Goal: Task Accomplishment & Management: Complete application form

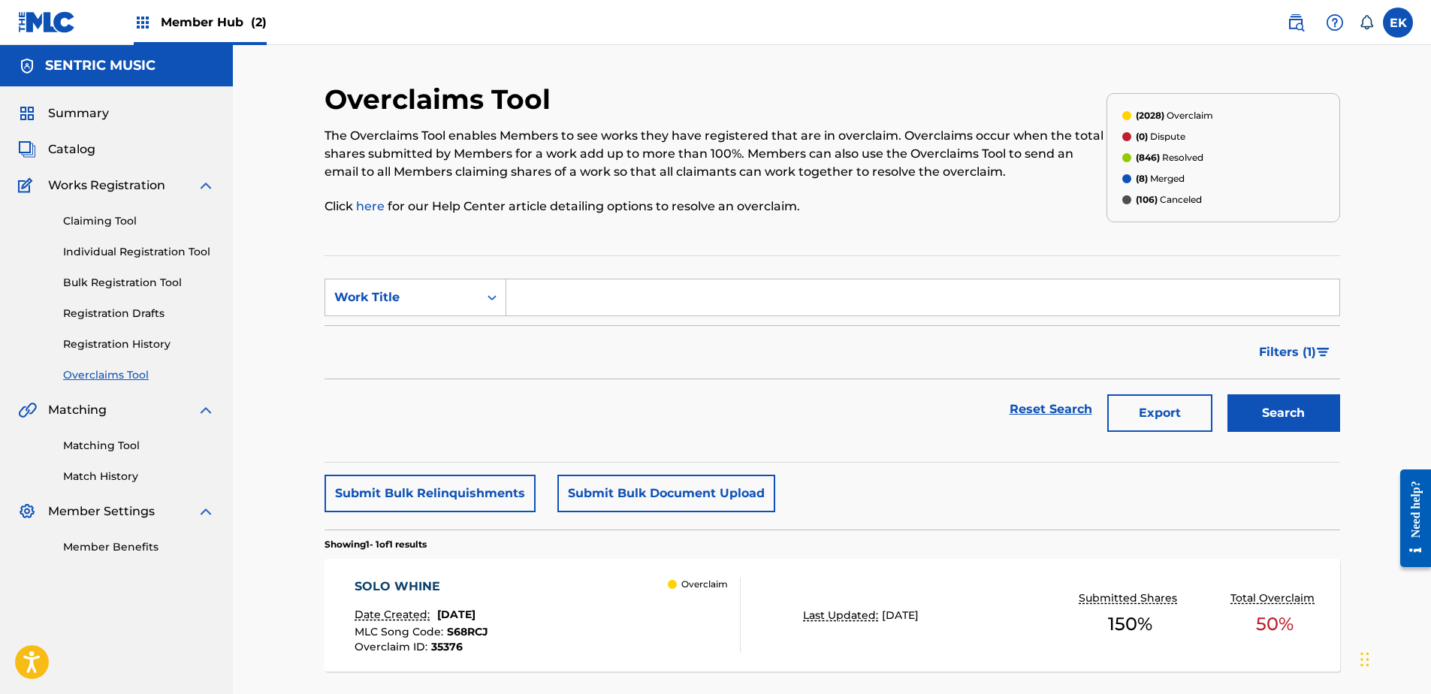
click at [476, 615] on span "[DATE]" at bounding box center [456, 615] width 38 height 14
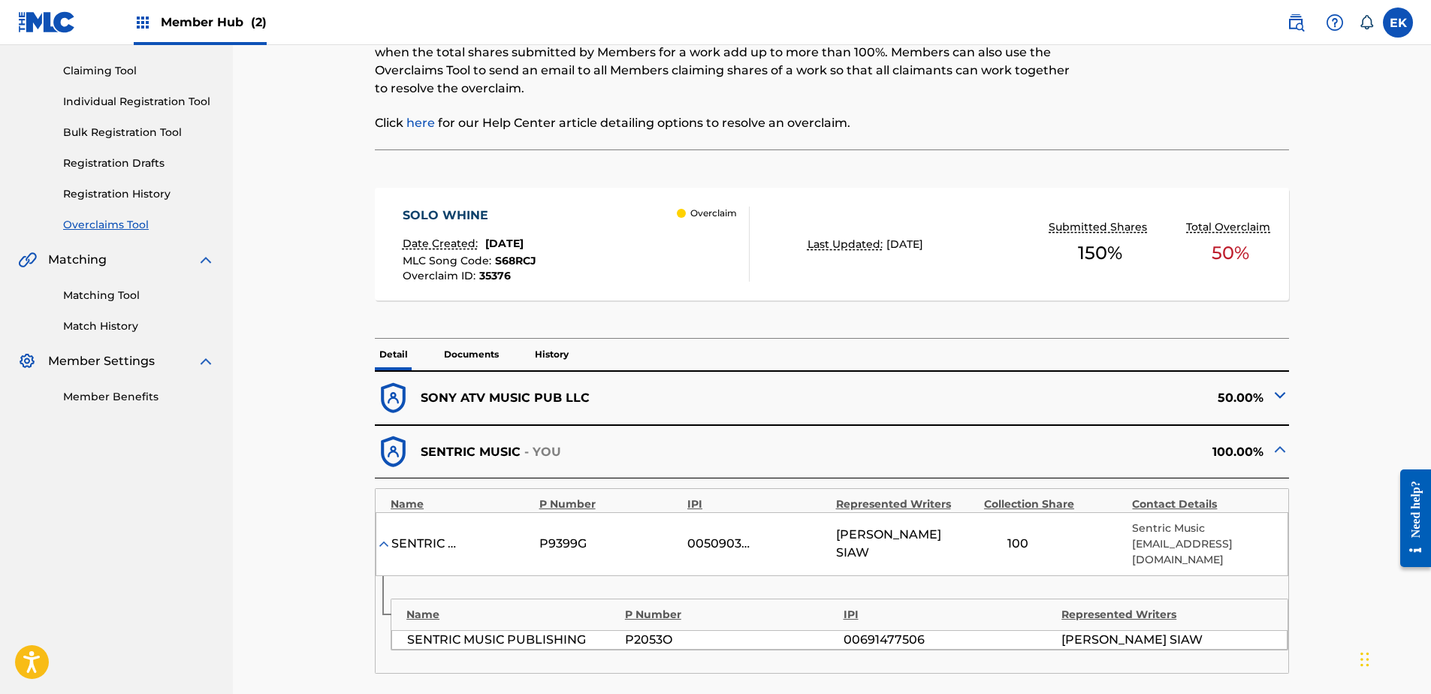
click at [478, 343] on p "Documents" at bounding box center [471, 355] width 64 height 32
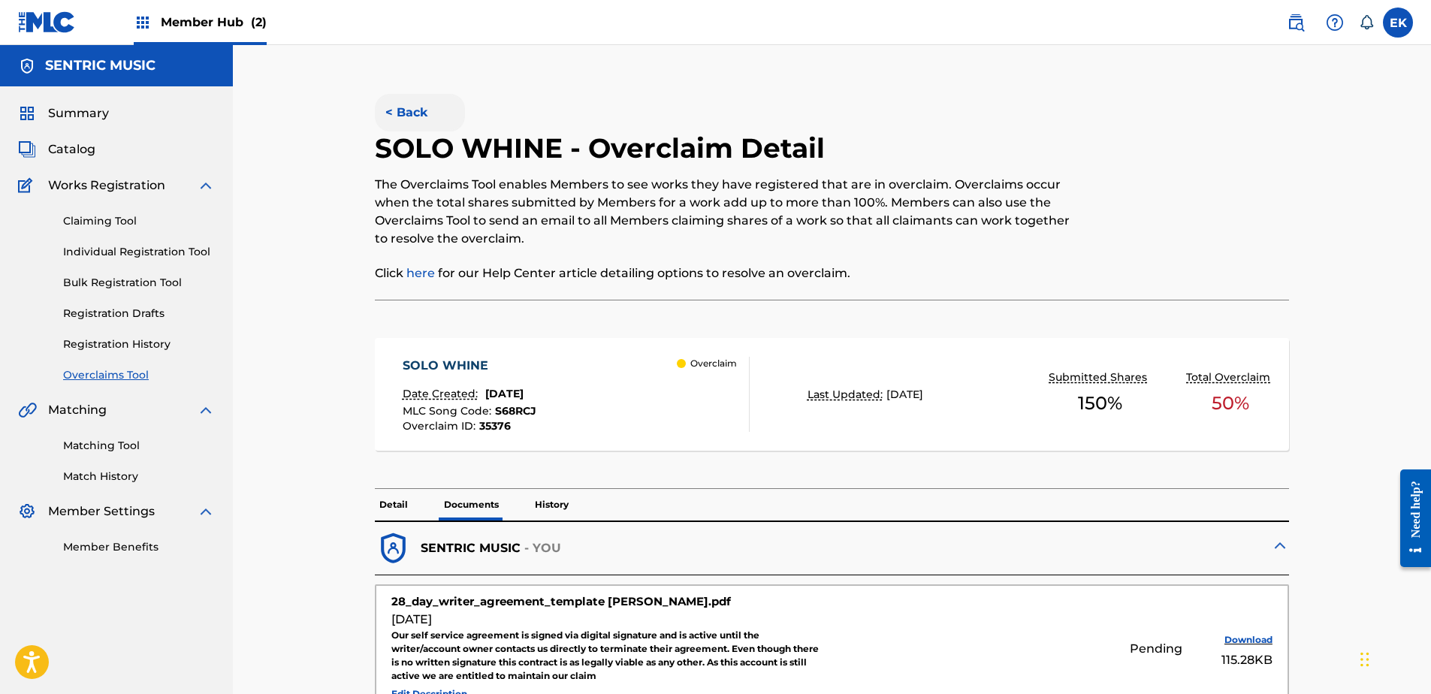
click at [396, 102] on button "< Back" at bounding box center [420, 113] width 90 height 38
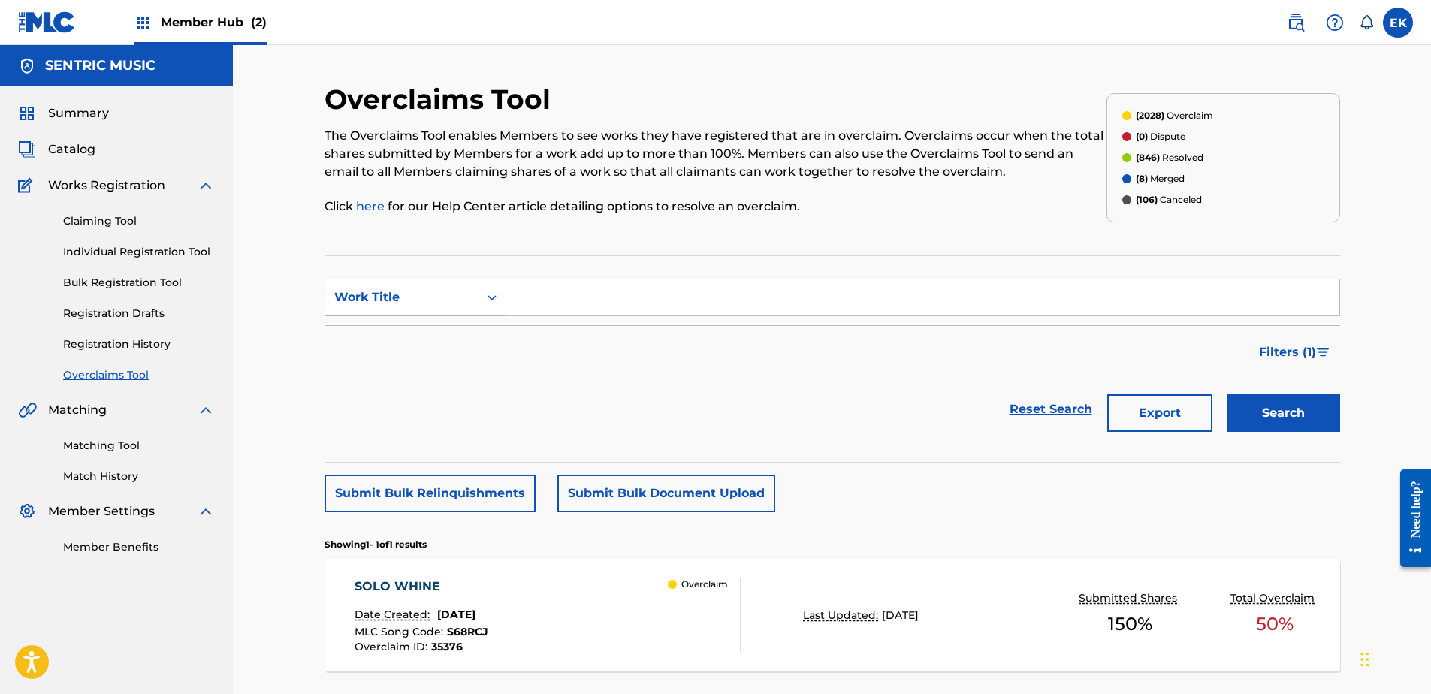
click at [436, 296] on div "Work Title" at bounding box center [401, 297] width 135 height 18
click at [431, 337] on div "MLC Song Code" at bounding box center [415, 335] width 180 height 38
click at [534, 291] on input "Search Form" at bounding box center [922, 297] width 833 height 36
paste input "PO7XC3"
type input "PO7XC3"
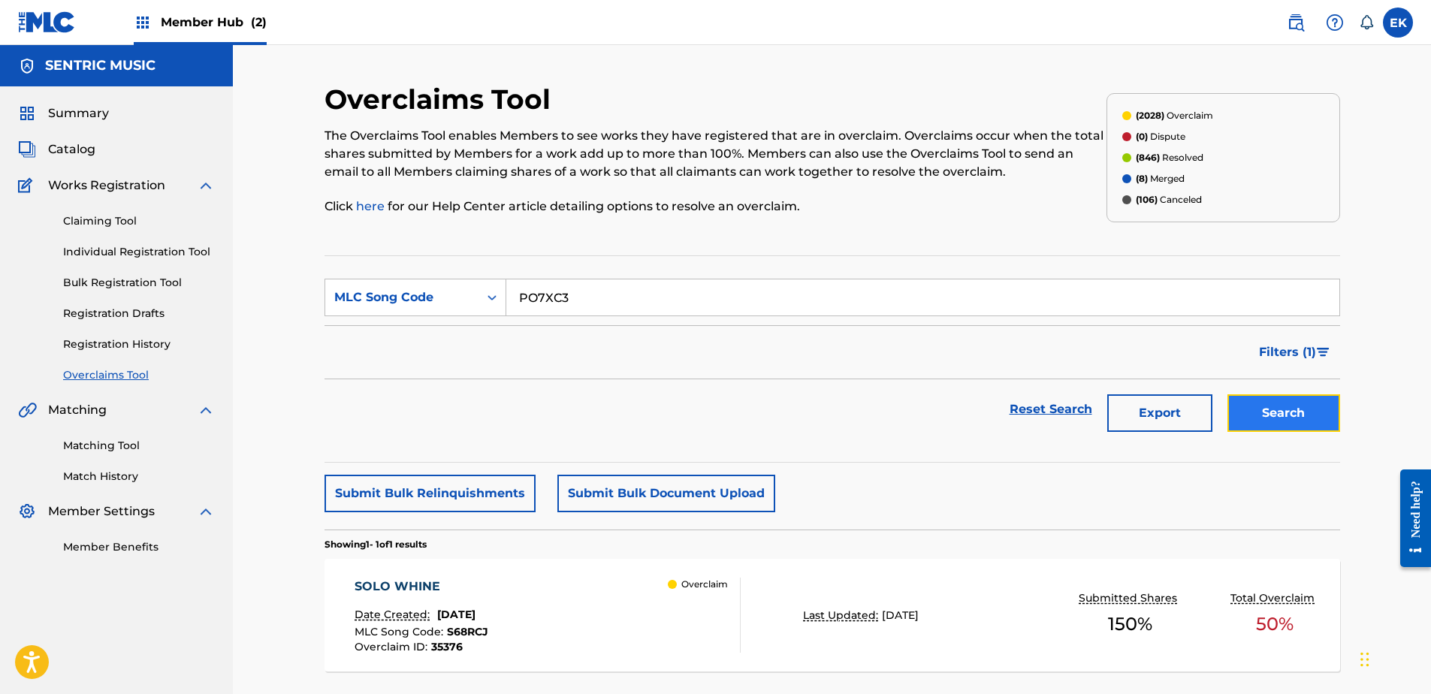
click at [1260, 412] on button "Search" at bounding box center [1284, 413] width 113 height 38
click at [542, 656] on div "PUT DOWN THE GUN Date Created: [DATE] MLC Song Code : PO7XC3 Overclaim ID : 353…" at bounding box center [833, 615] width 1016 height 113
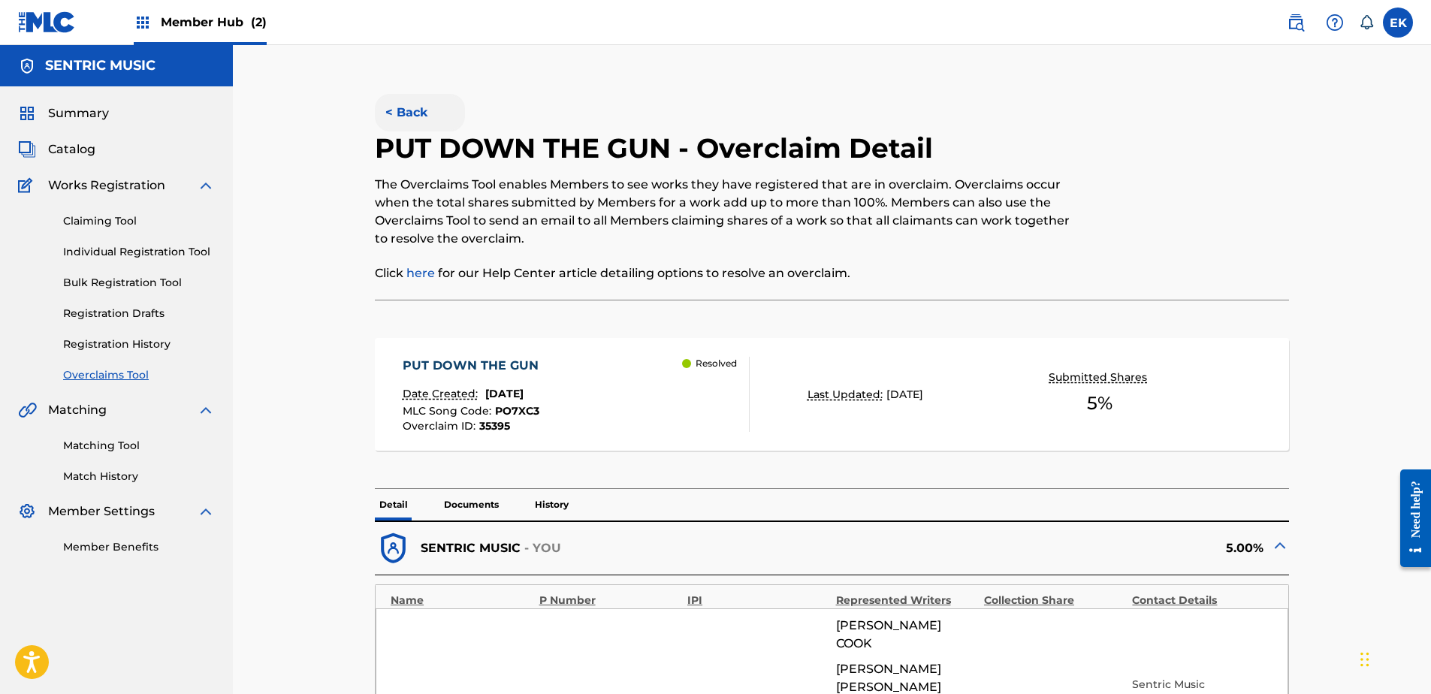
click at [411, 116] on button "< Back" at bounding box center [420, 113] width 90 height 38
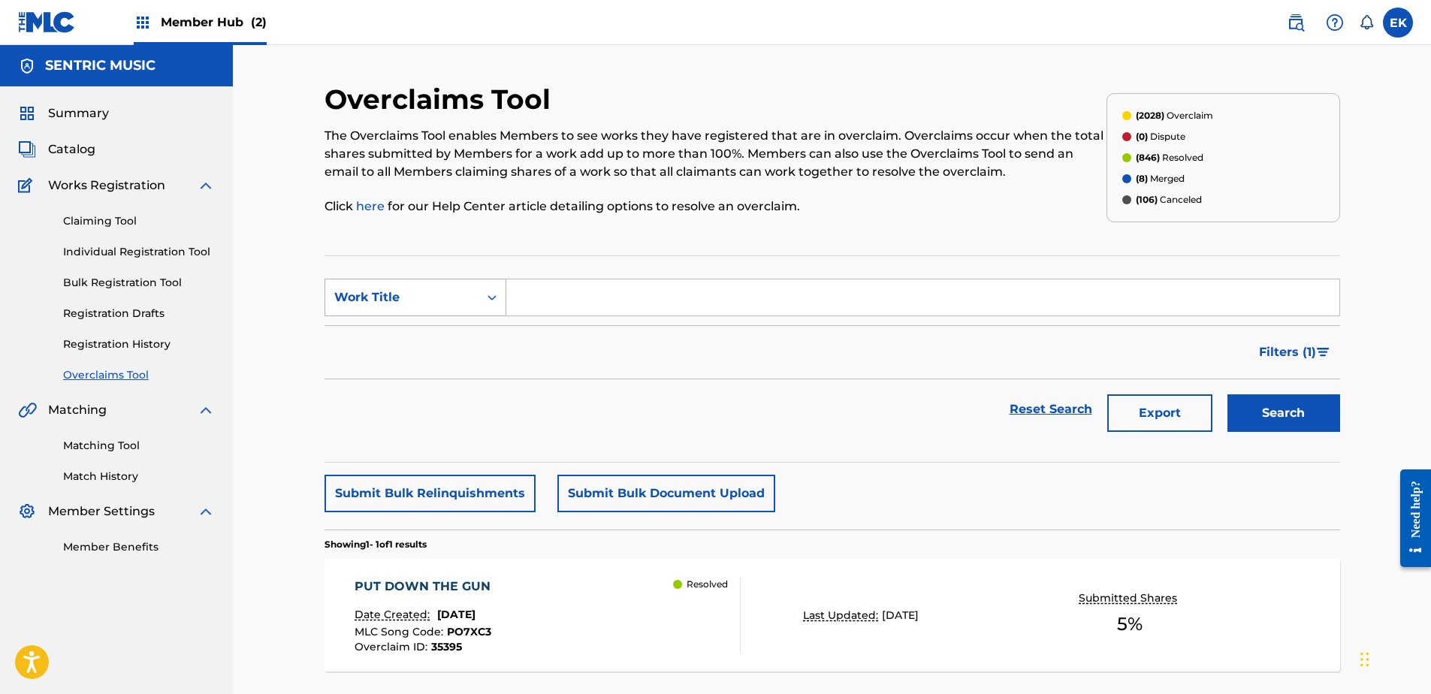
click at [476, 292] on div "Work Title" at bounding box center [401, 297] width 153 height 29
click at [465, 331] on div "MLC Song Code" at bounding box center [415, 335] width 180 height 38
click at [556, 299] on input "Search Form" at bounding box center [922, 297] width 833 height 36
paste input "N98BR3"
type input "N98BR3"
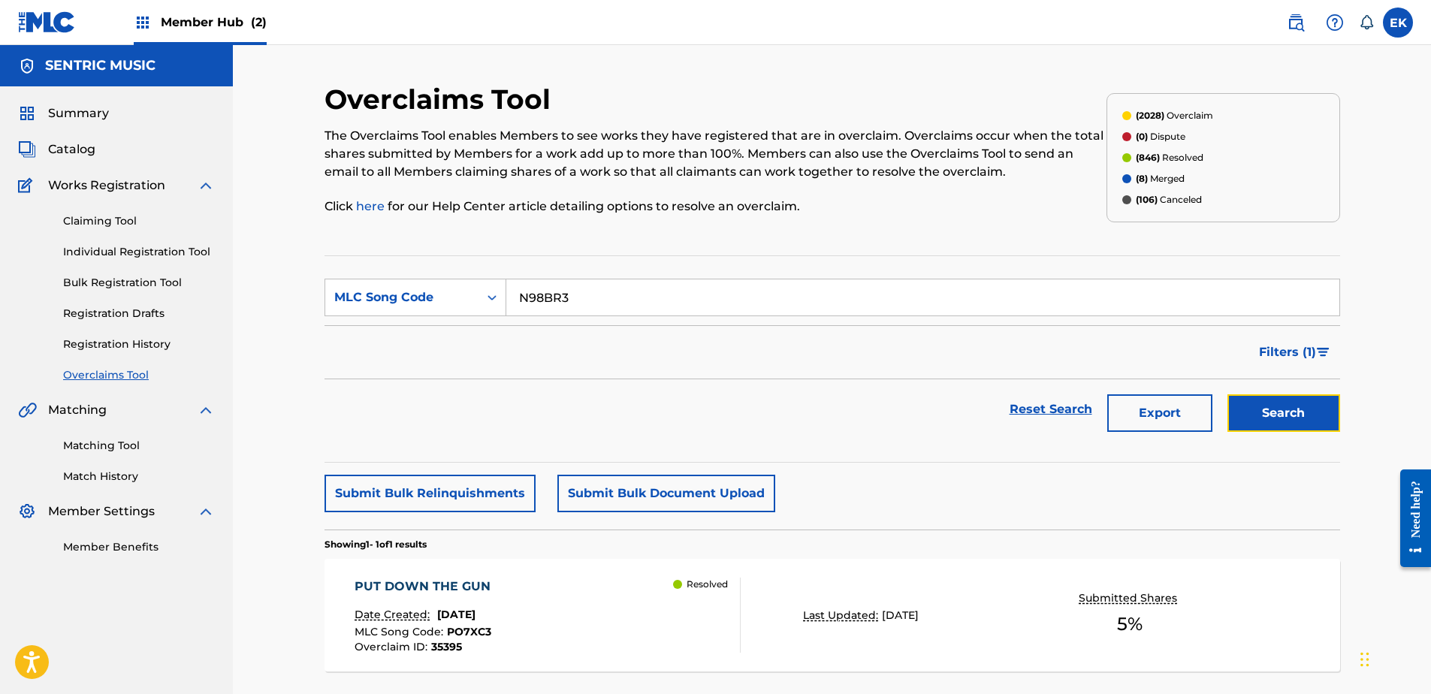
click at [1274, 425] on button "Search" at bounding box center [1284, 413] width 113 height 38
click at [693, 637] on div "Resolved" at bounding box center [706, 615] width 67 height 75
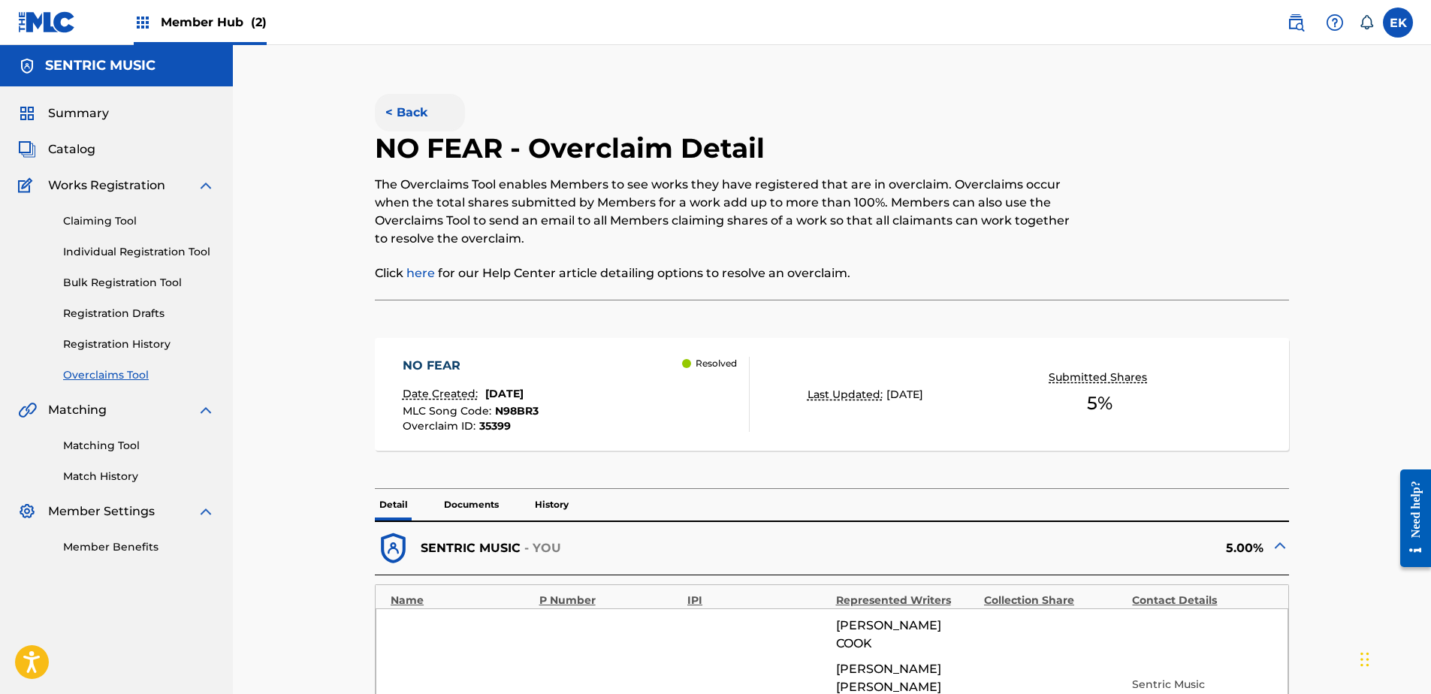
click at [403, 106] on button "< Back" at bounding box center [420, 113] width 90 height 38
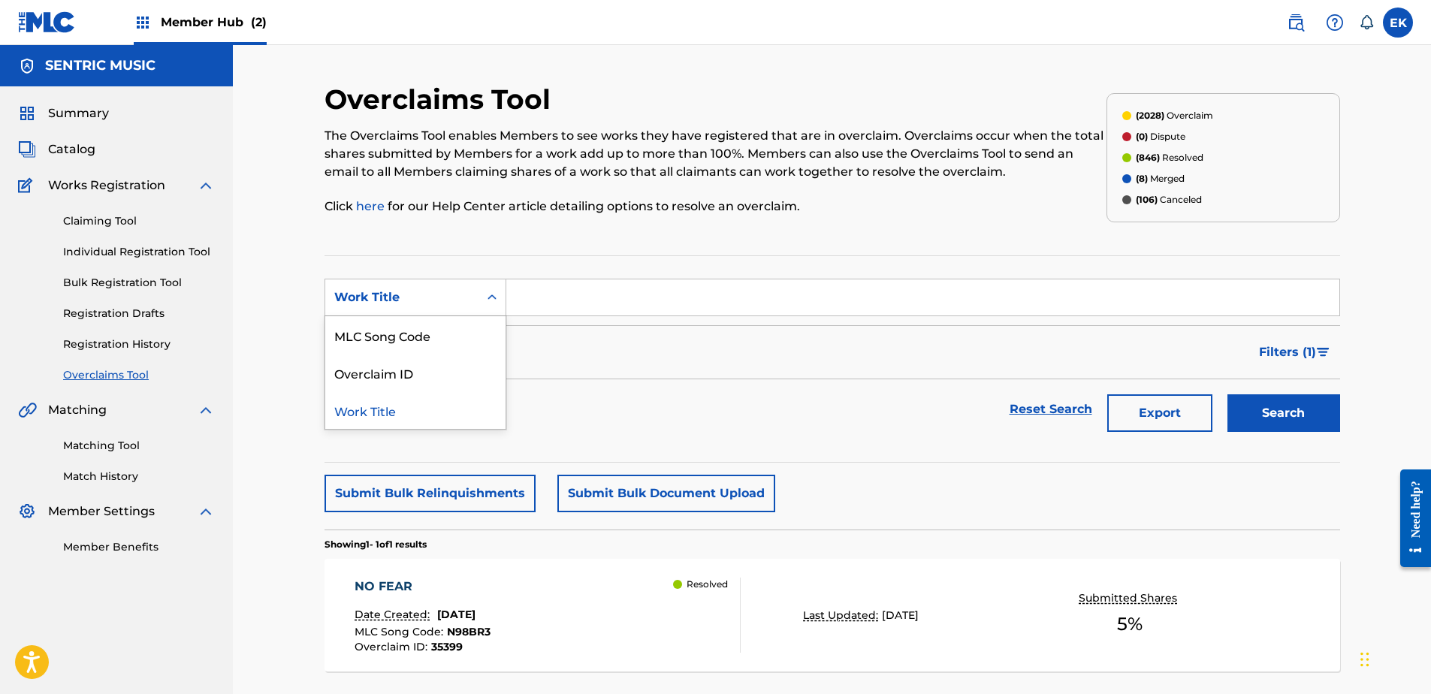
click at [467, 294] on div "Work Title" at bounding box center [401, 297] width 135 height 18
drag, startPoint x: 460, startPoint y: 339, endPoint x: 491, endPoint y: 322, distance: 36.0
click at [461, 337] on div "MLC Song Code" at bounding box center [415, 335] width 180 height 38
click at [575, 286] on input "Search Form" at bounding box center [922, 297] width 833 height 36
paste input "N984S4"
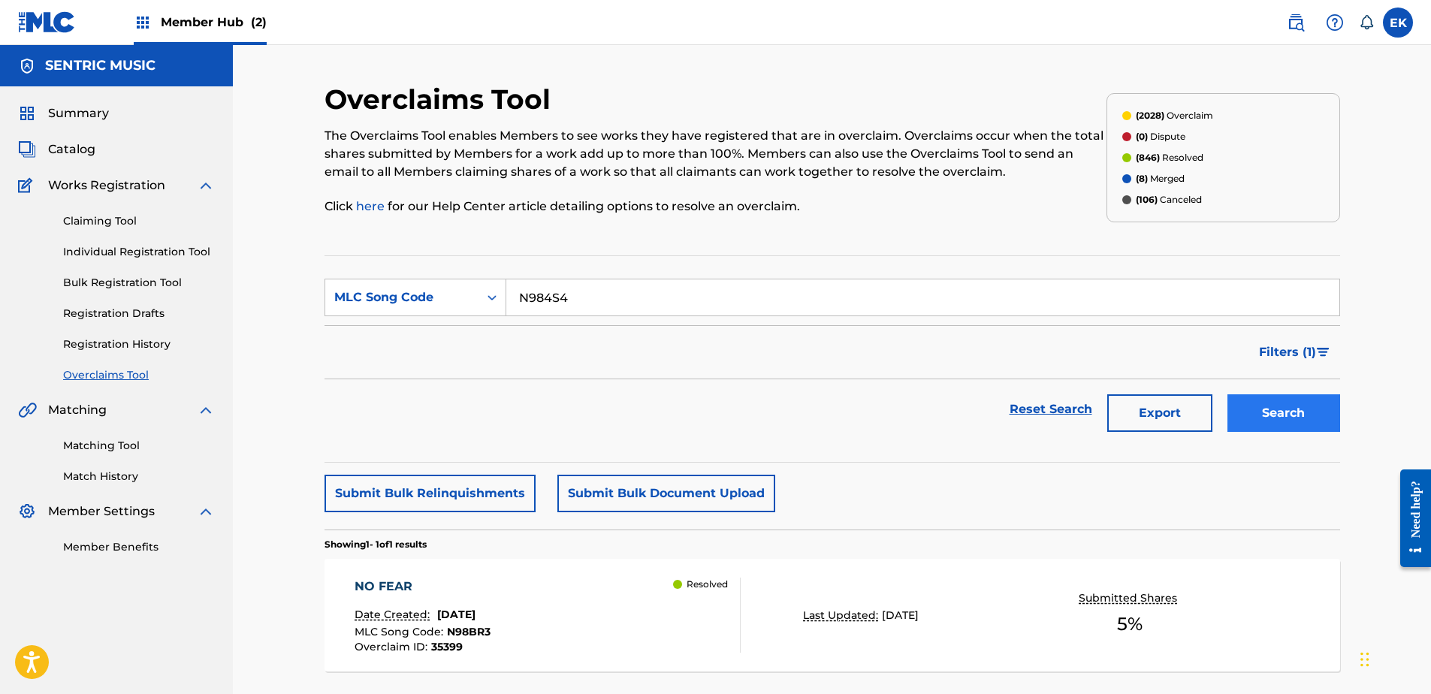
type input "N984S4"
click at [1252, 407] on button "Search" at bounding box center [1284, 413] width 113 height 38
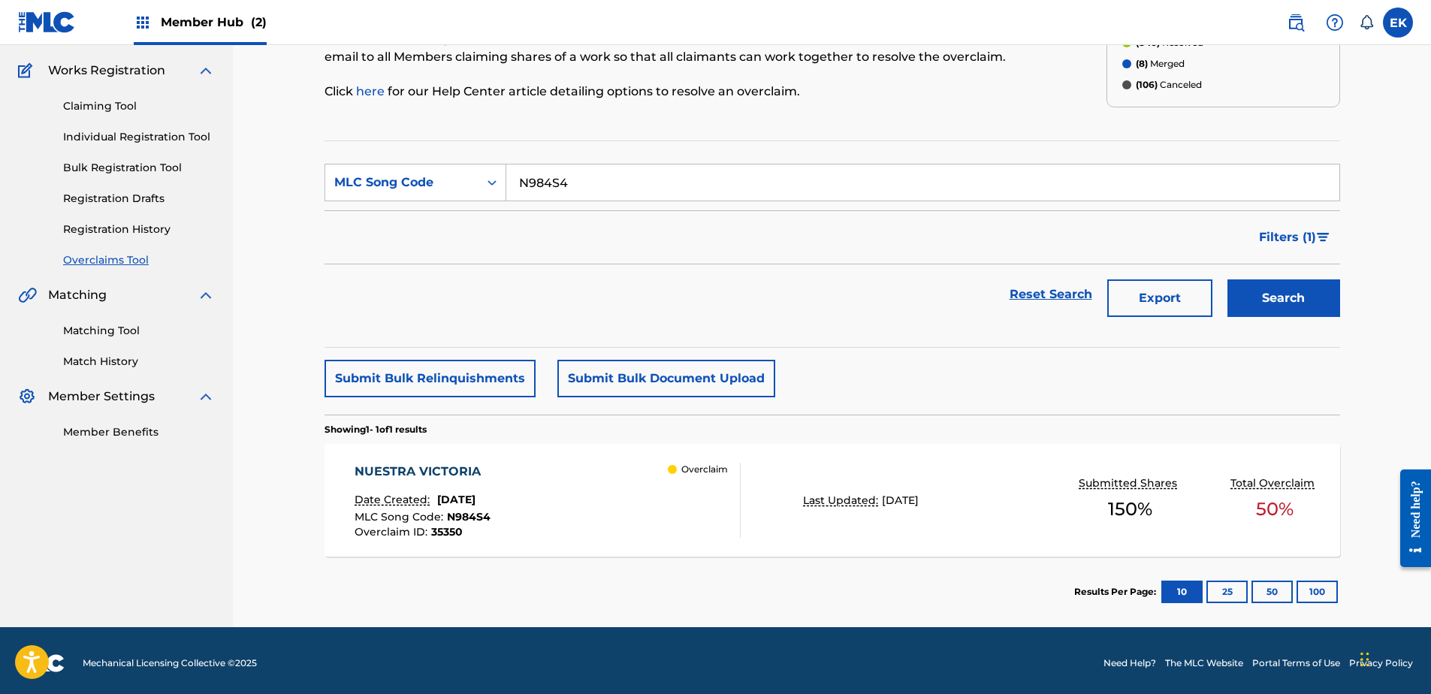
scroll to position [120, 0]
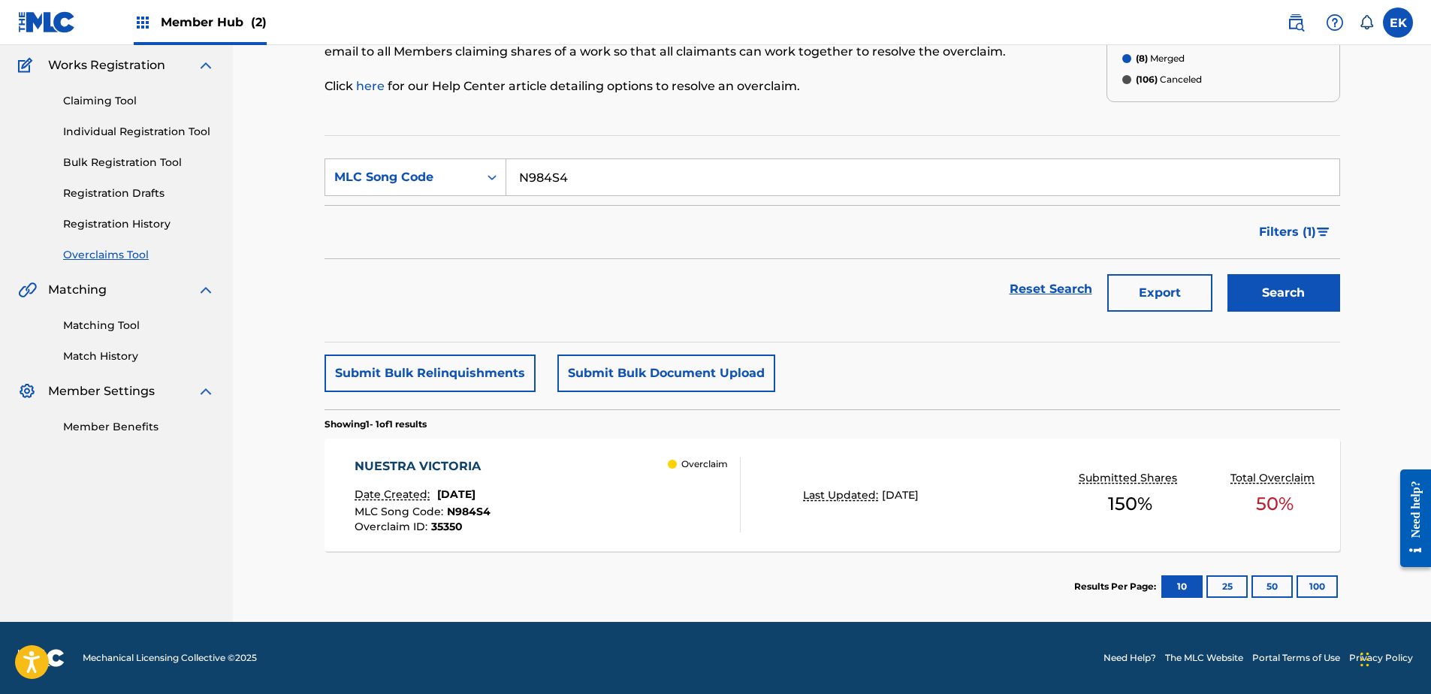
click at [623, 473] on div "NUESTRA VICTORIA Date Created: [DATE] MLC Song Code : N984S4 Overclaim ID : 353…" at bounding box center [548, 495] width 386 height 75
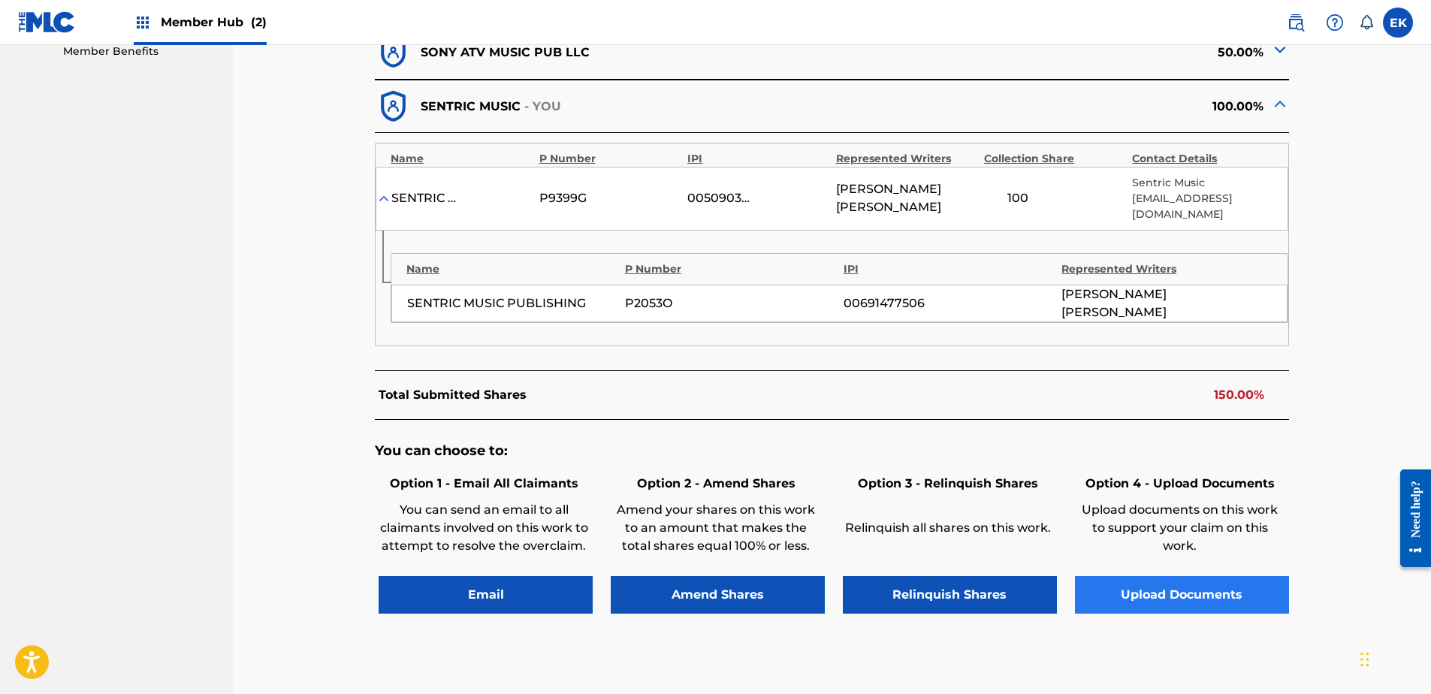
scroll to position [526, 0]
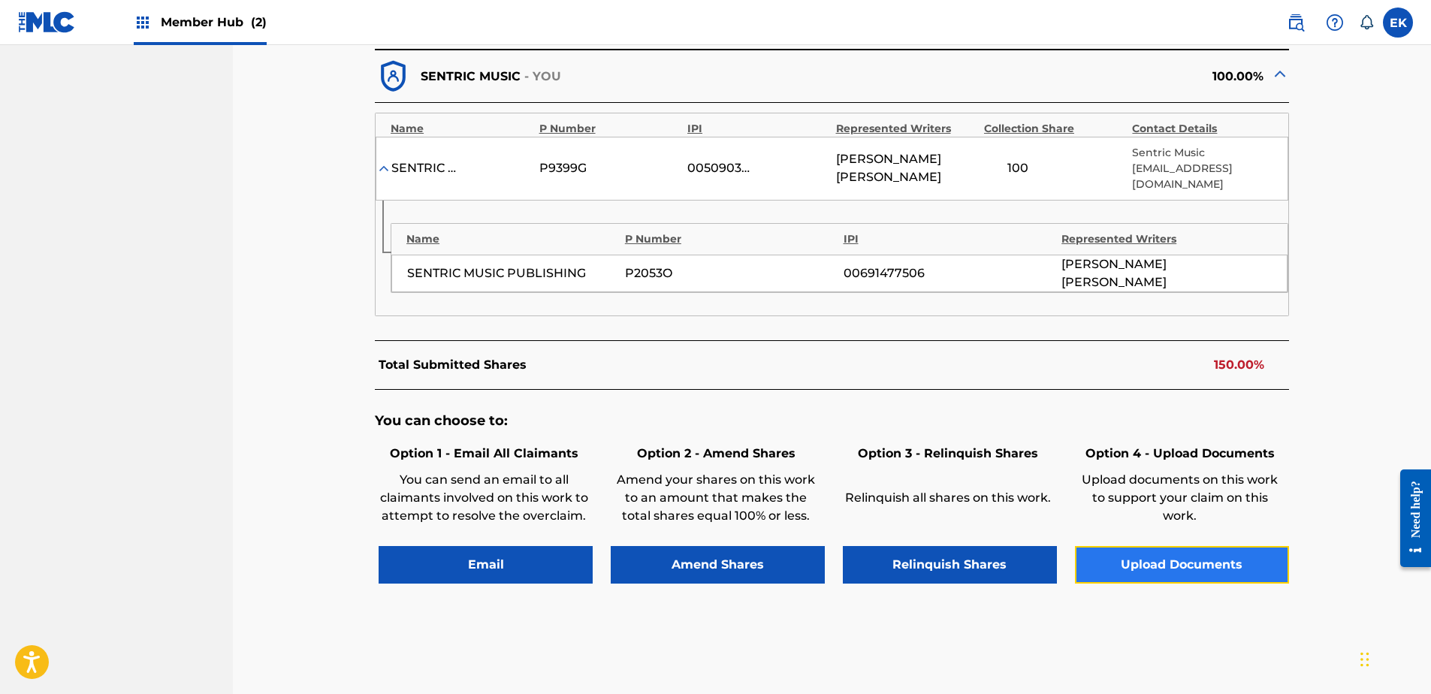
click at [1170, 549] on button "Upload Documents" at bounding box center [1182, 565] width 214 height 38
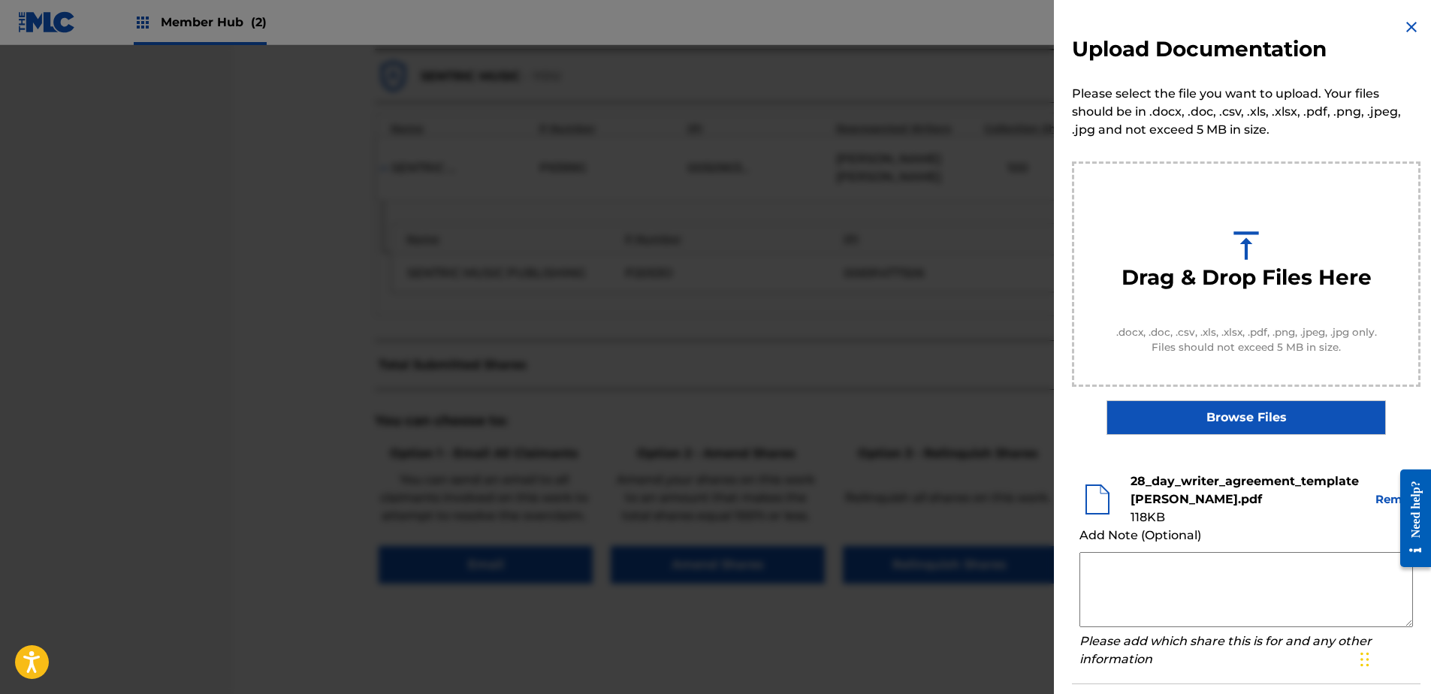
click at [1182, 578] on textarea at bounding box center [1247, 589] width 334 height 75
paste textarea "Our self service agreement is signed via digital signature and is active until …"
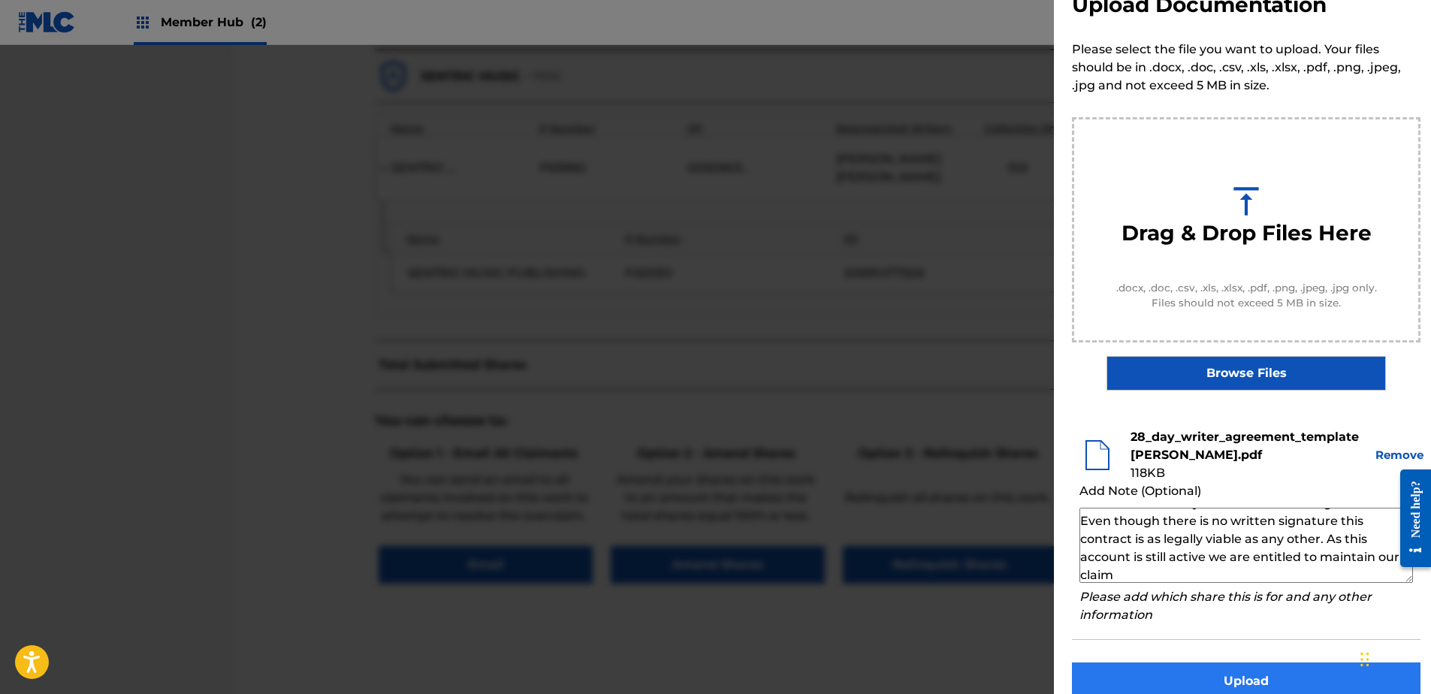
scroll to position [68, 0]
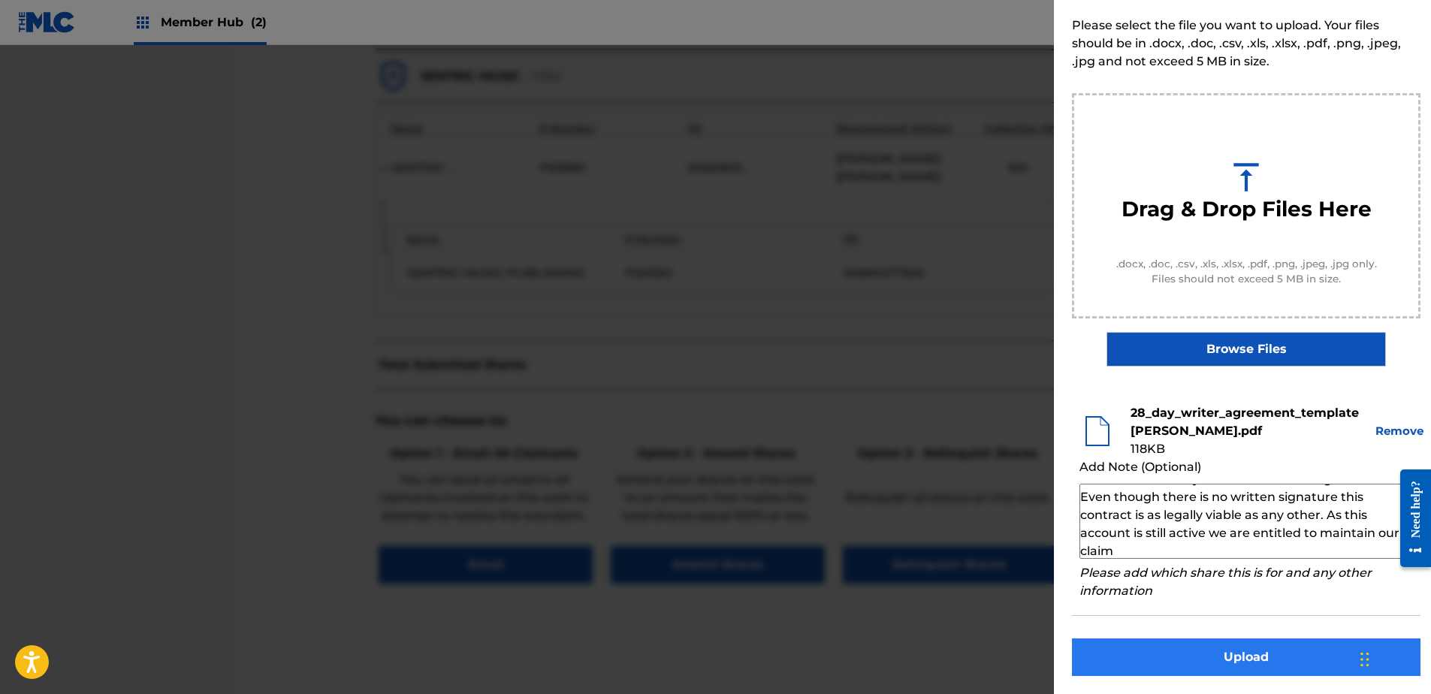
type textarea "Our self service agreement is signed via digital signature and is active until …"
click at [1237, 656] on button "Upload" at bounding box center [1246, 658] width 349 height 38
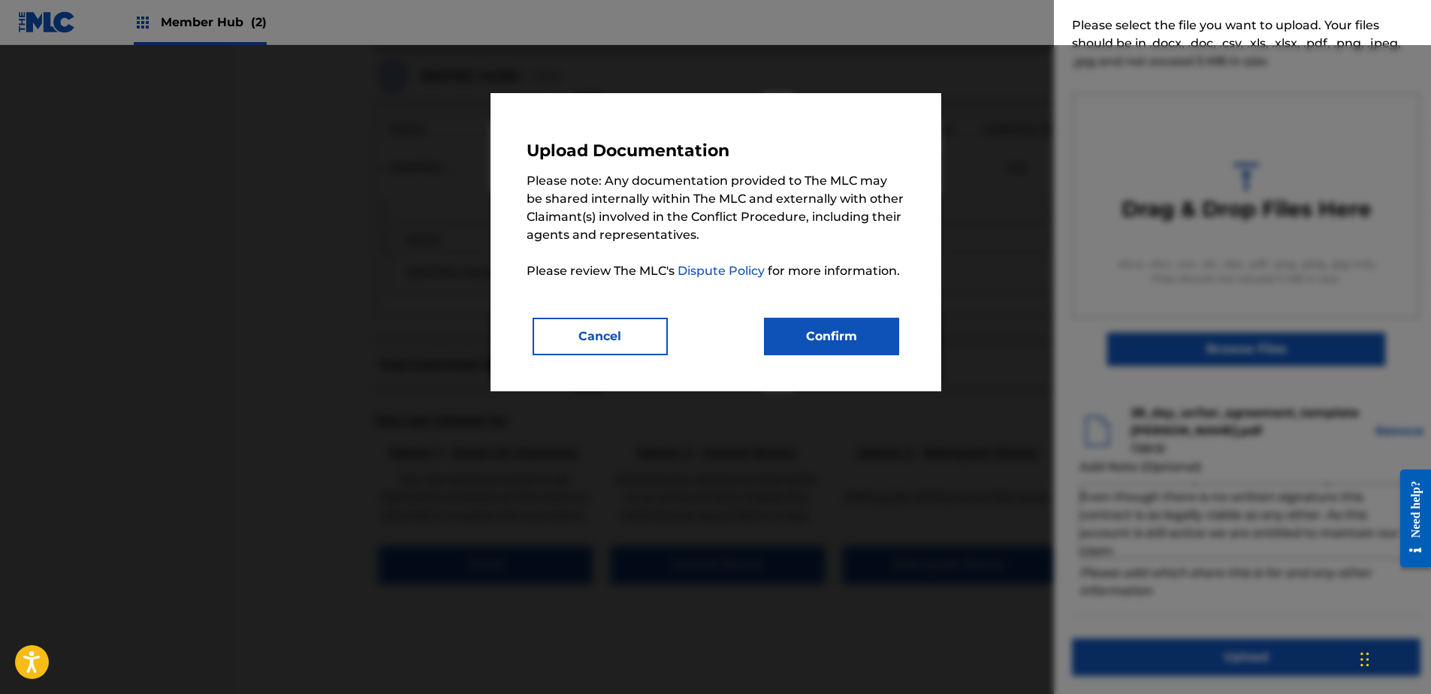
click at [833, 315] on div "Upload Documentation Please note: Any documentation provided to The MLC may be …" at bounding box center [716, 242] width 379 height 226
drag, startPoint x: 833, startPoint y: 315, endPoint x: 830, endPoint y: 331, distance: 16.8
click at [830, 331] on button "Confirm" at bounding box center [831, 337] width 135 height 38
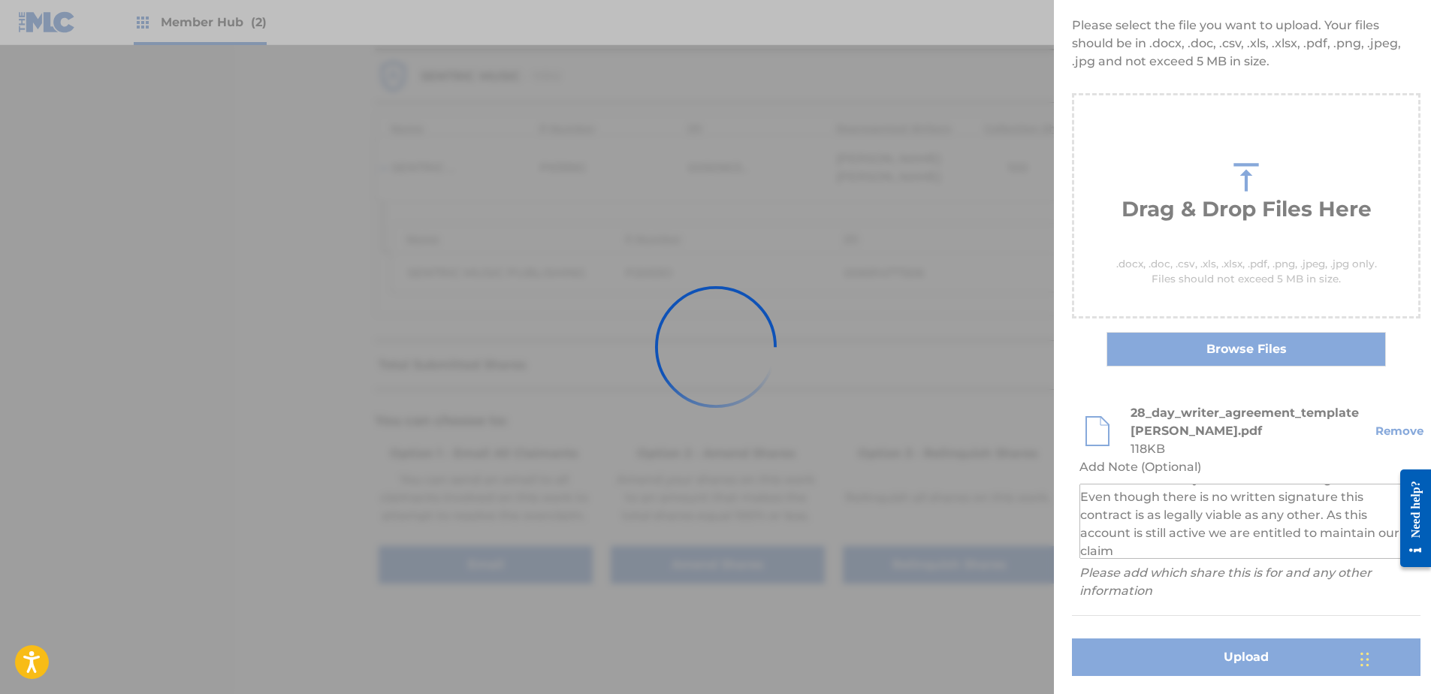
scroll to position [0, 0]
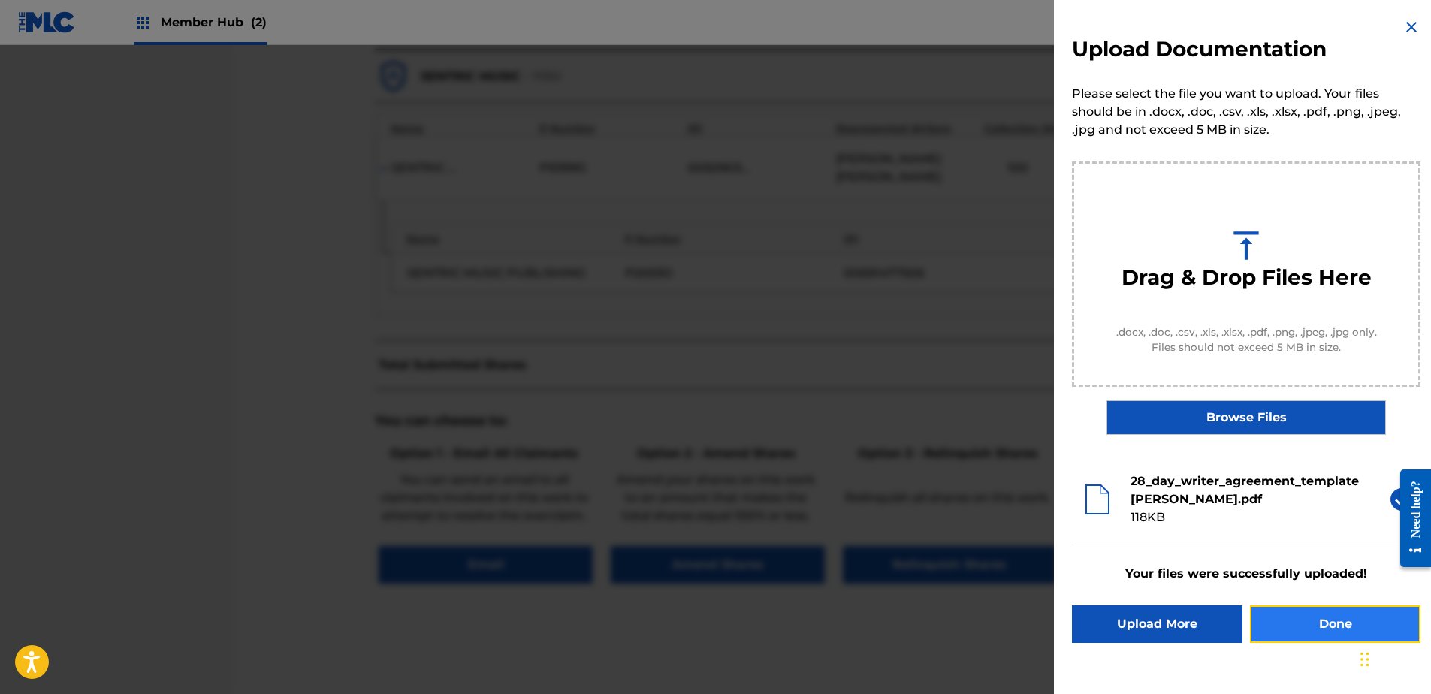
click at [1337, 625] on button "Done" at bounding box center [1335, 625] width 171 height 38
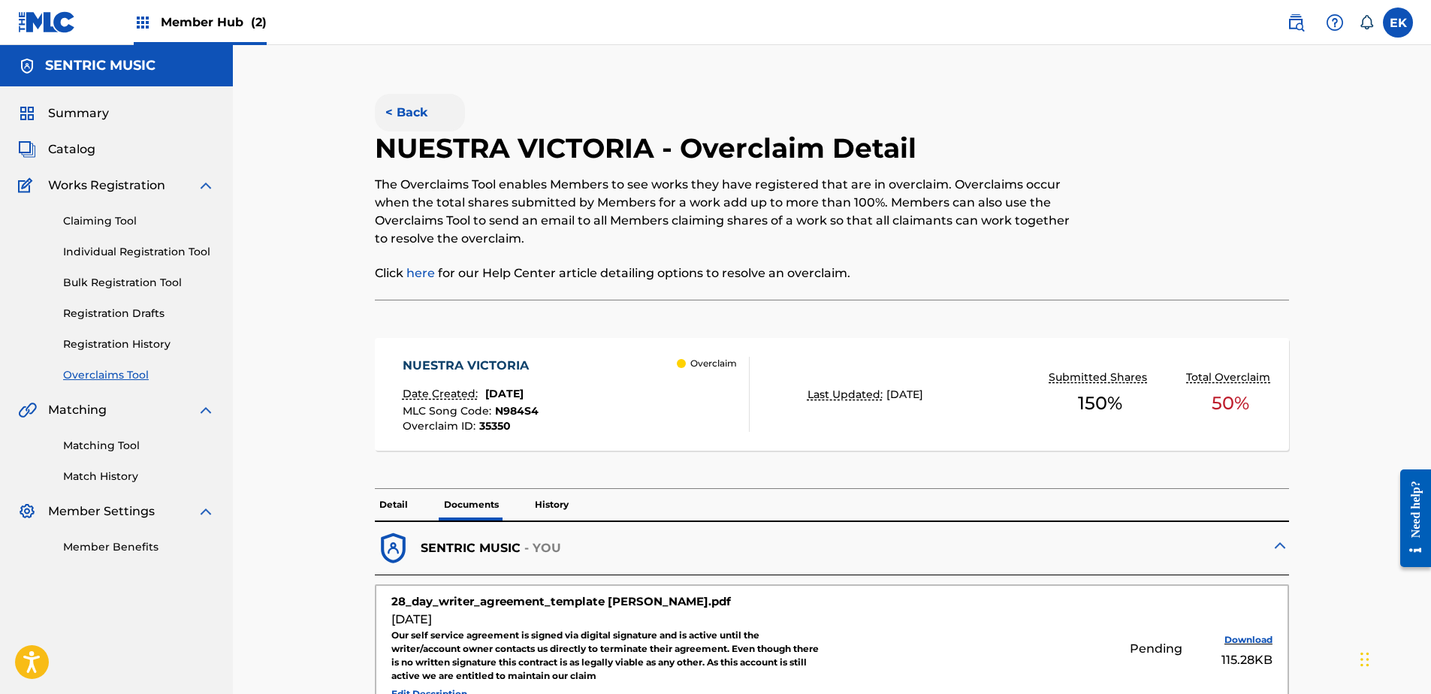
click at [410, 116] on button "< Back" at bounding box center [420, 113] width 90 height 38
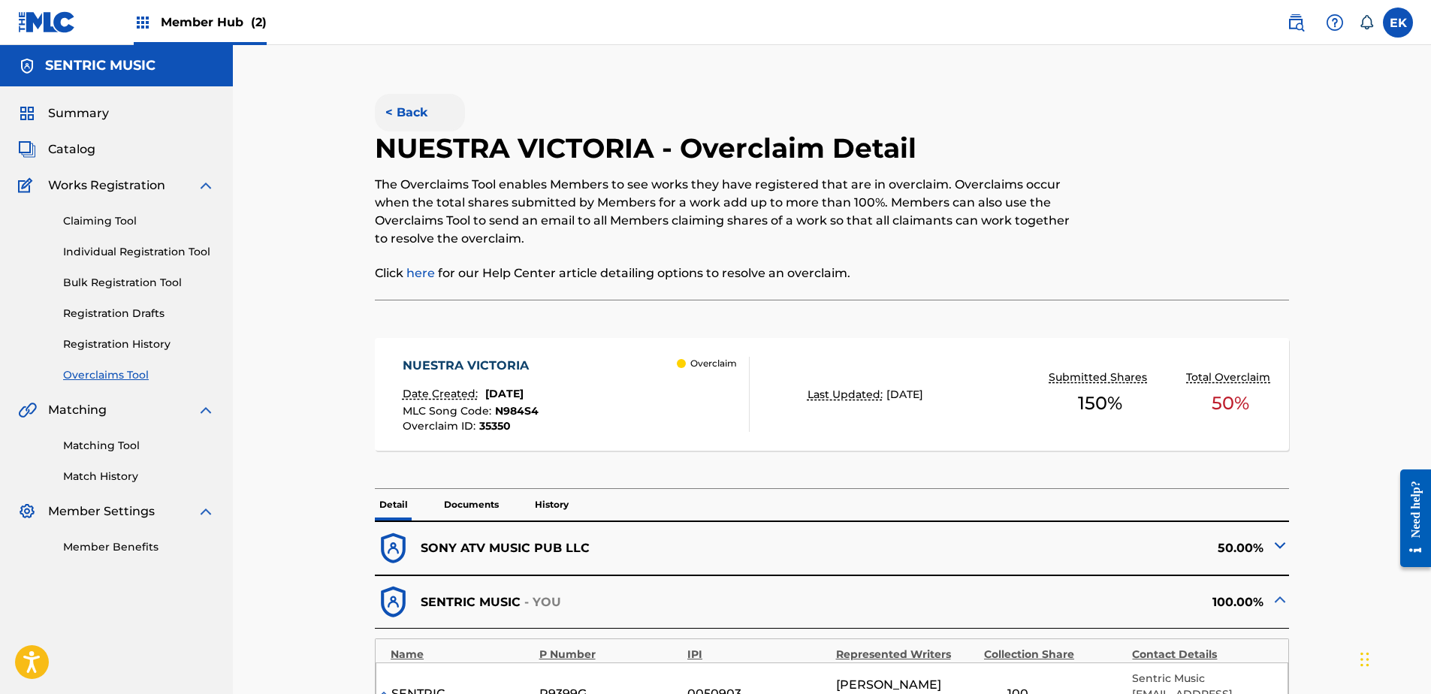
click at [418, 107] on button "< Back" at bounding box center [420, 113] width 90 height 38
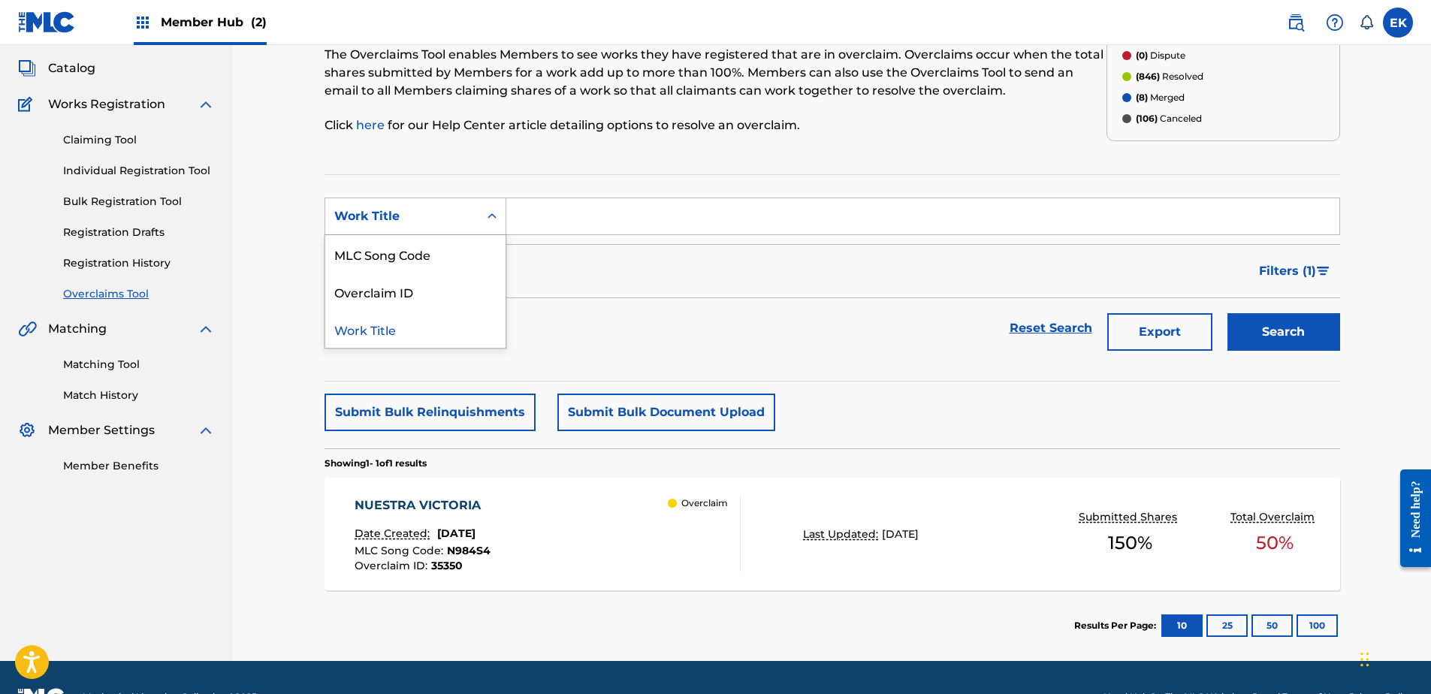
click at [446, 214] on div "Work Title" at bounding box center [401, 216] width 135 height 18
click at [433, 258] on div "MLC Song Code" at bounding box center [415, 254] width 180 height 38
click at [559, 208] on input "Search Form" at bounding box center [922, 216] width 833 height 36
paste input "LS566E"
type input "LS566E"
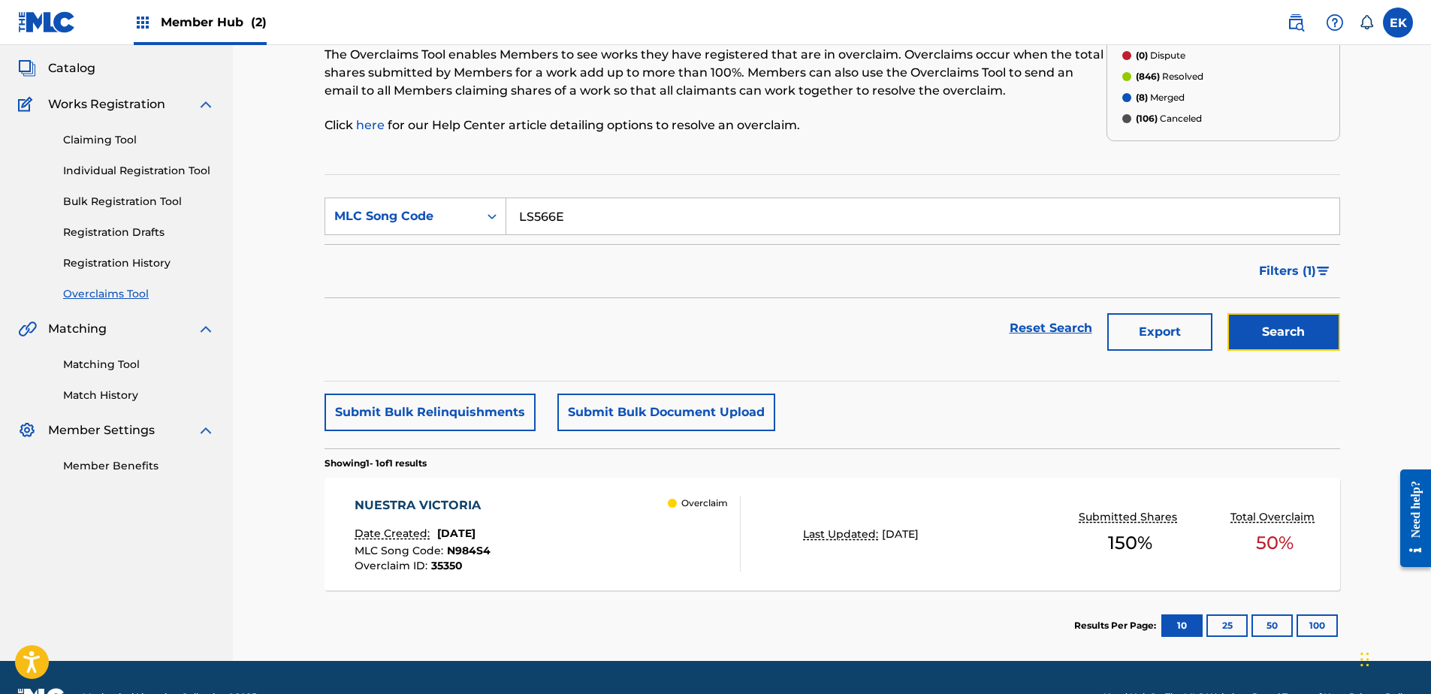
click at [1279, 332] on button "Search" at bounding box center [1284, 332] width 113 height 38
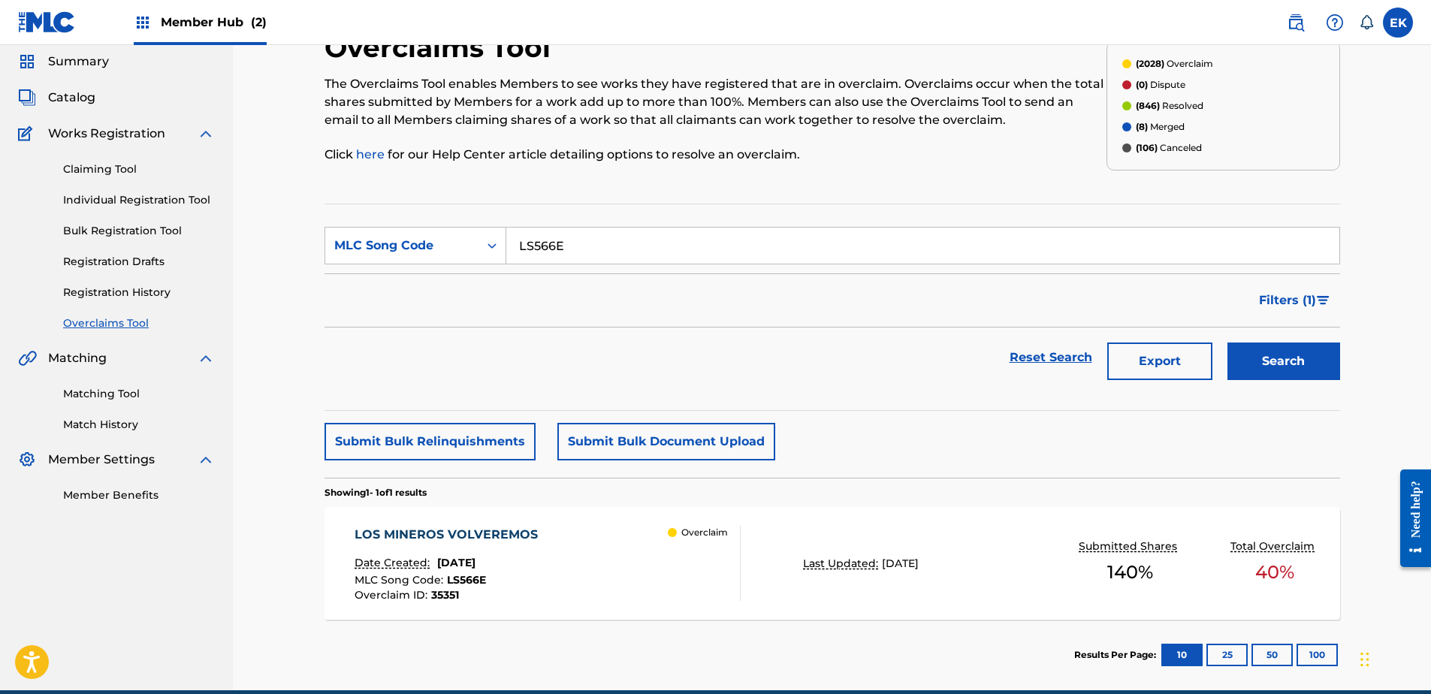
scroll to position [75, 0]
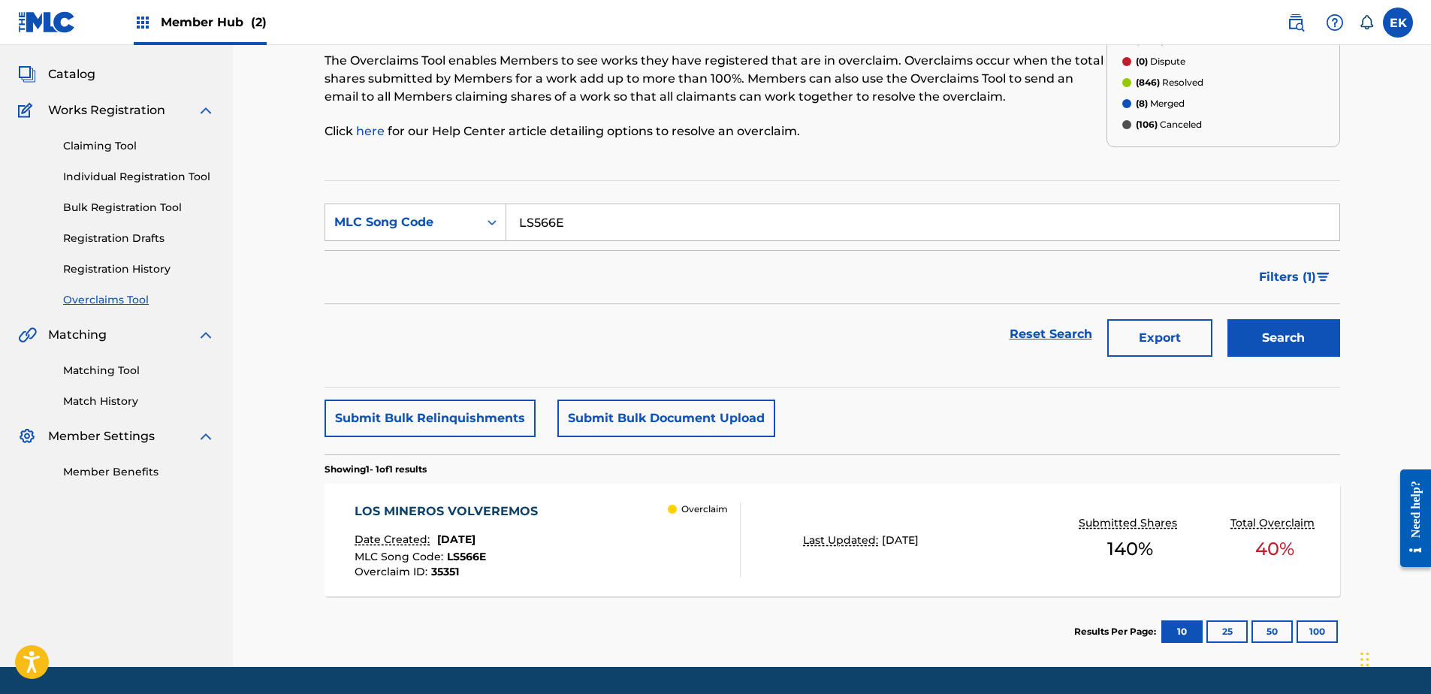
click at [613, 500] on div "LOS MINEROS VOLVEREMOS Date Created: [DATE] MLC Song Code : LS566E Overclaim ID…" at bounding box center [833, 540] width 1016 height 113
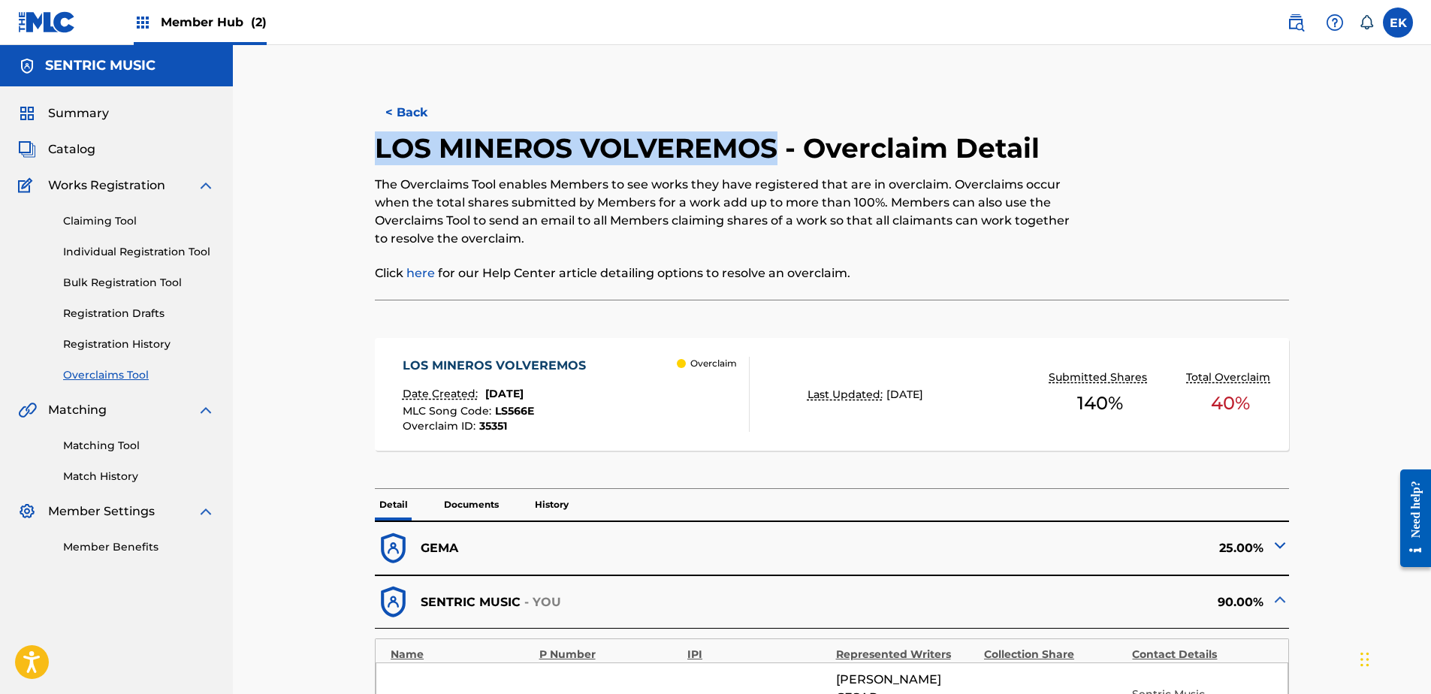
drag, startPoint x: 776, startPoint y: 152, endPoint x: 375, endPoint y: 151, distance: 401.2
click at [375, 151] on h2 "LOS MINEROS VOLVEREMOS - Overclaim Detail" at bounding box center [711, 148] width 672 height 34
copy h2 "LOS MINEROS VOLVEREMOS"
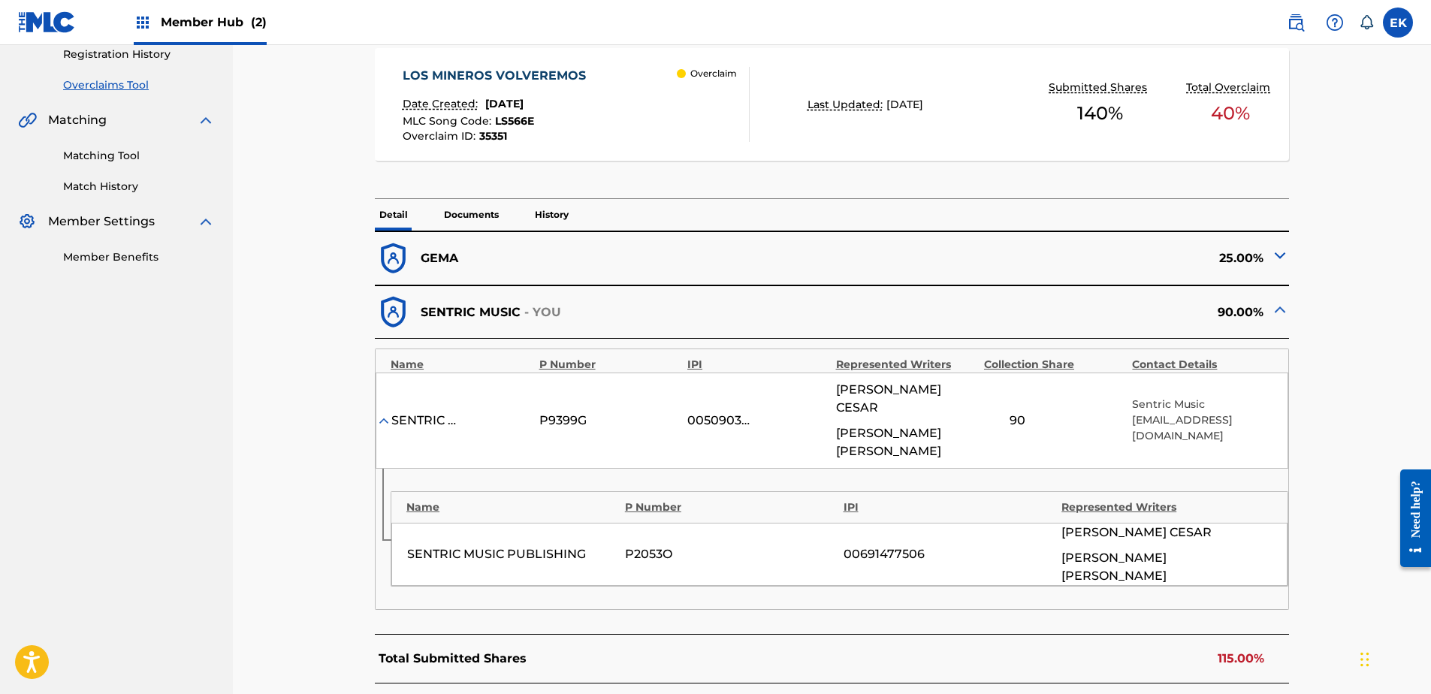
scroll to position [376, 0]
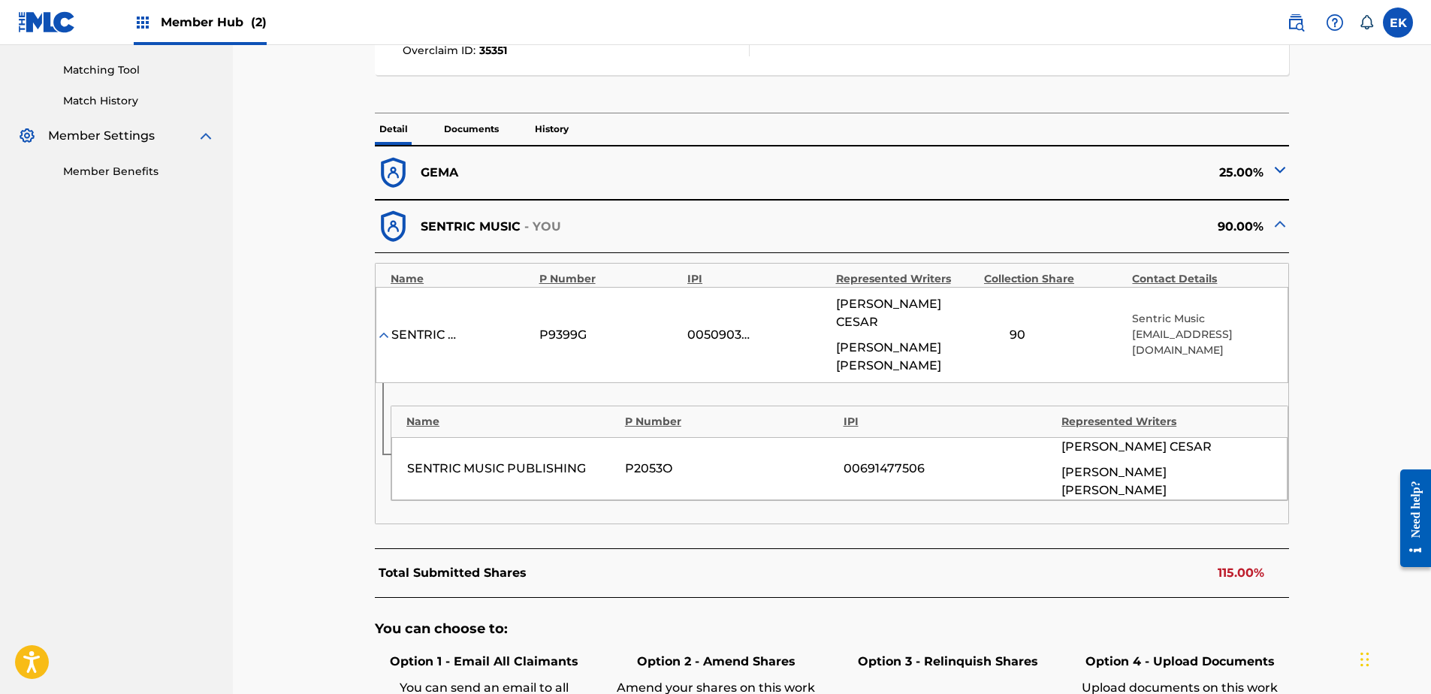
click at [700, 679] on p "Amend your shares on this work to an amount that makes the total shares equal 1…" at bounding box center [716, 706] width 210 height 54
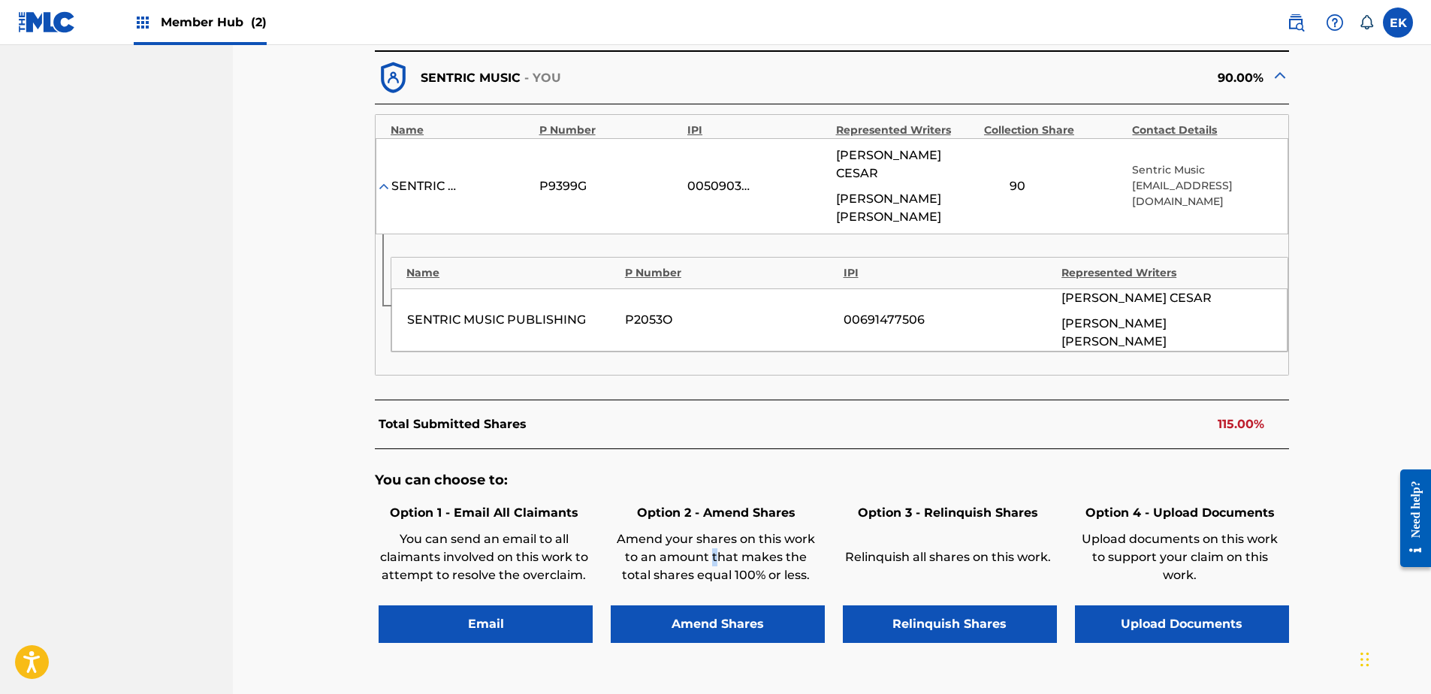
scroll to position [526, 0]
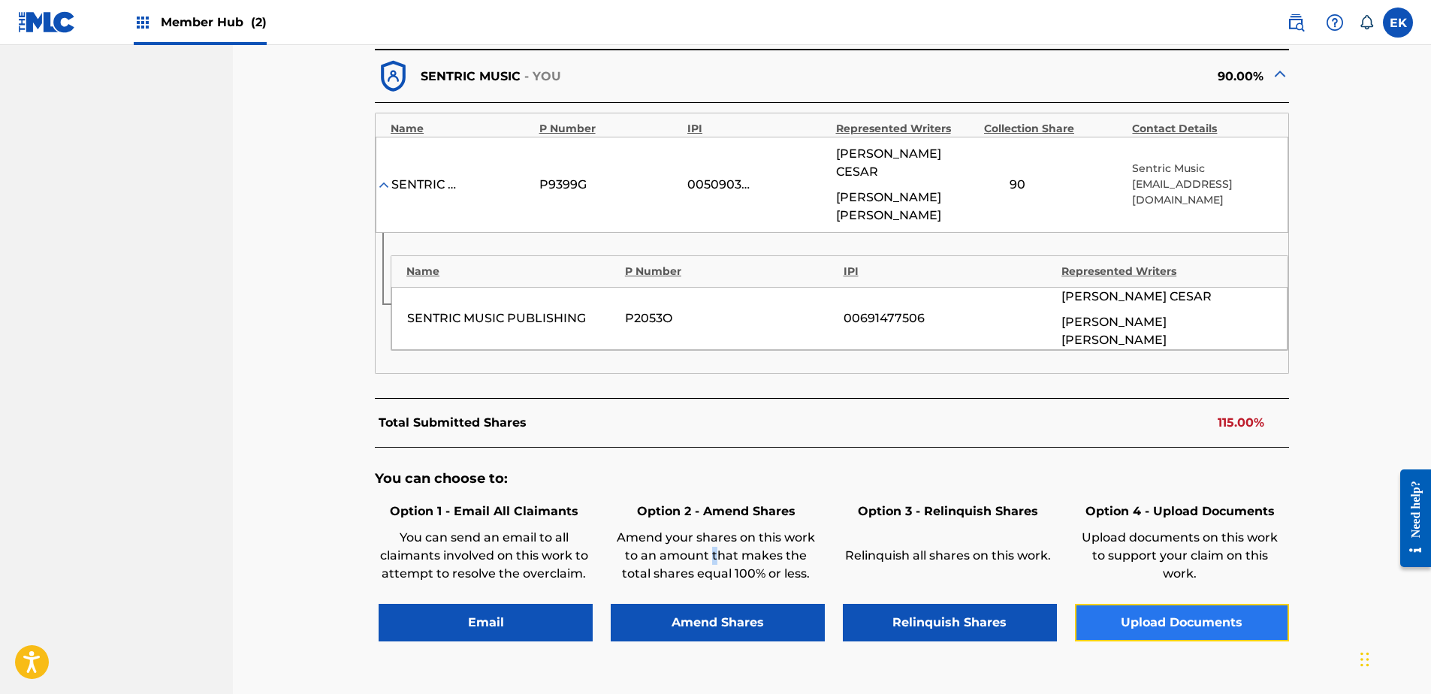
click at [1168, 604] on button "Upload Documents" at bounding box center [1182, 623] width 214 height 38
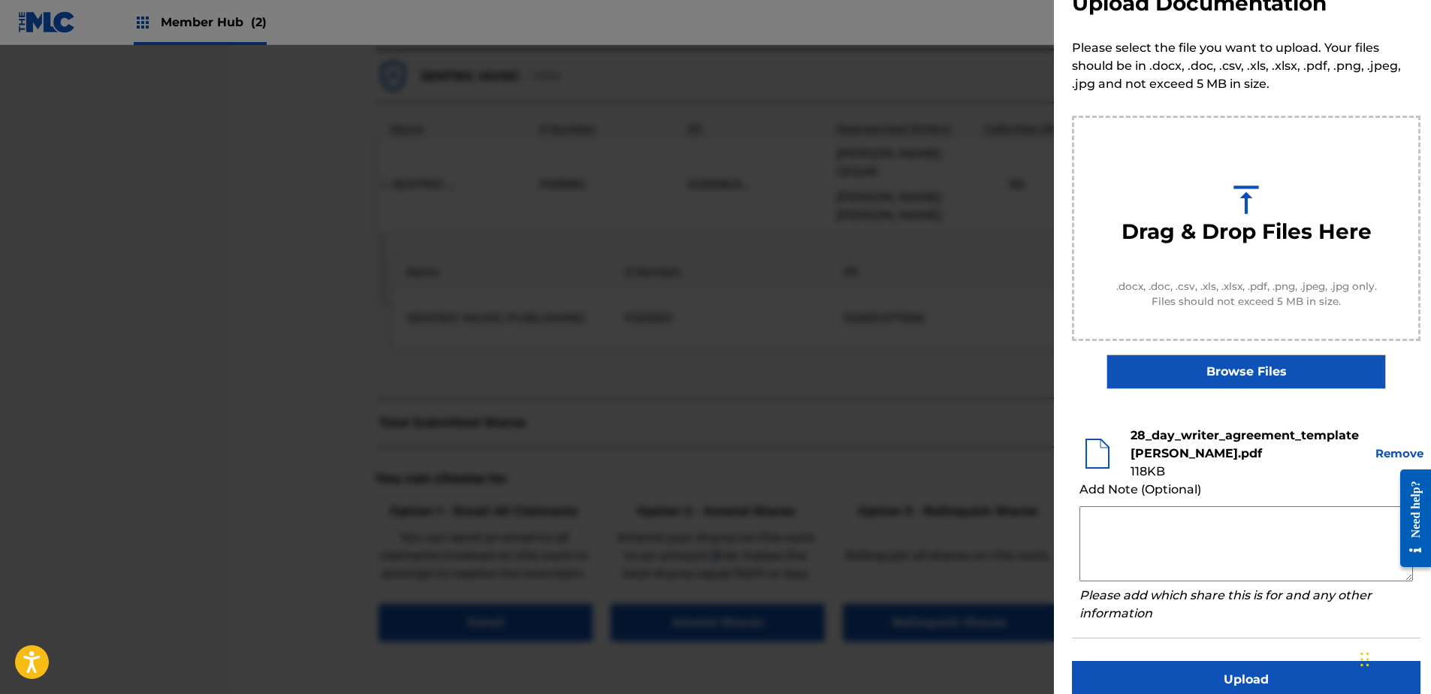
scroll to position [68, 0]
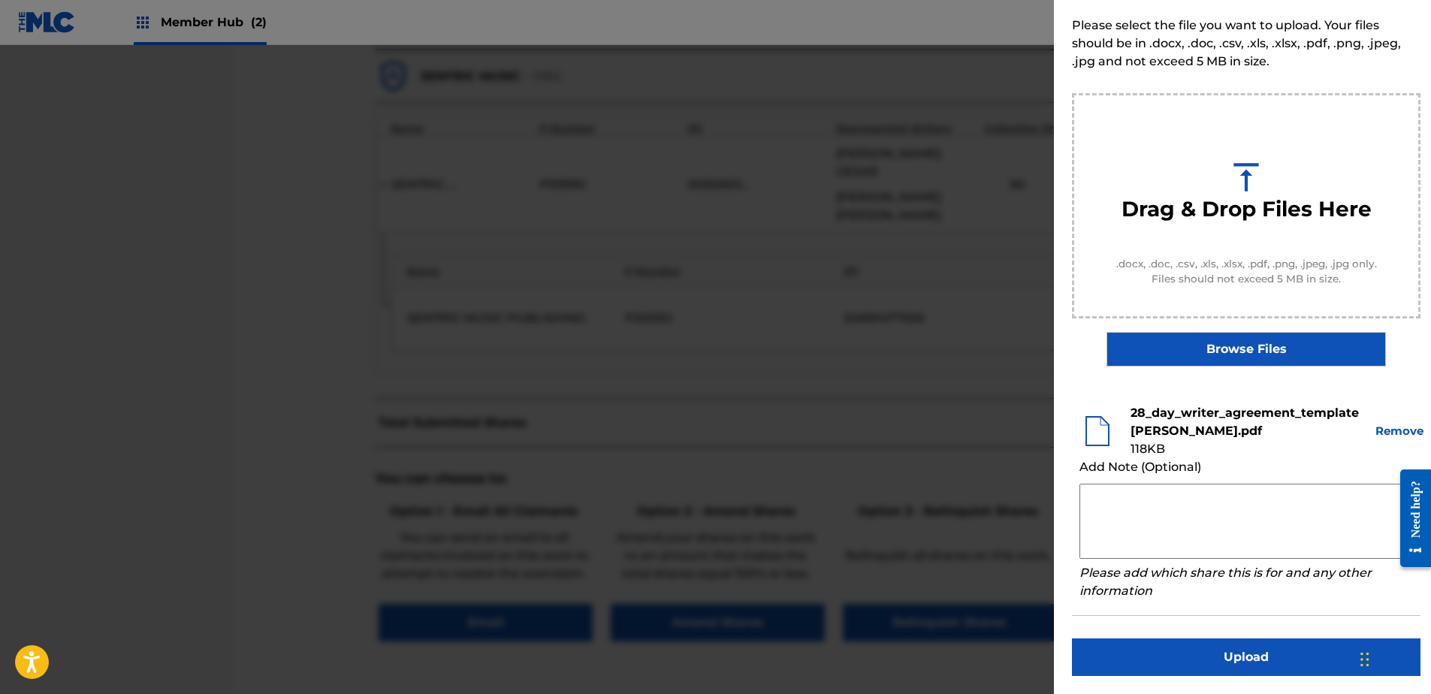
click at [1143, 497] on textarea at bounding box center [1247, 521] width 334 height 75
paste textarea "Our self service agreement is signed via digital signature and is active until …"
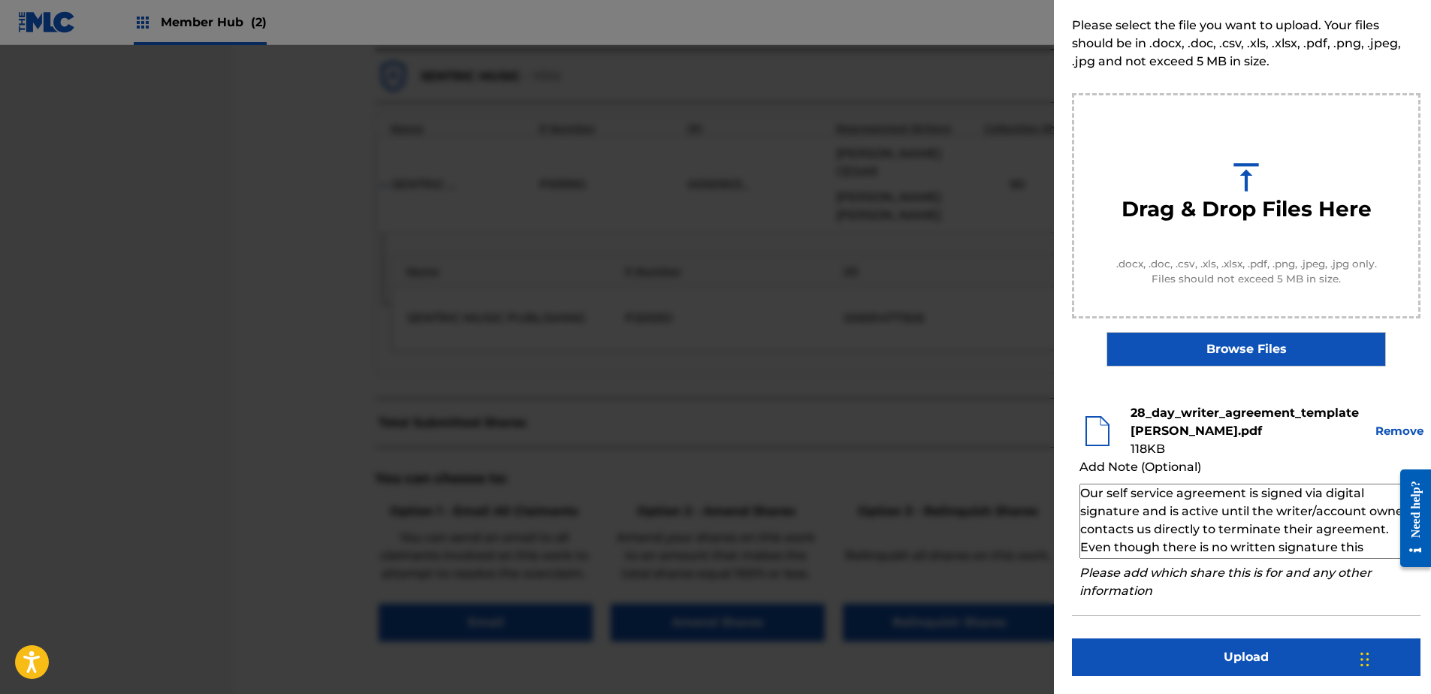
scroll to position [50, 0]
type textarea "Our self service agreement is signed via digital signature and is active until …"
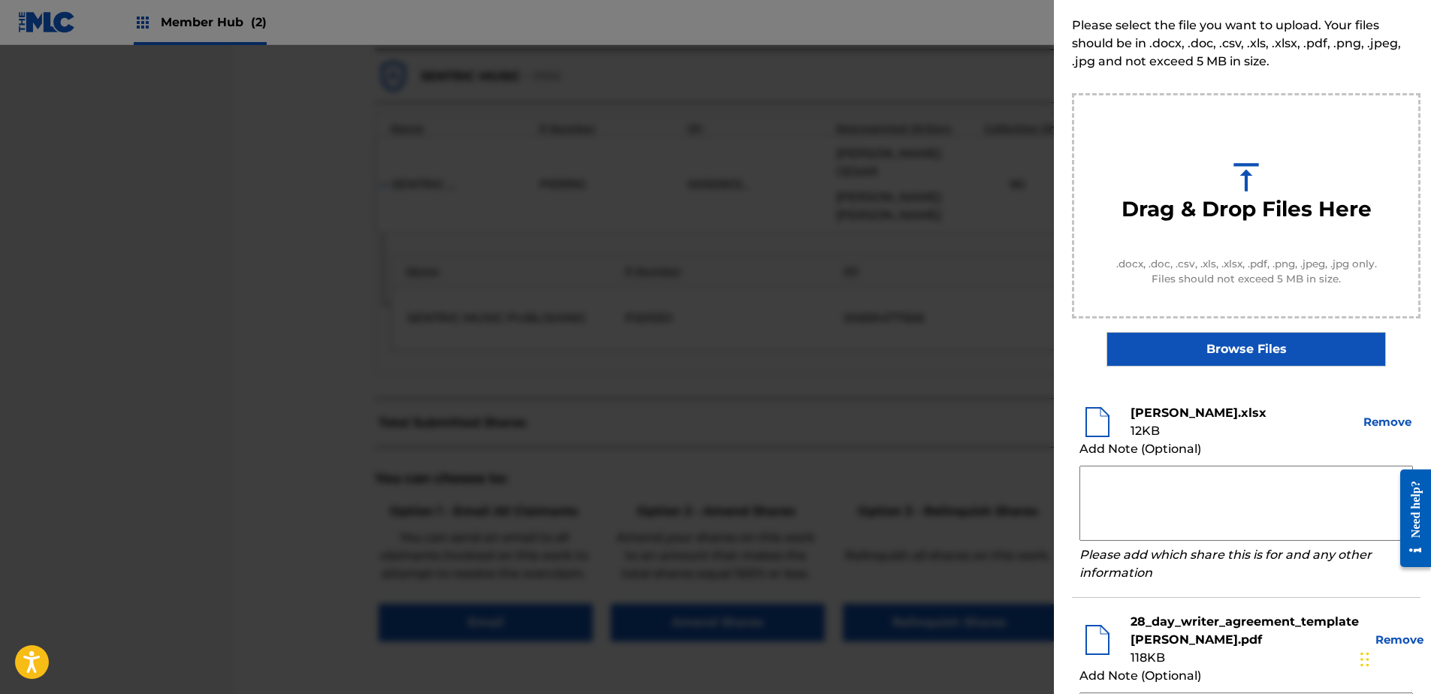
click at [1106, 479] on textarea at bounding box center [1247, 503] width 334 height 75
paste textarea "By clicking to agree to the terms of the agreement ACCOUNT NAME is declaring th…"
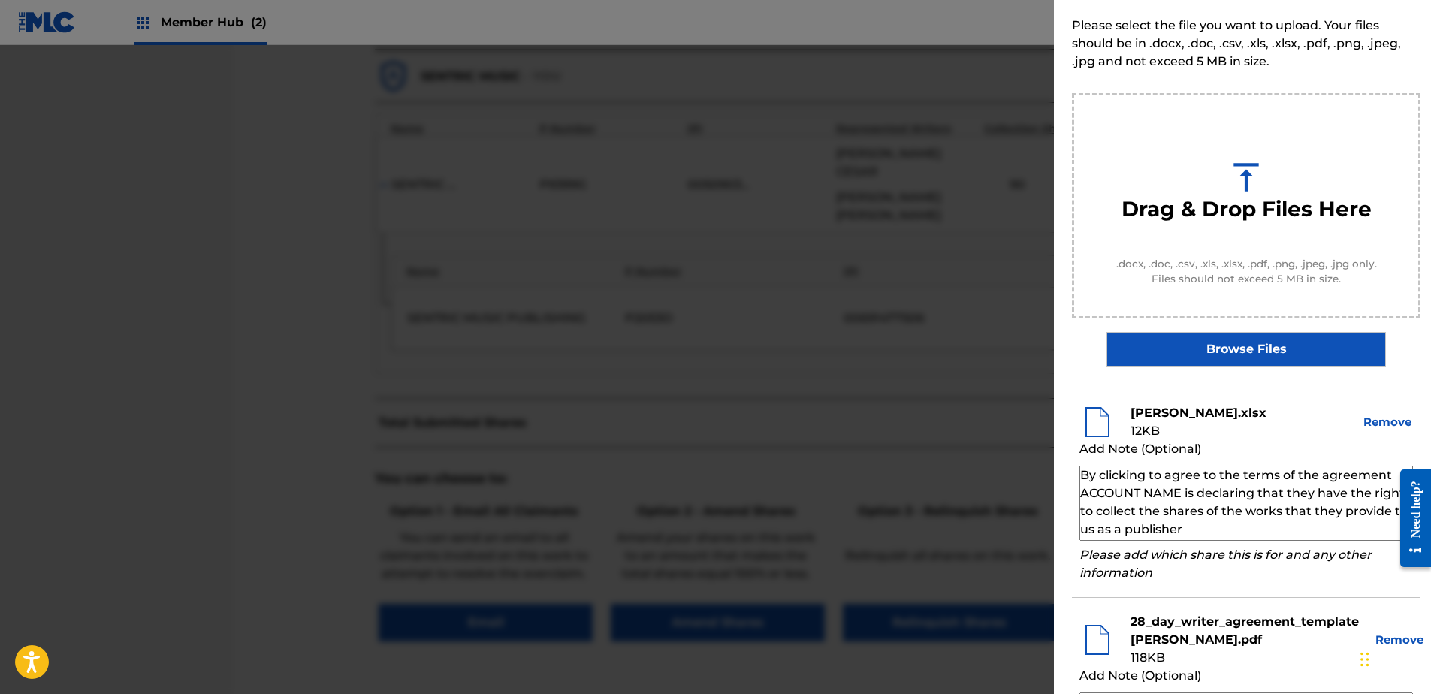
drag, startPoint x: 1083, startPoint y: 493, endPoint x: 1180, endPoint y: 497, distance: 97.0
click at [1180, 497] on textarea "By clicking to agree to the terms of the agreement ACCOUNT NAME is declaring th…" at bounding box center [1247, 503] width 334 height 75
paste textarea "[PERSON_NAME]"
click at [1081, 493] on textarea "By clicking to agree to the terms of the agreement ACCOUNT NAME is declaring th…" at bounding box center [1247, 503] width 334 height 75
drag, startPoint x: 1087, startPoint y: 493, endPoint x: 1187, endPoint y: 490, distance: 100.0
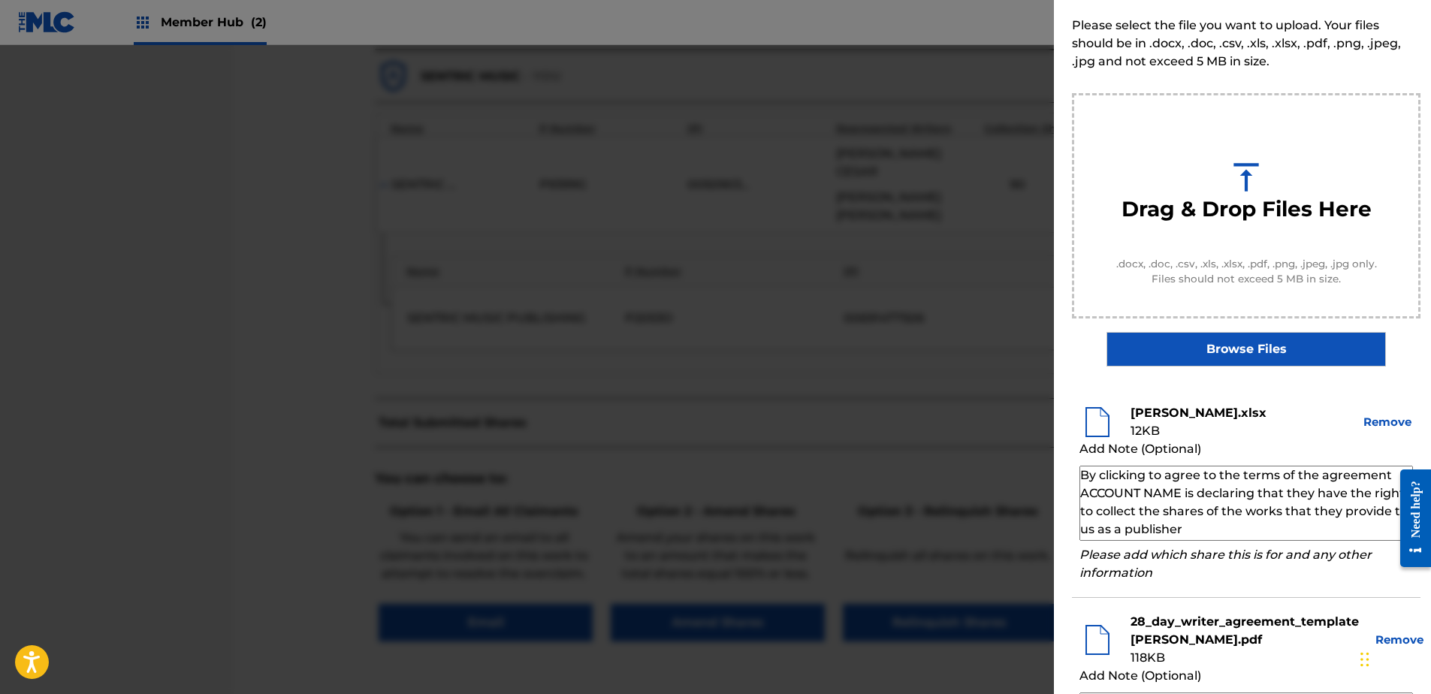
click at [1187, 490] on textarea "By clicking to agree to the terms of the agreement ACCOUNT NAME is declaring th…" at bounding box center [1247, 503] width 334 height 75
paste textarea "[PERSON_NAME]"
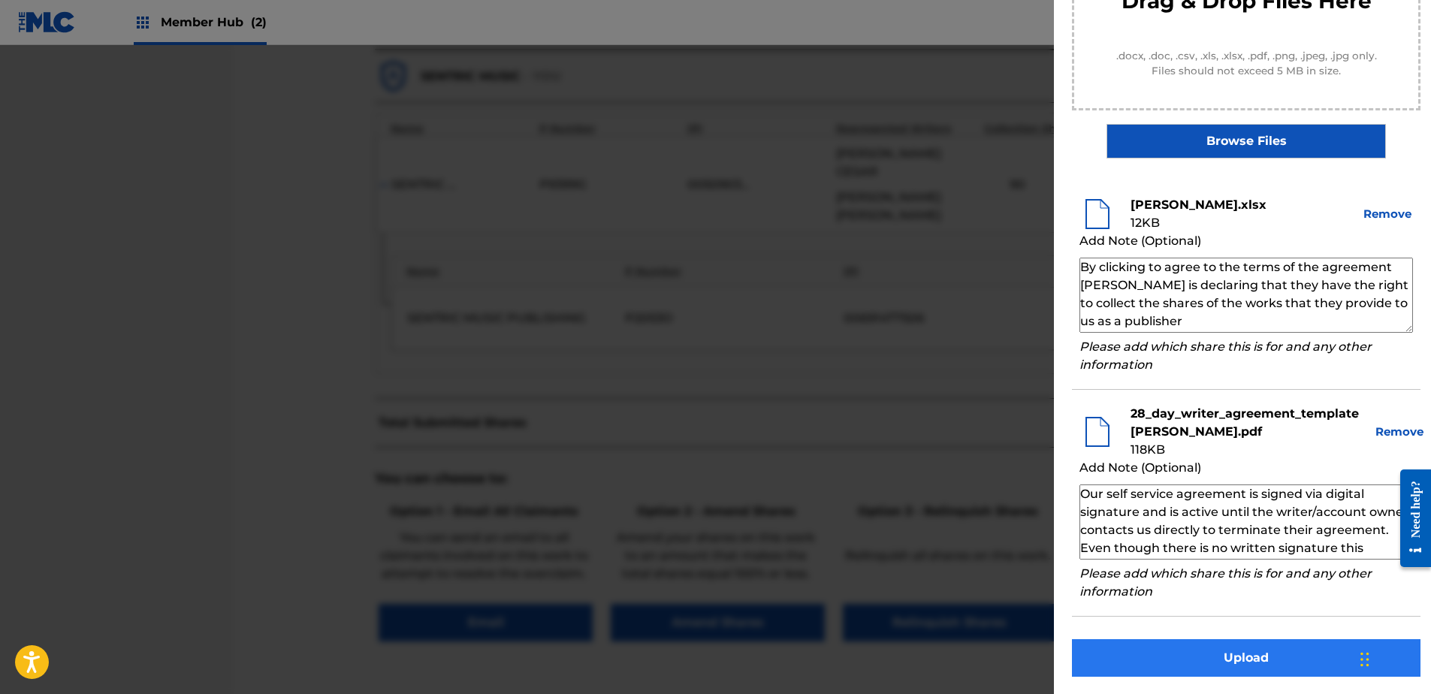
scroll to position [277, 0]
type textarea "By clicking to agree to the terms of the agreement [PERSON_NAME] is declaring t…"
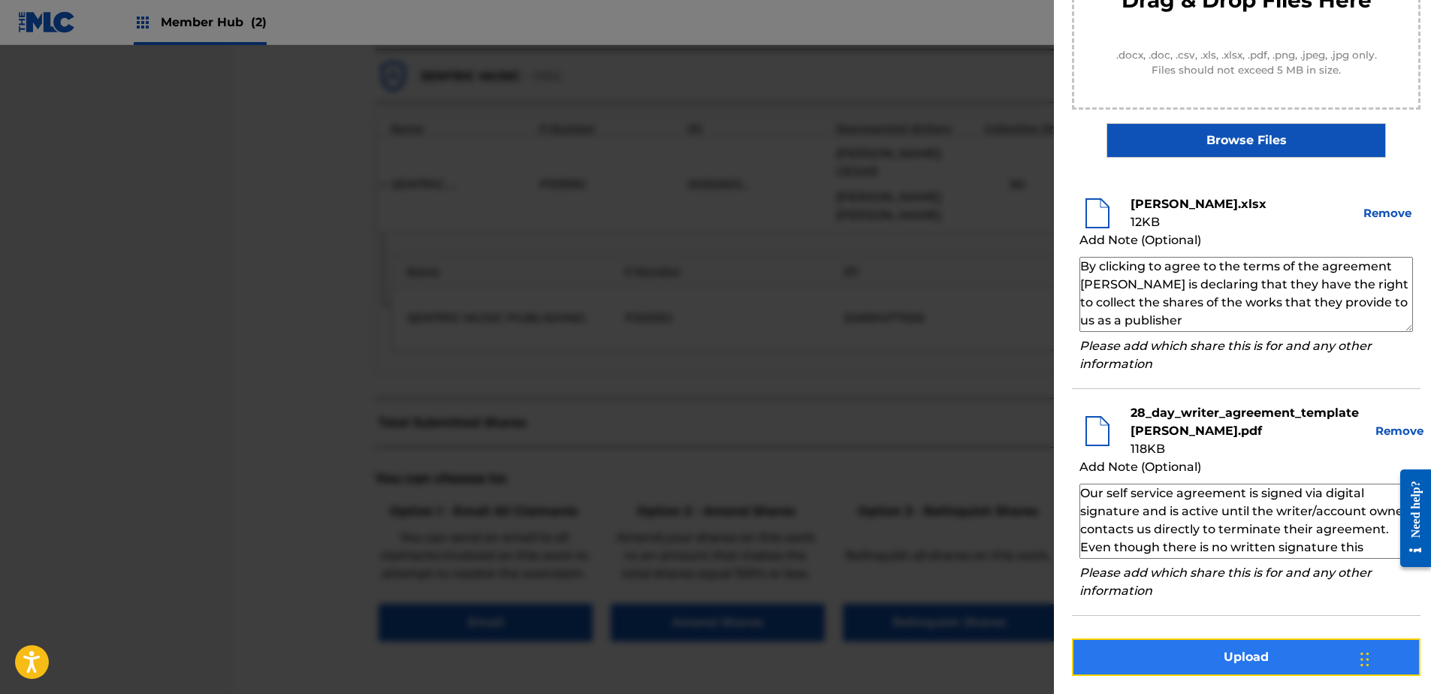
click at [1208, 660] on button "Upload" at bounding box center [1246, 658] width 349 height 38
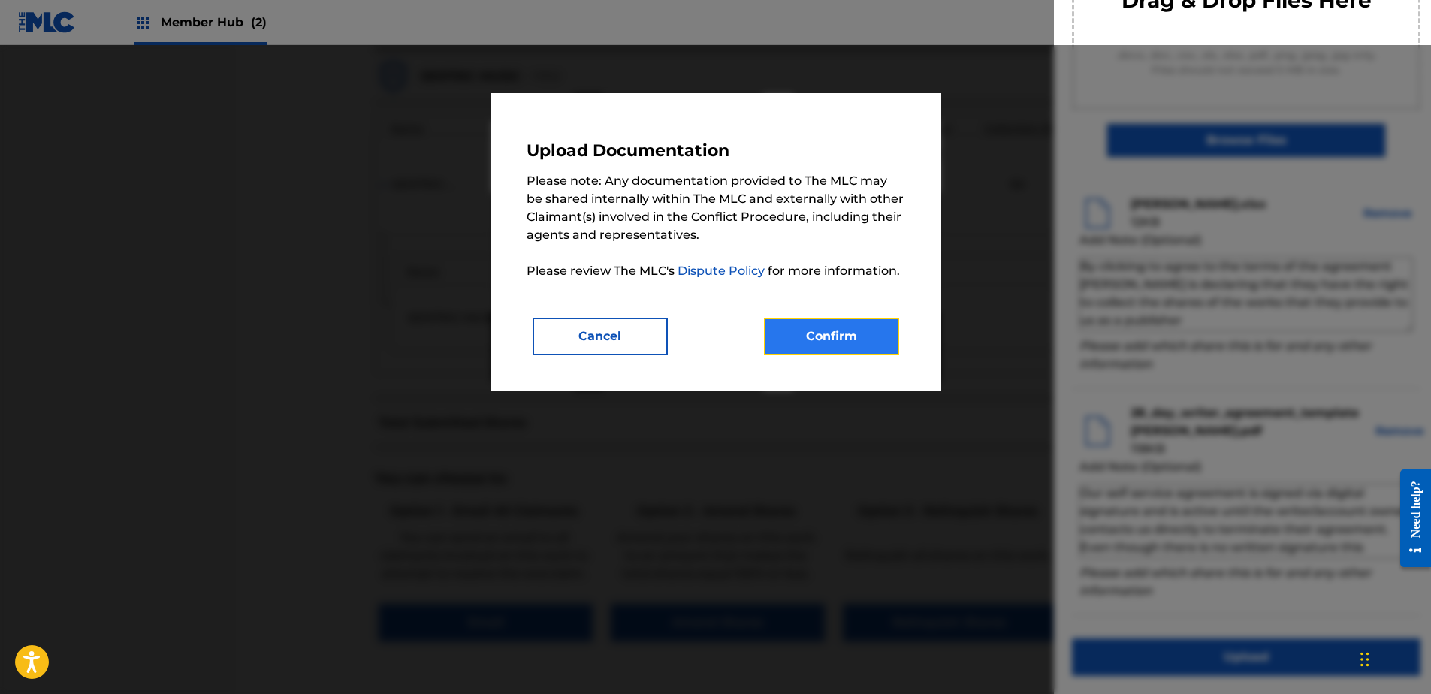
click at [829, 343] on button "Confirm" at bounding box center [831, 337] width 135 height 38
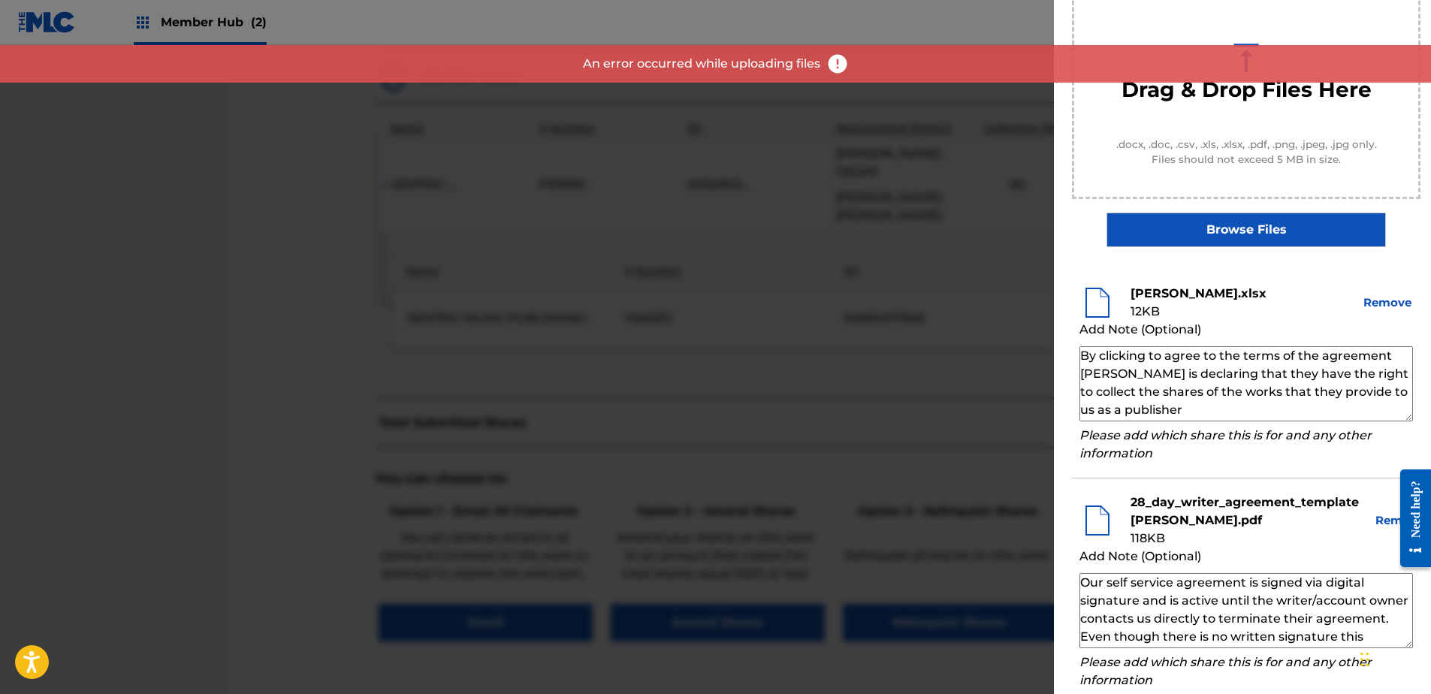
scroll to position [0, 0]
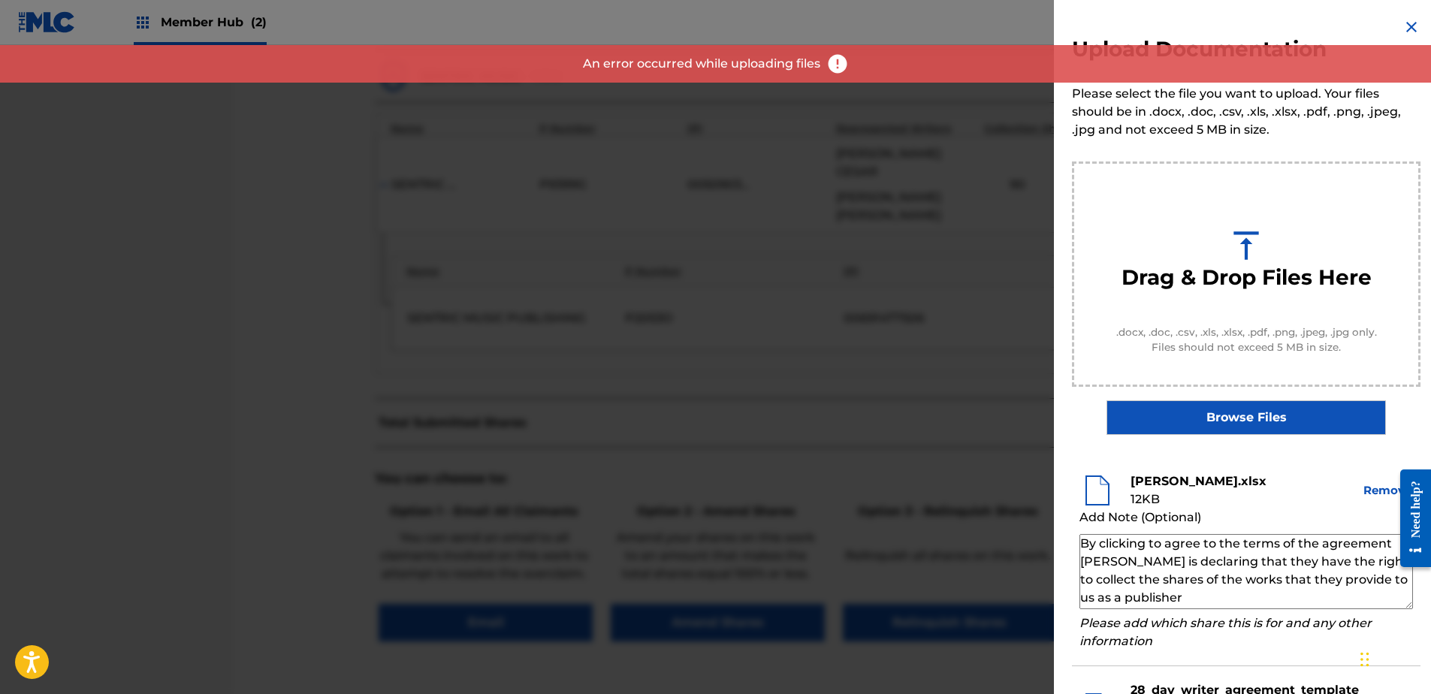
click at [1408, 20] on img at bounding box center [1412, 27] width 18 height 18
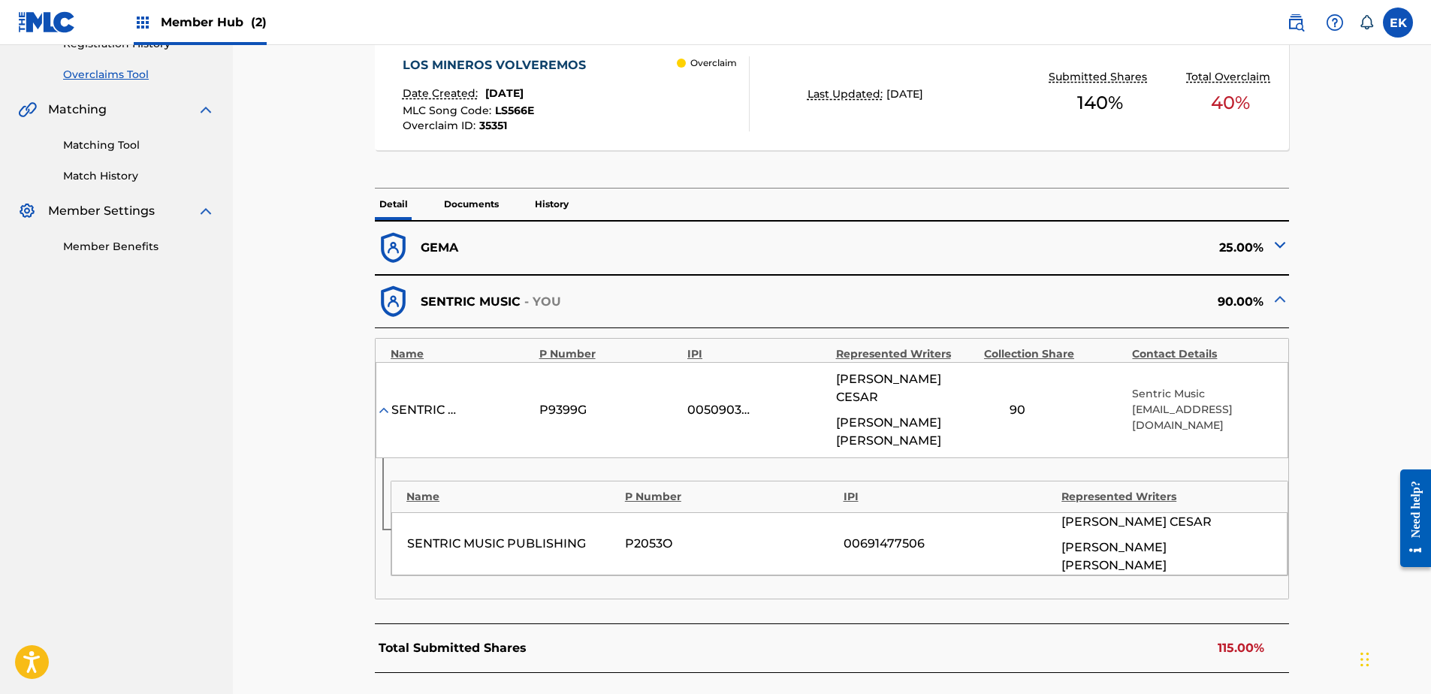
click at [466, 208] on p "Documents" at bounding box center [471, 205] width 64 height 32
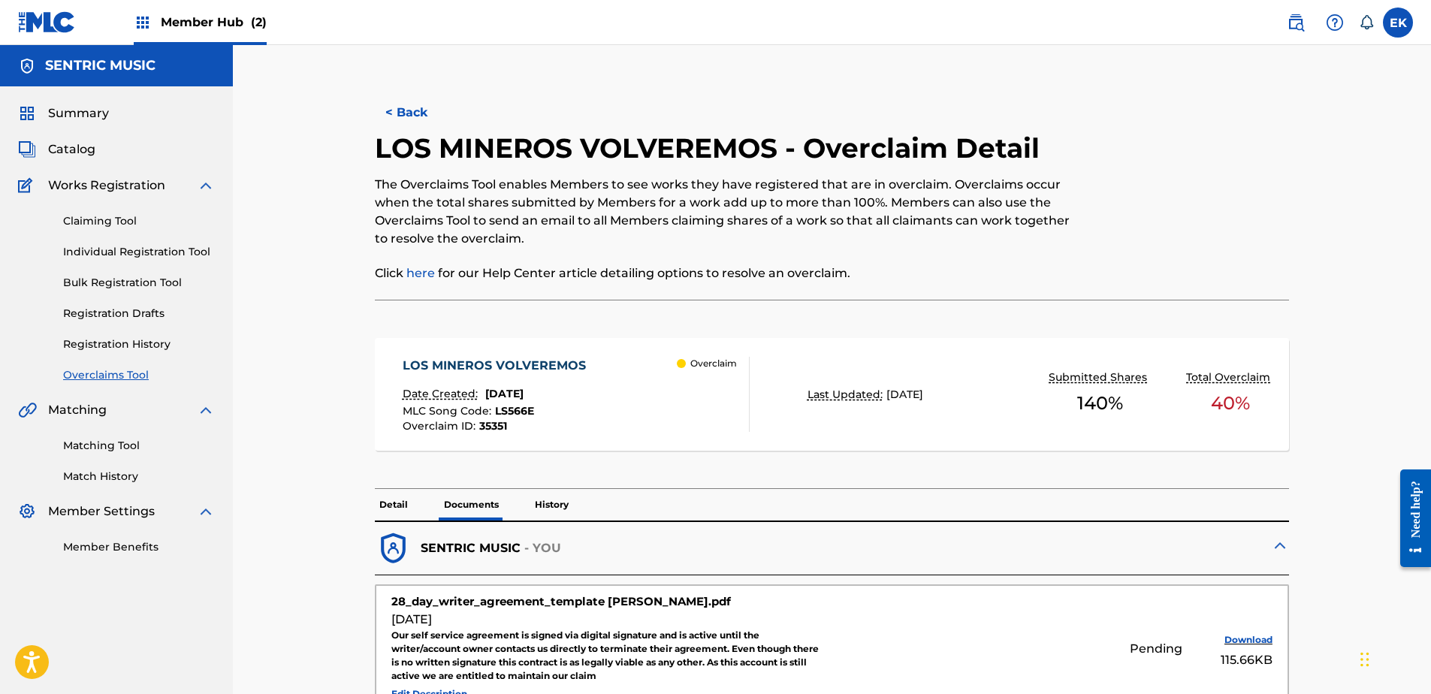
click at [401, 502] on p "Detail" at bounding box center [394, 505] width 38 height 32
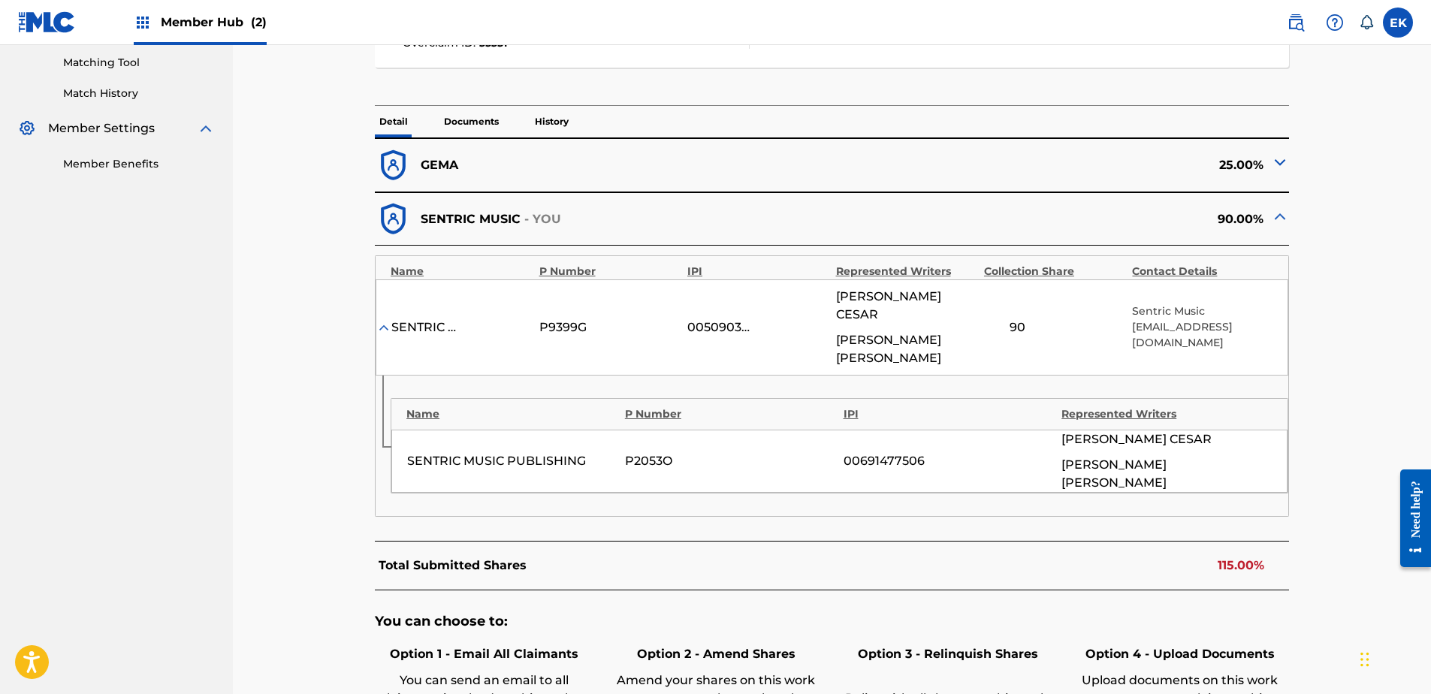
scroll to position [451, 0]
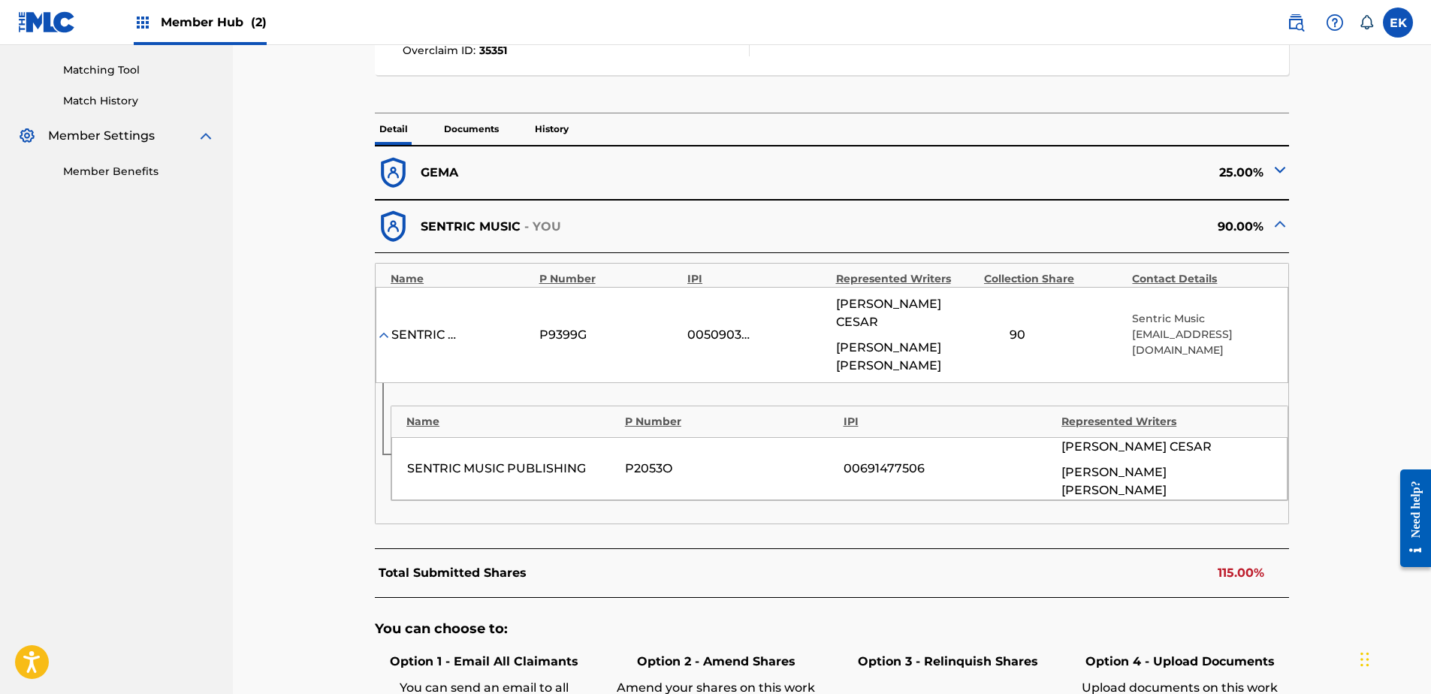
click at [461, 131] on p "Documents" at bounding box center [471, 129] width 64 height 32
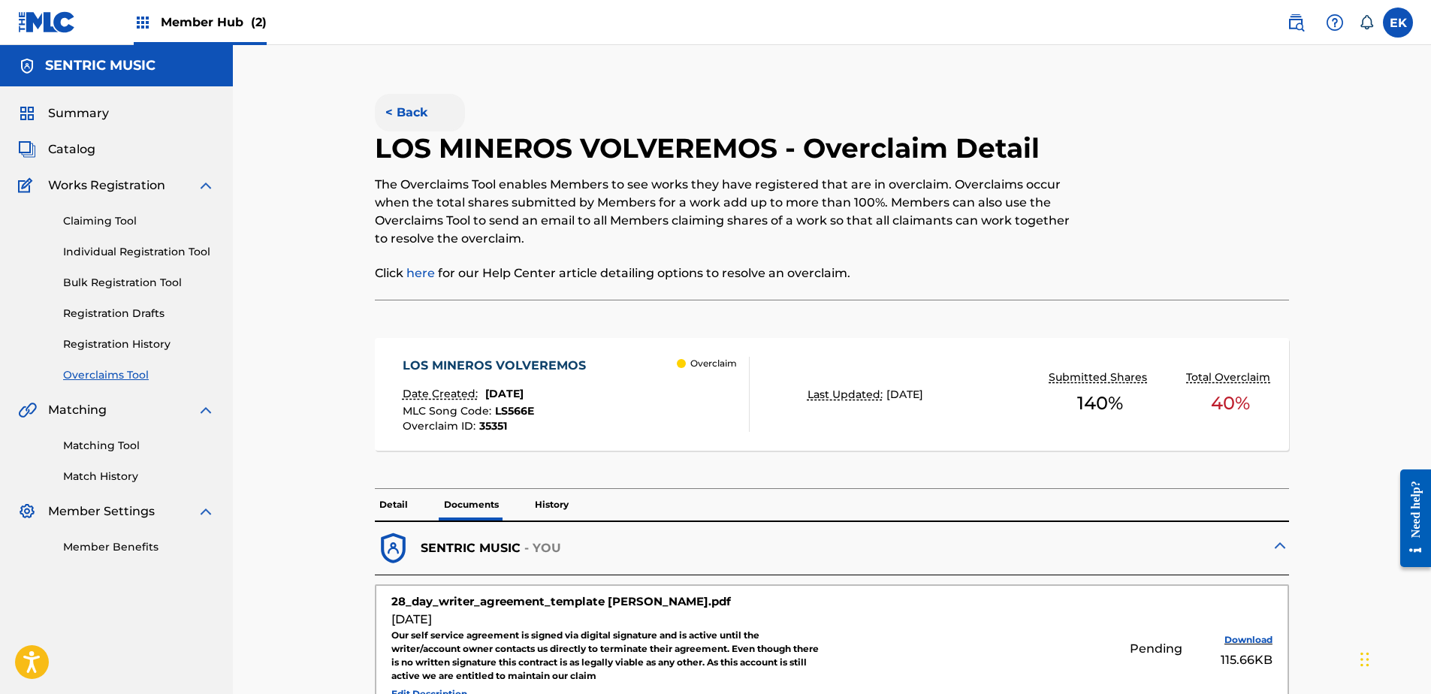
click at [405, 105] on button "< Back" at bounding box center [420, 113] width 90 height 38
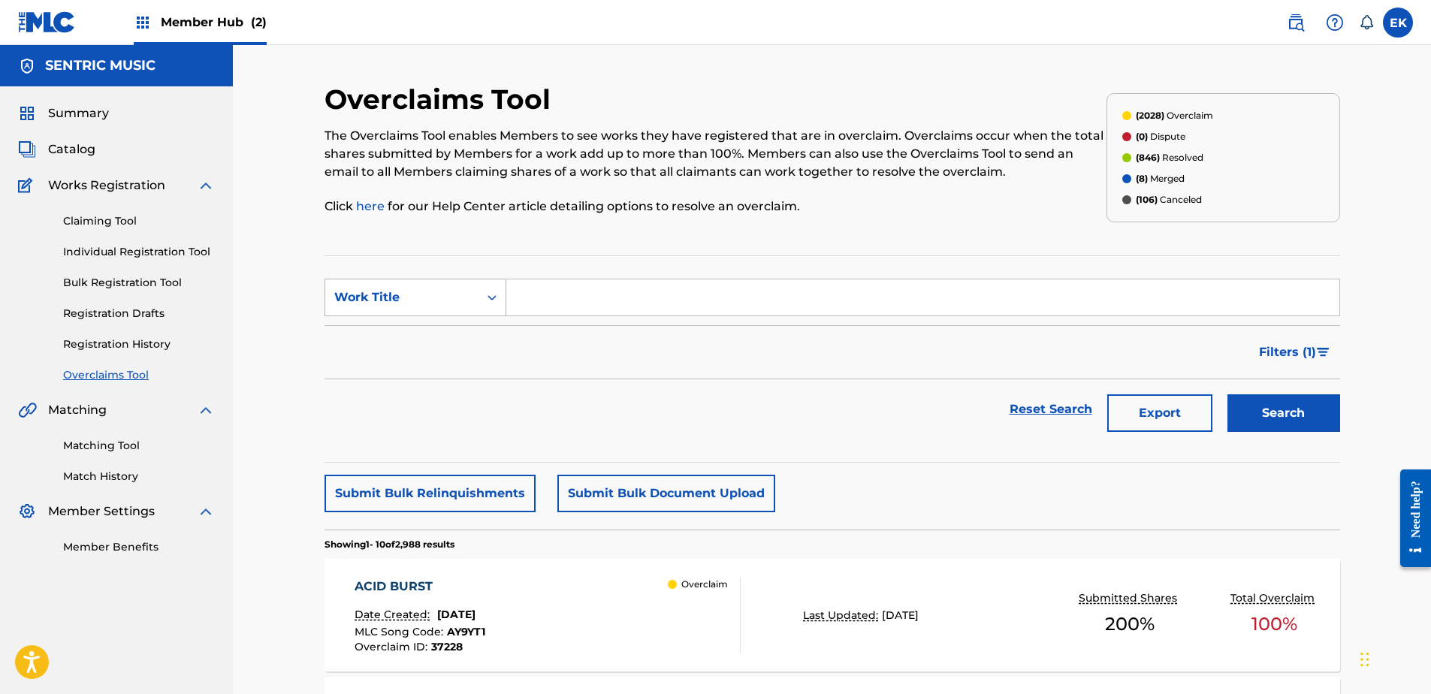
click at [447, 295] on div "Work Title" at bounding box center [401, 297] width 135 height 18
drag, startPoint x: 442, startPoint y: 322, endPoint x: 479, endPoint y: 323, distance: 36.8
click at [442, 323] on div "MLC Song Code" at bounding box center [415, 335] width 180 height 38
click at [570, 304] on input "Search Form" at bounding box center [922, 297] width 833 height 36
paste input "AY5BFD"
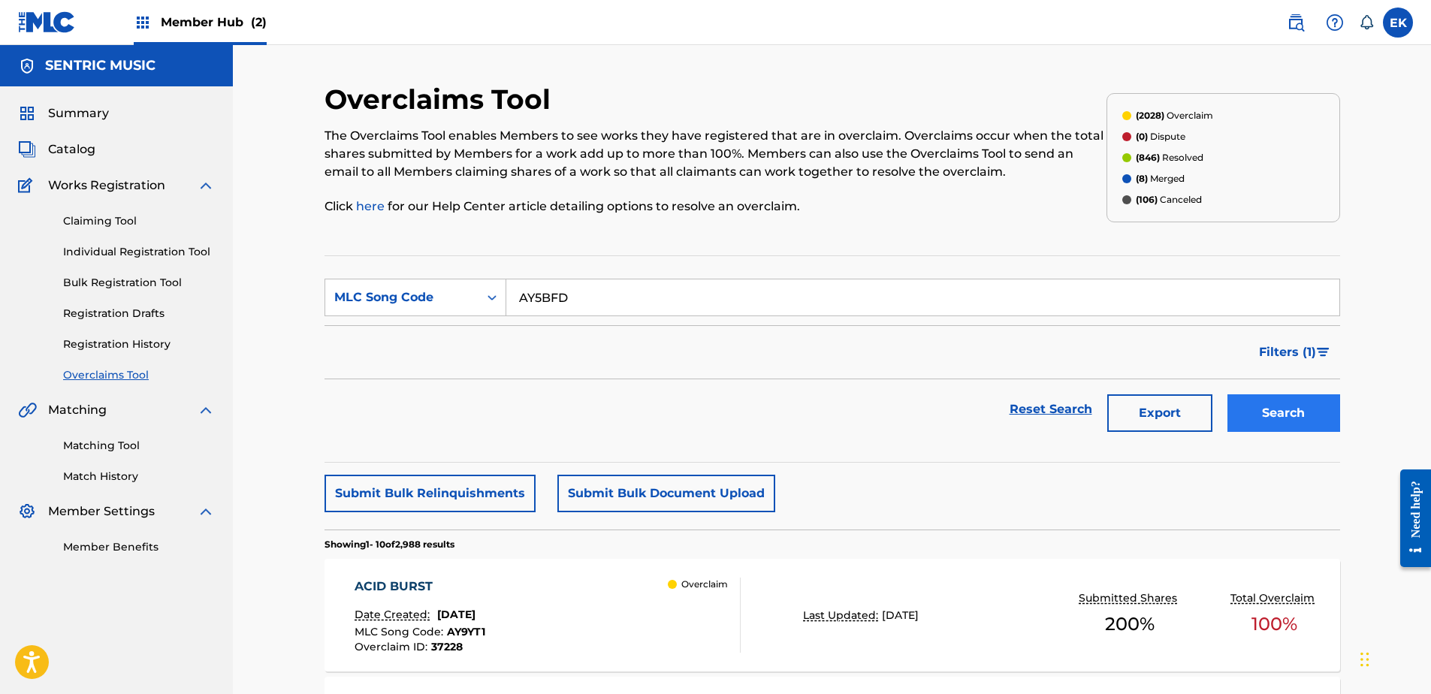
type input "AY5BFD"
click at [1324, 394] on button "Search" at bounding box center [1284, 413] width 113 height 38
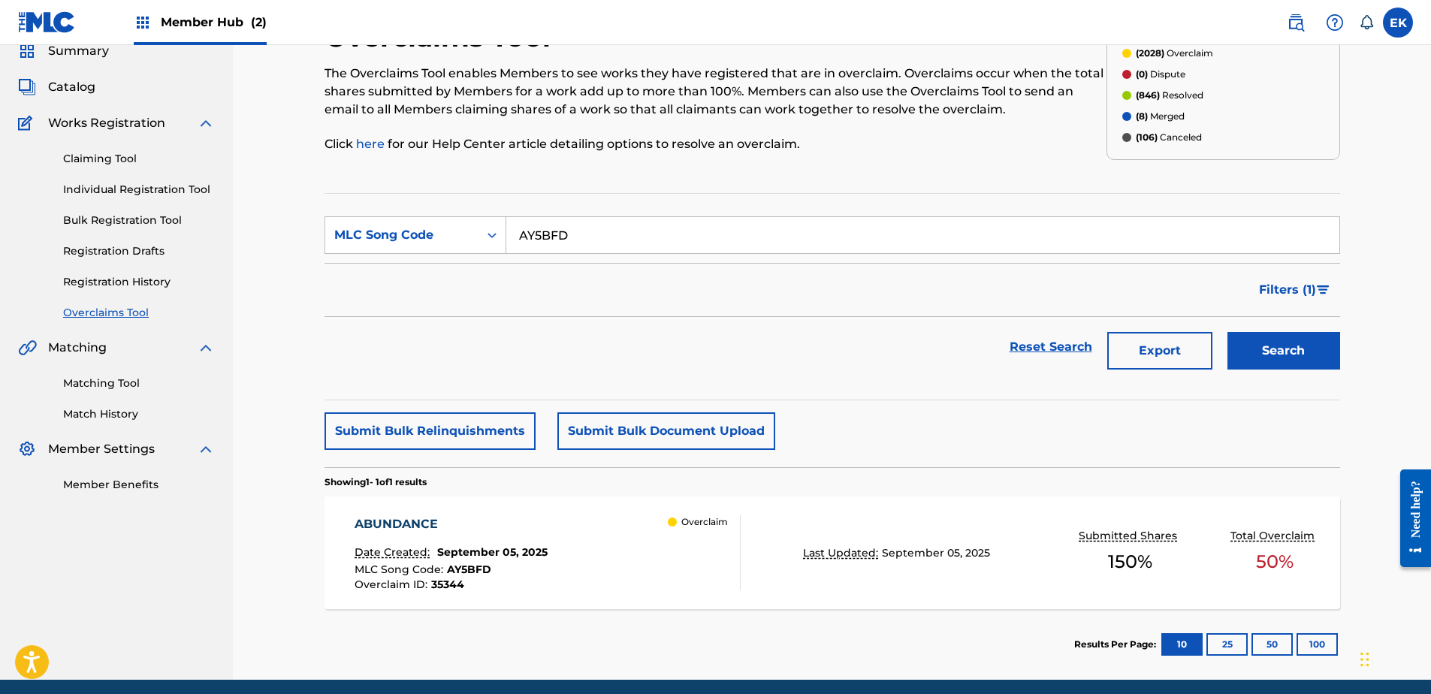
scroll to position [120, 0]
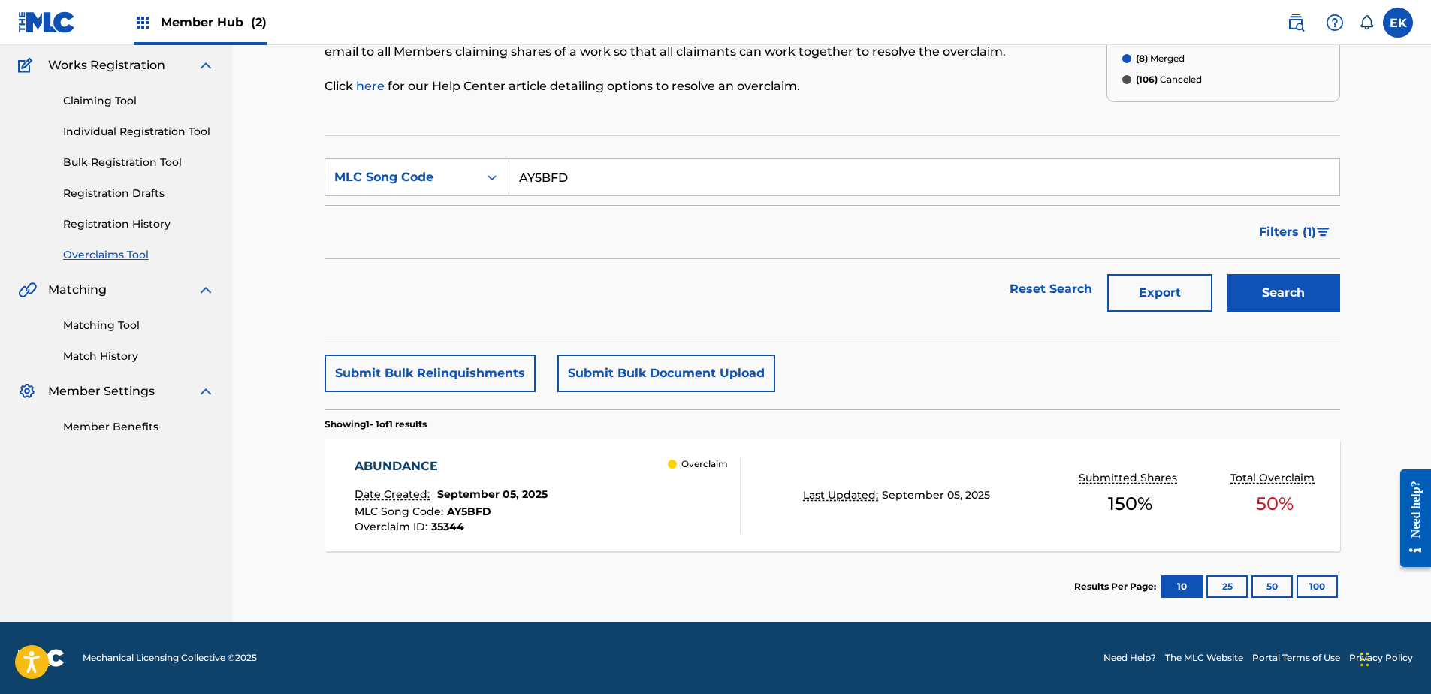
click at [657, 503] on div "ABUNDANCE Date Created: September 05, 2025 MLC Song Code : AY5BFD Overclaim ID …" at bounding box center [548, 495] width 386 height 75
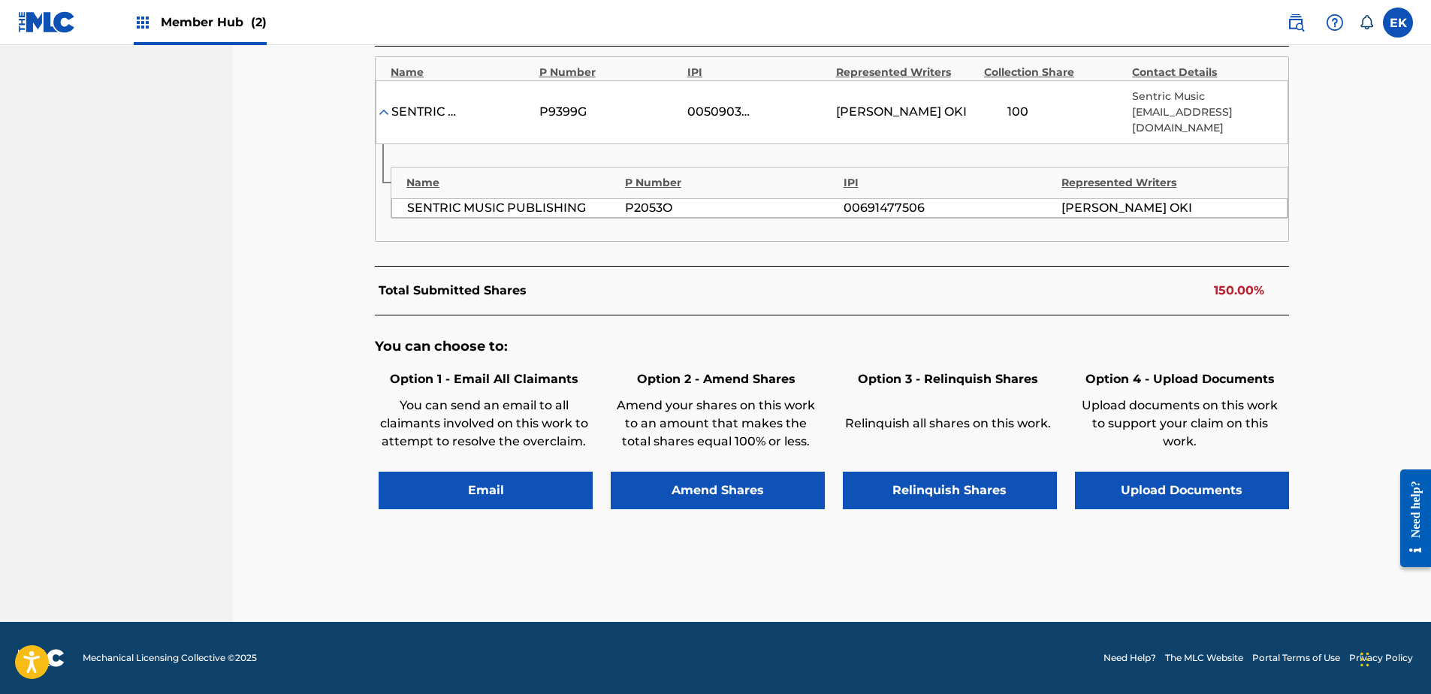
scroll to position [507, 0]
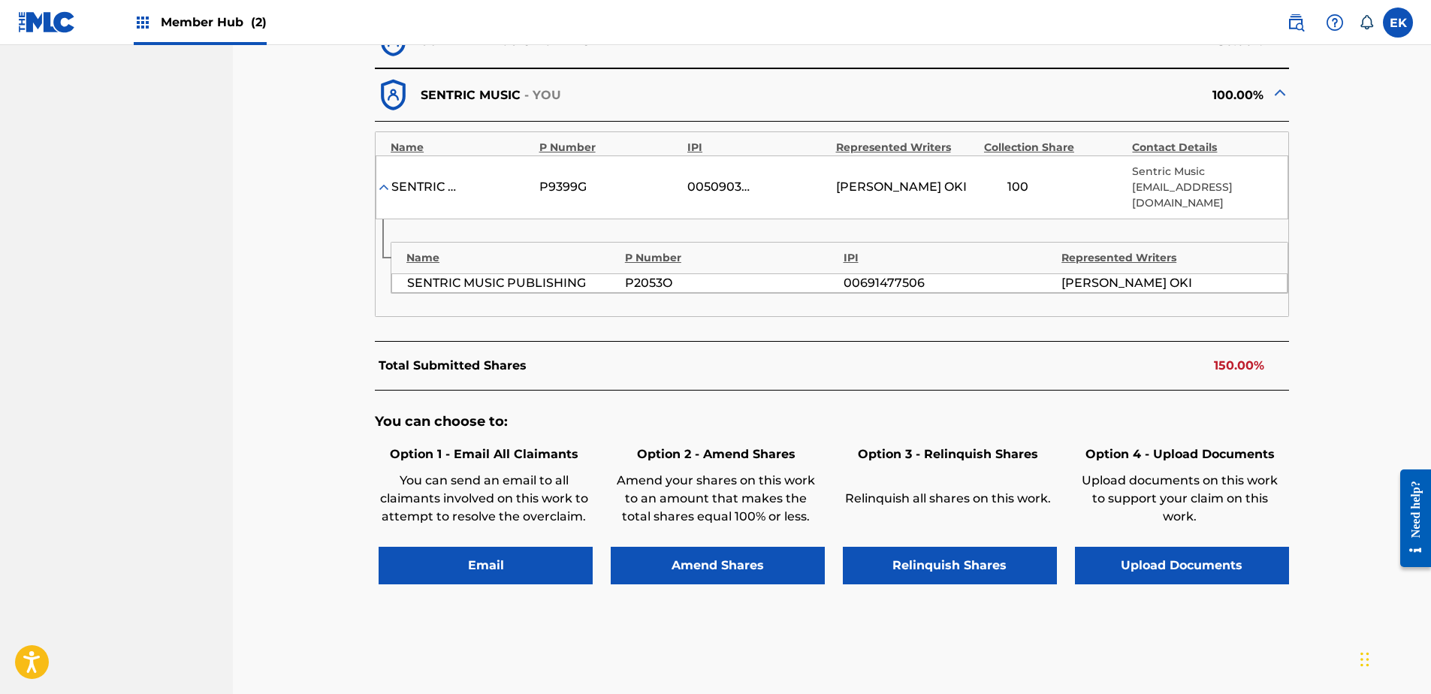
click at [916, 637] on div "< Back ABUNDANCE - Overclaim Detail The Overclaims Tool enables Members to see …" at bounding box center [833, 137] width 1016 height 1122
click at [1161, 575] on button "Upload Documents" at bounding box center [1182, 566] width 214 height 38
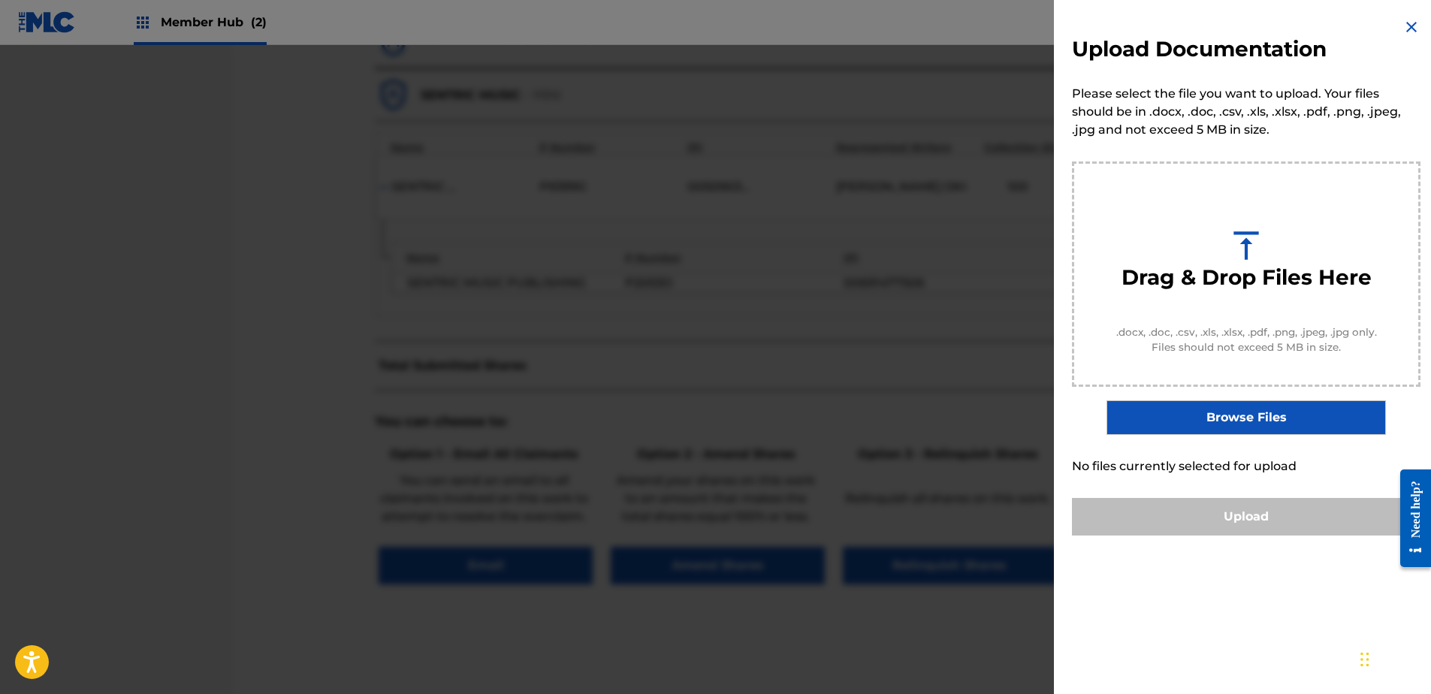
click at [1161, 575] on div "Upload Documentation Please select the file you want to upload. Your files shou…" at bounding box center [1246, 347] width 385 height 694
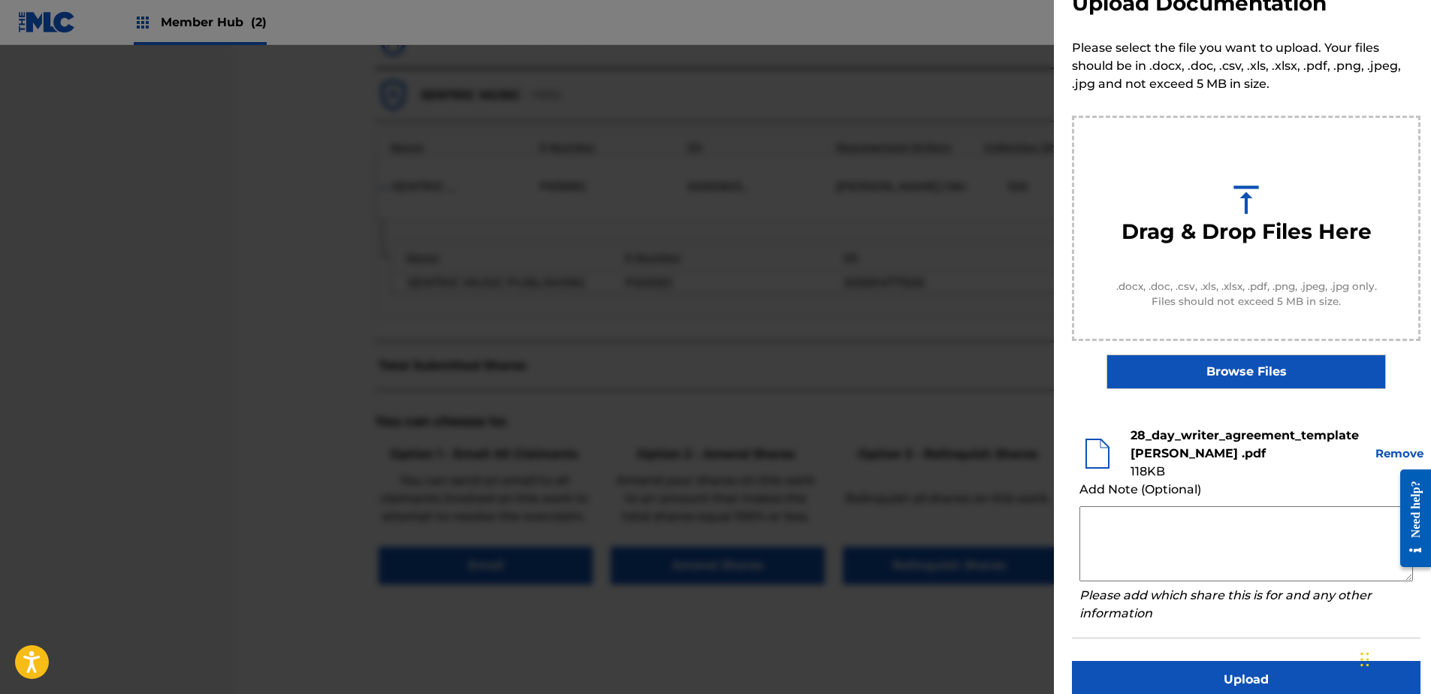
scroll to position [68, 0]
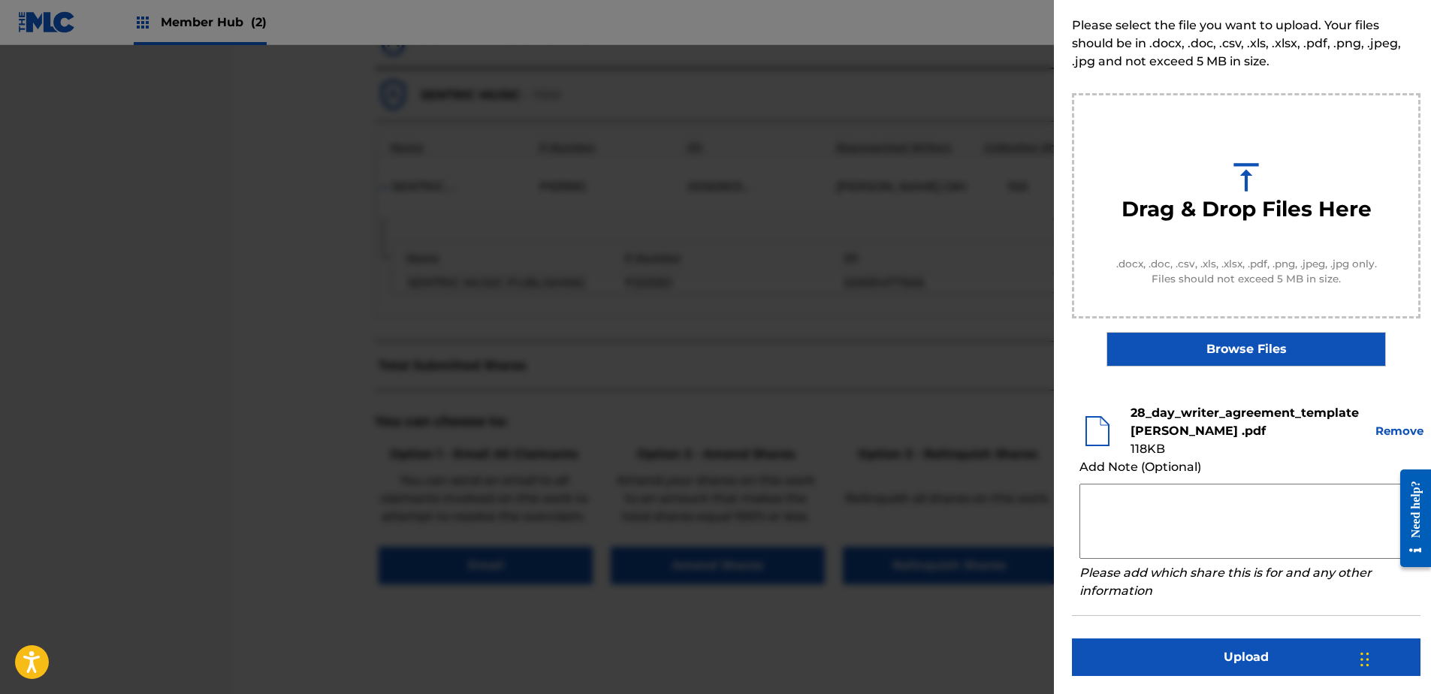
click at [1164, 515] on textarea at bounding box center [1247, 521] width 334 height 75
paste textarea "Our self service agreement is signed via digital signature and is active until …"
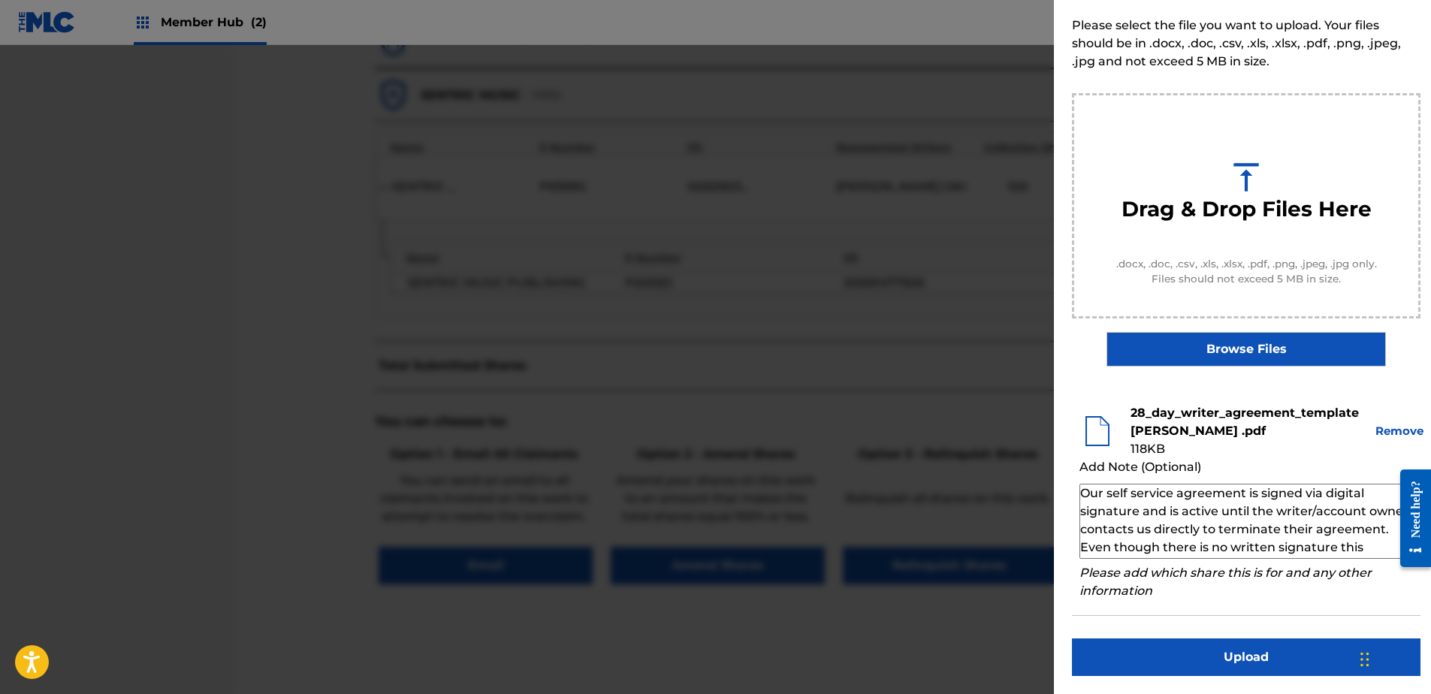
scroll to position [50, 0]
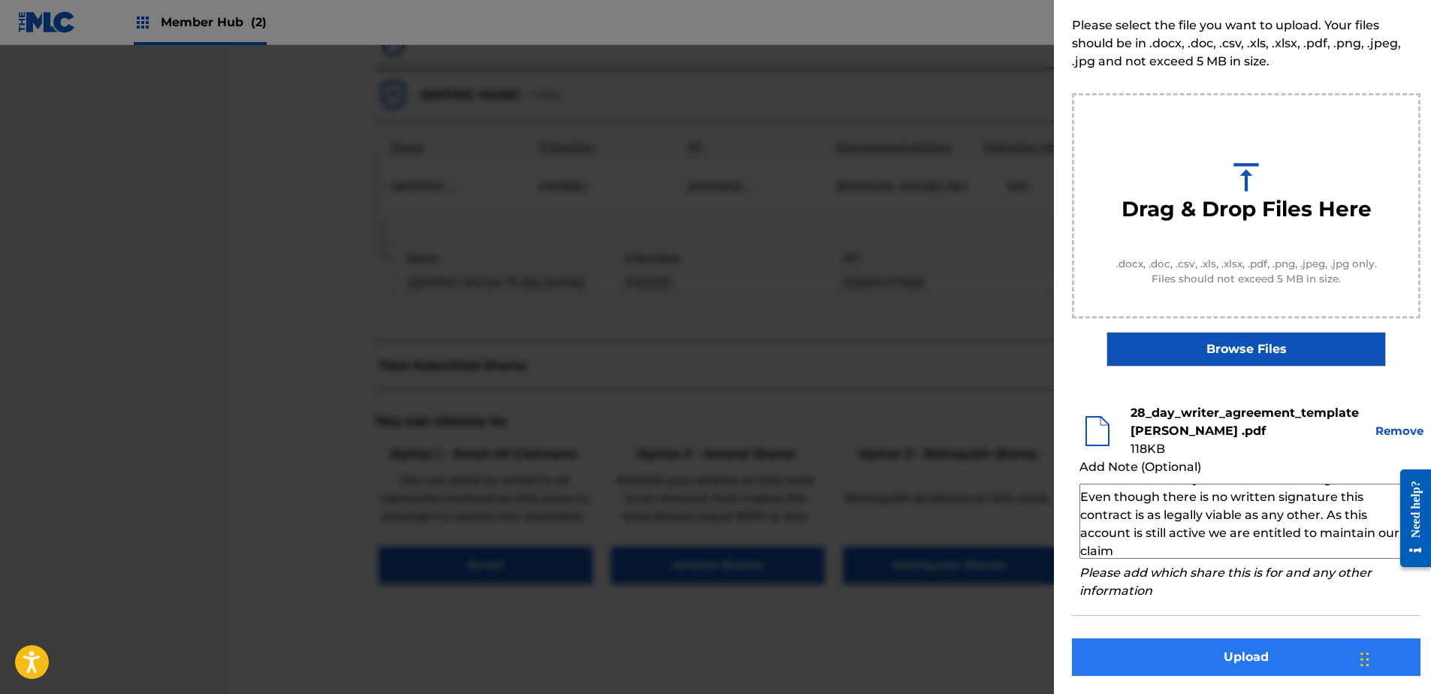
type textarea "Our self service agreement is signed via digital signature and is active until …"
click at [1179, 647] on button "Upload" at bounding box center [1246, 658] width 349 height 38
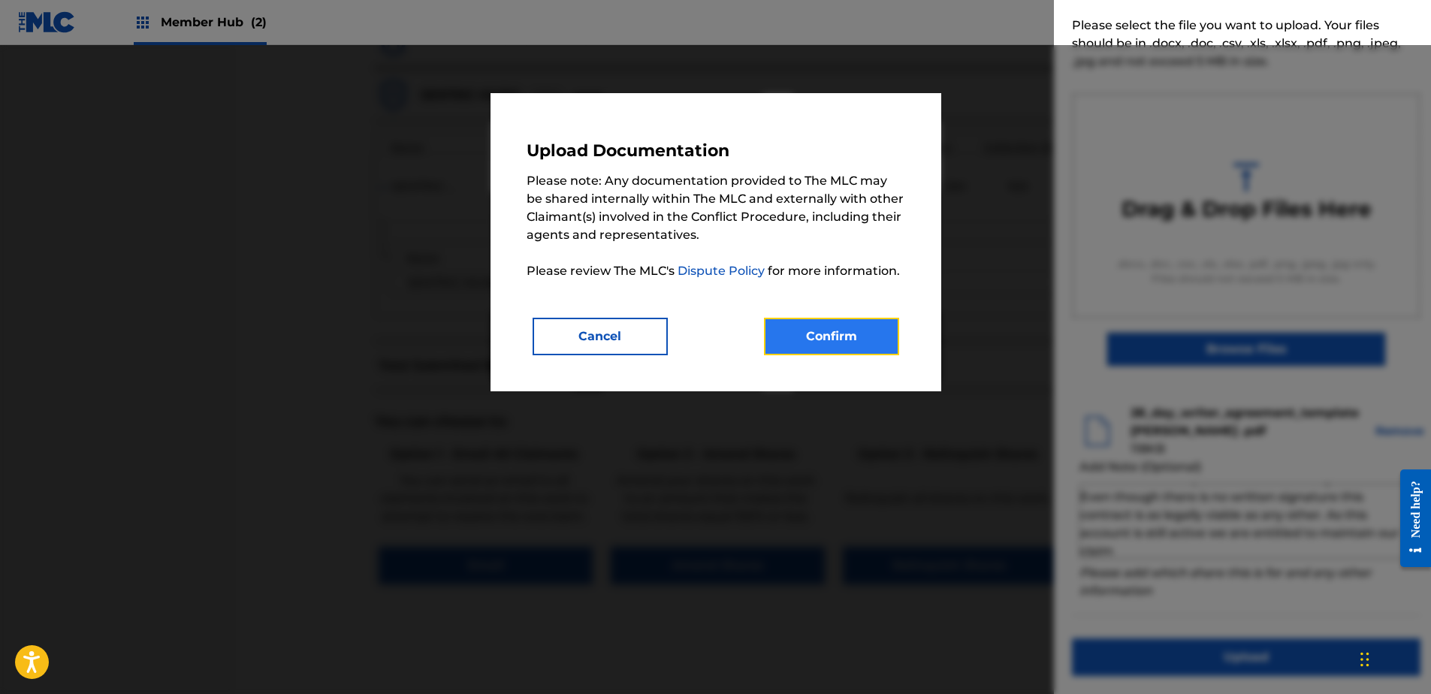
click at [847, 328] on button "Confirm" at bounding box center [831, 337] width 135 height 38
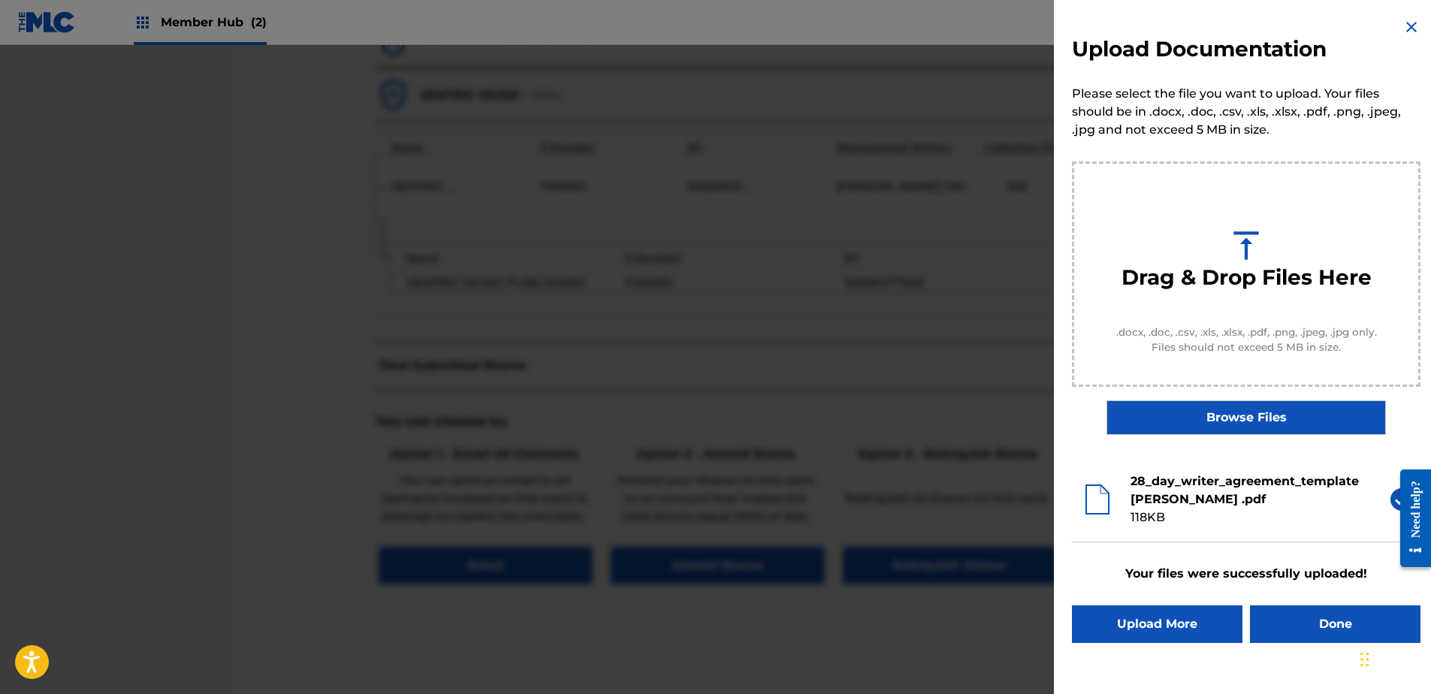
scroll to position [0, 0]
click at [1315, 624] on button "Done" at bounding box center [1335, 625] width 171 height 38
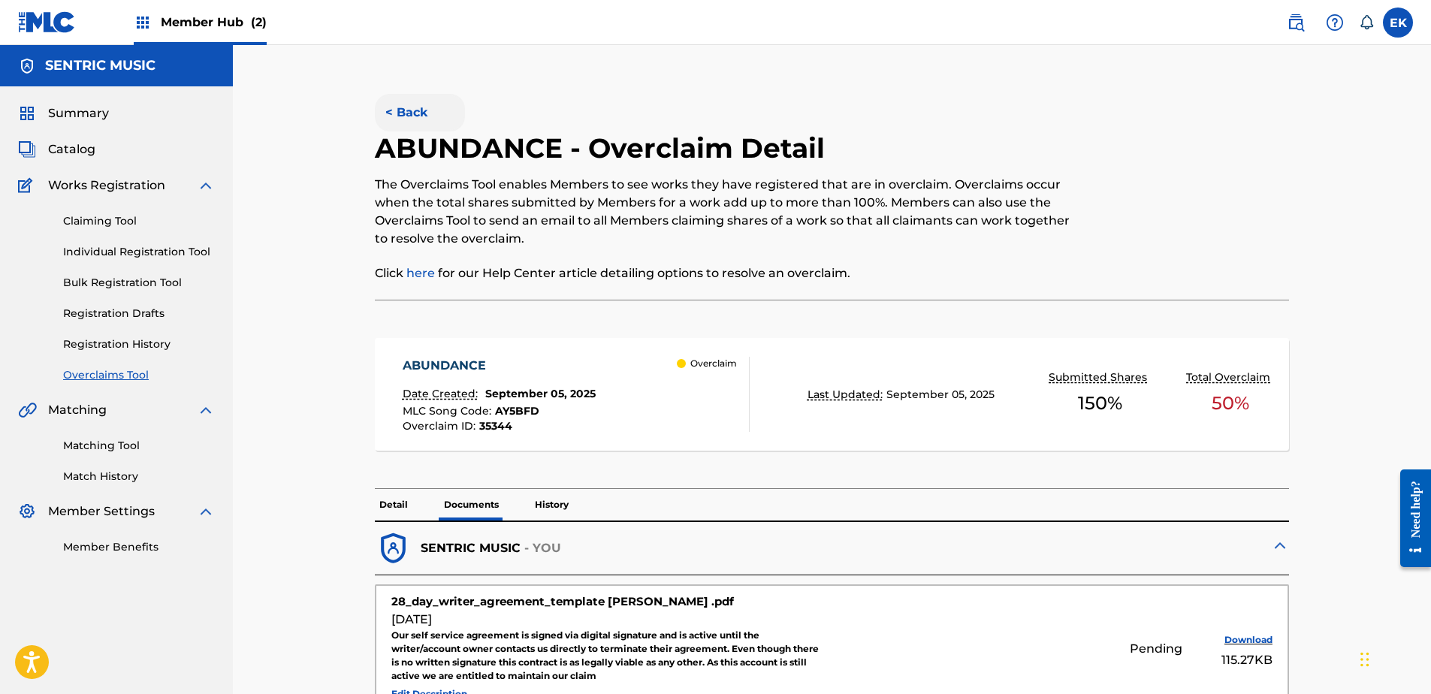
click at [393, 113] on button "< Back" at bounding box center [420, 113] width 90 height 38
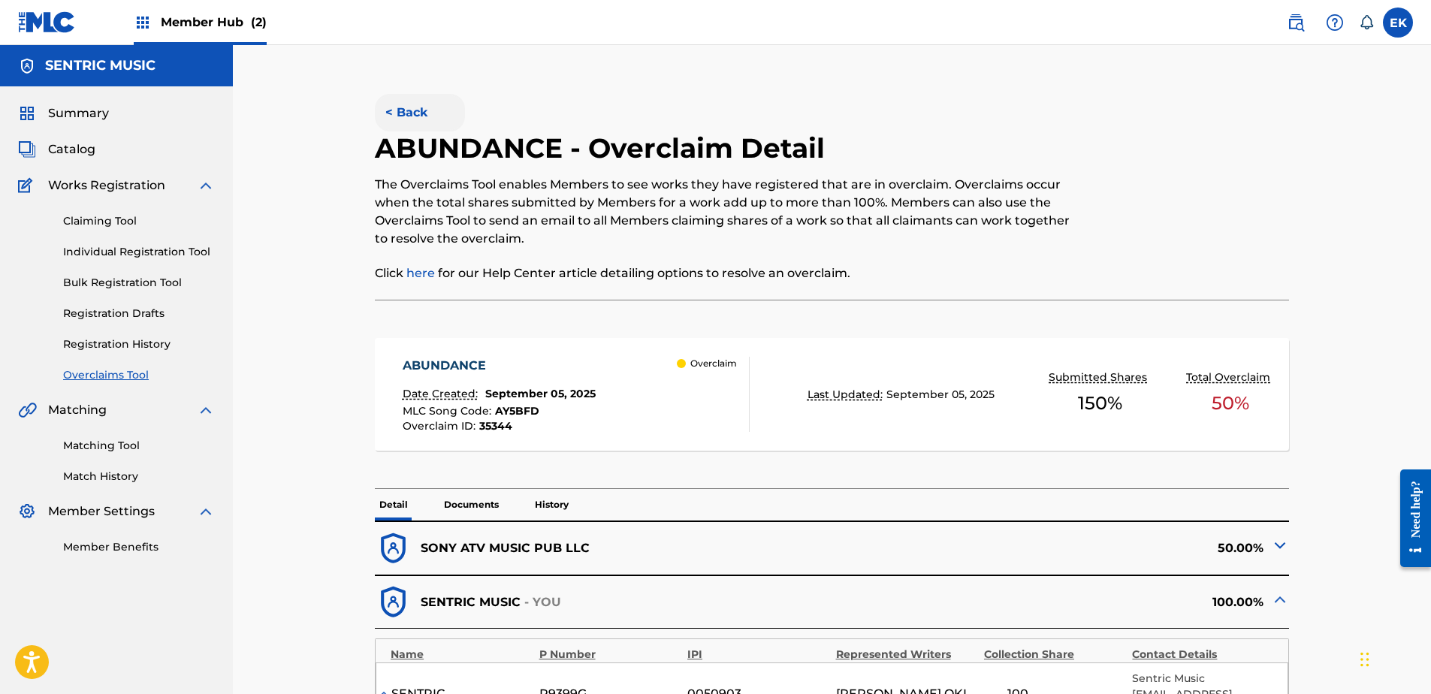
click at [415, 116] on button "< Back" at bounding box center [420, 113] width 90 height 38
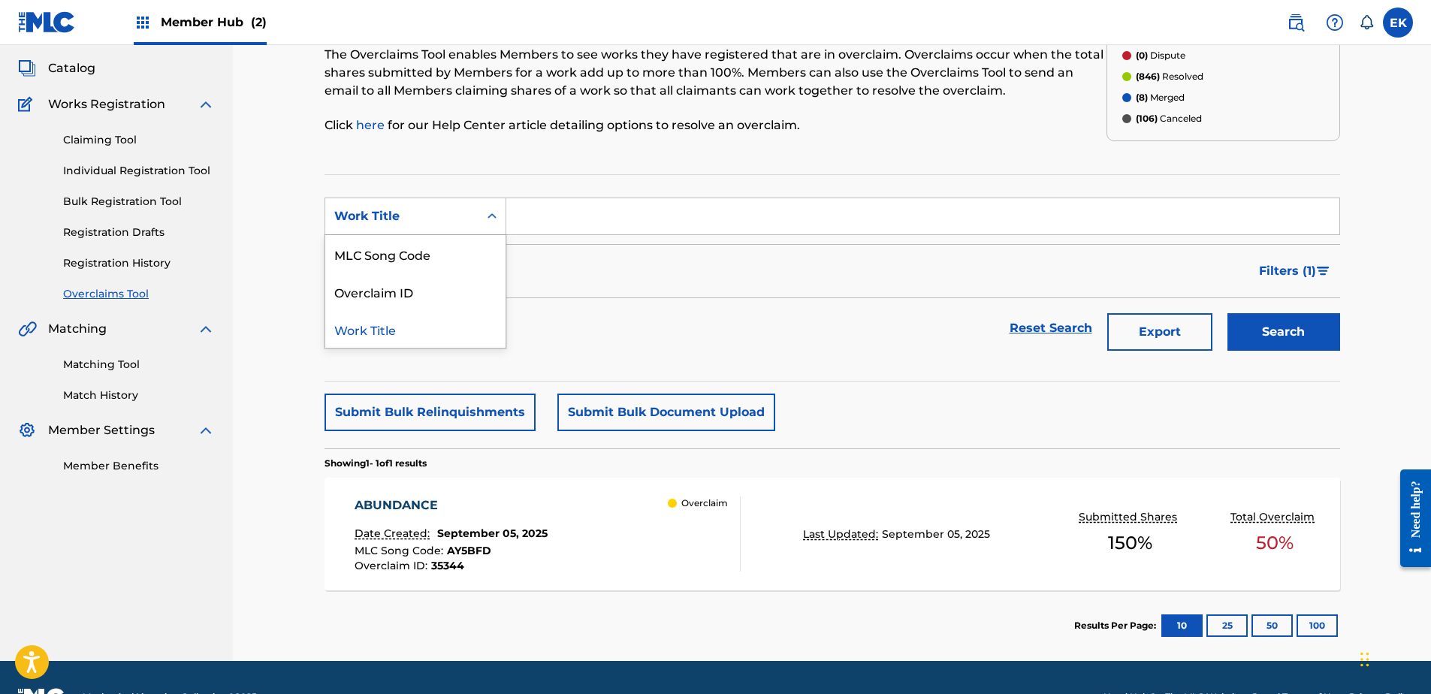
drag, startPoint x: 414, startPoint y: 206, endPoint x: 418, endPoint y: 231, distance: 25.2
click at [415, 208] on div "Work Title" at bounding box center [401, 216] width 153 height 29
drag, startPoint x: 425, startPoint y: 257, endPoint x: 339, endPoint y: 194, distance: 107.0
click at [423, 255] on div "MLC Song Code" at bounding box center [415, 254] width 180 height 38
click at [537, 222] on input "Search Form" at bounding box center [922, 216] width 833 height 36
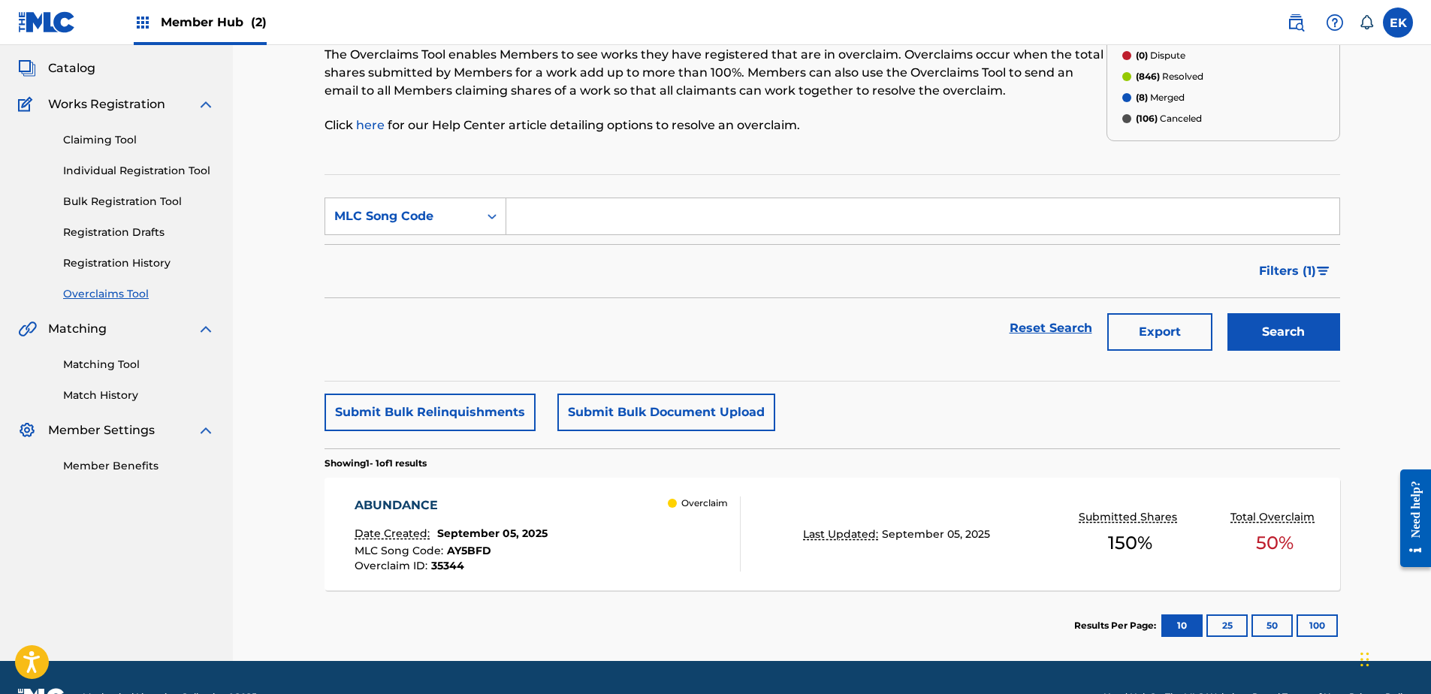
paste input "AY8HAO"
type input "AY8HAO"
click at [1273, 327] on button "Search" at bounding box center [1284, 332] width 113 height 38
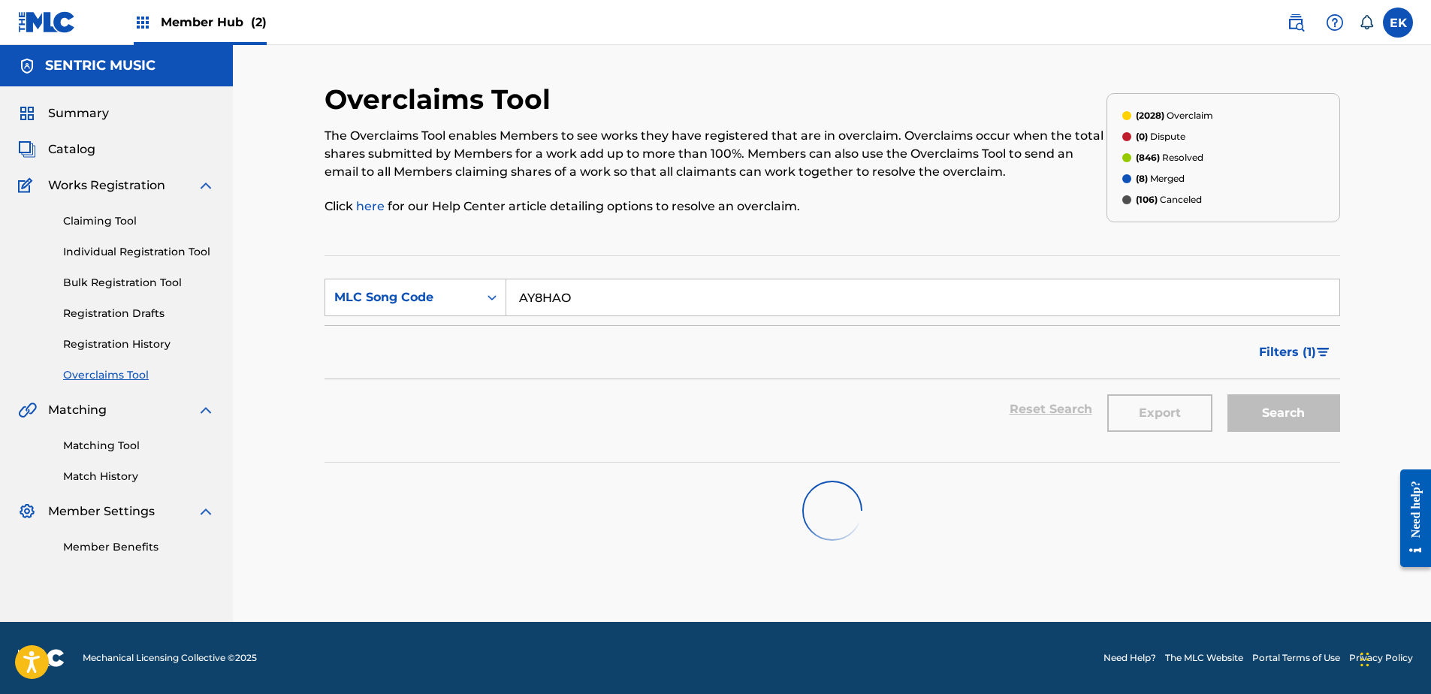
scroll to position [0, 0]
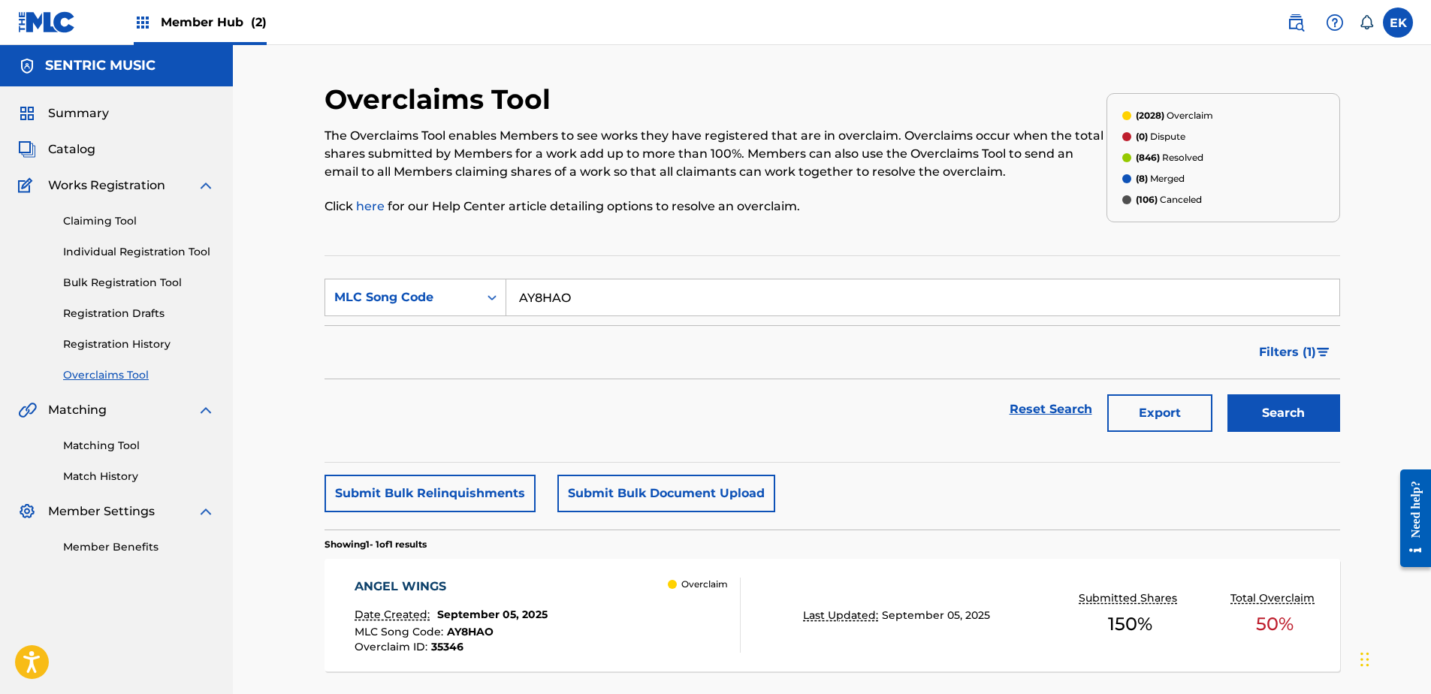
click at [660, 615] on div "ANGEL WINGS Date Created: September 05, 2025 MLC Song Code : AY8HAO Overclaim I…" at bounding box center [548, 615] width 386 height 75
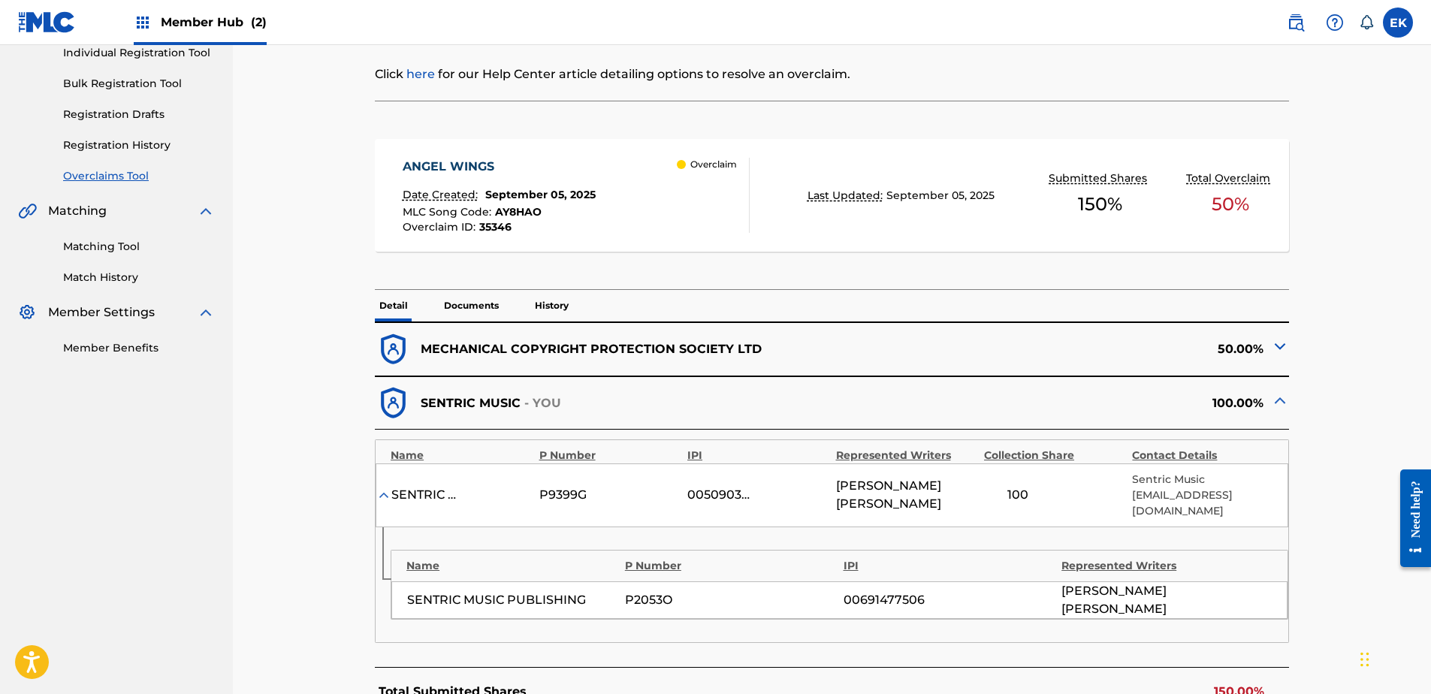
scroll to position [225, 0]
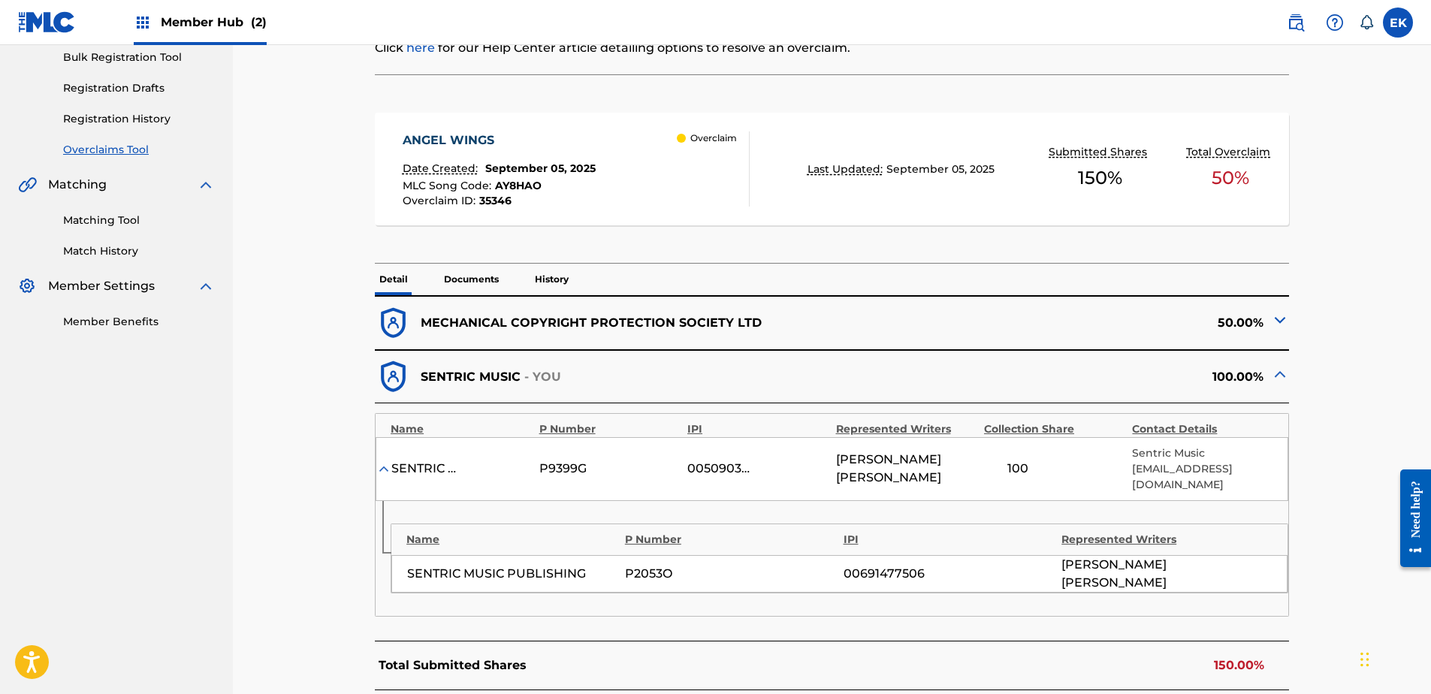
click at [893, 467] on span "SARAH ISOM" at bounding box center [906, 469] width 140 height 36
copy span "ISOM"
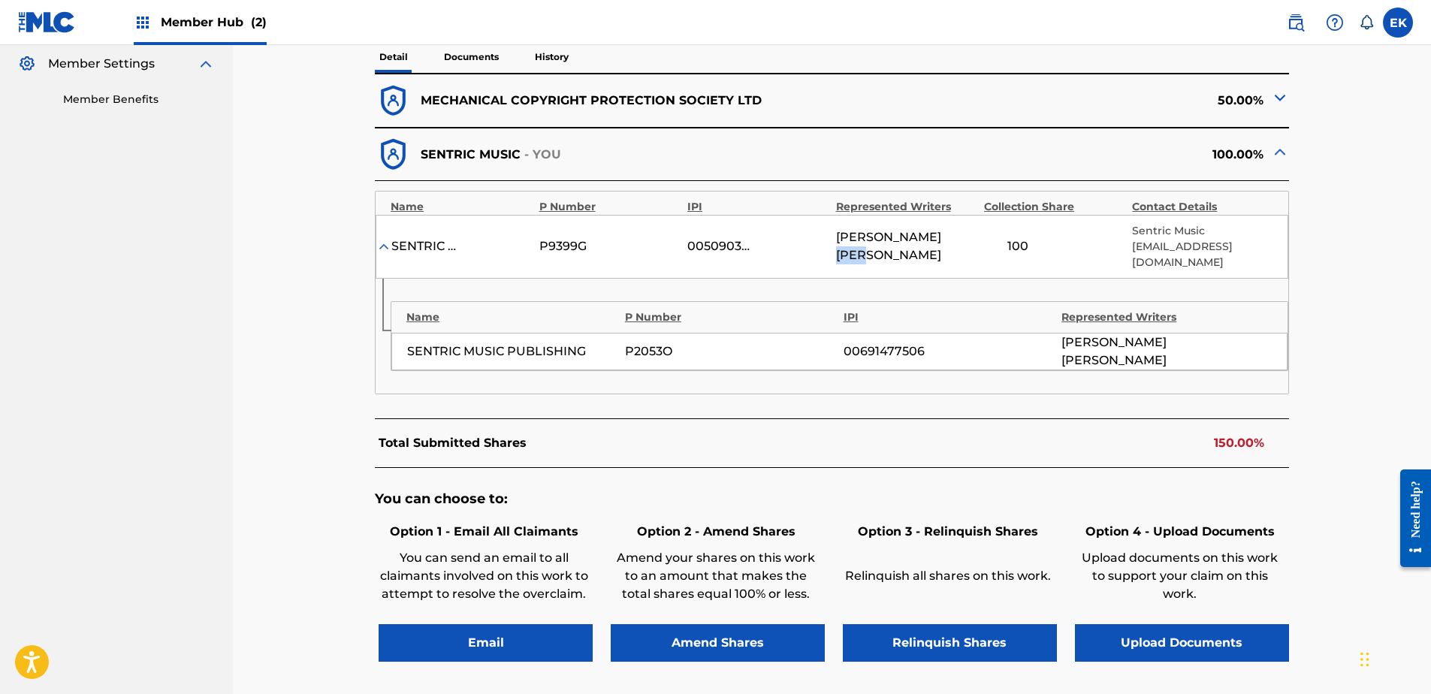
scroll to position [451, 0]
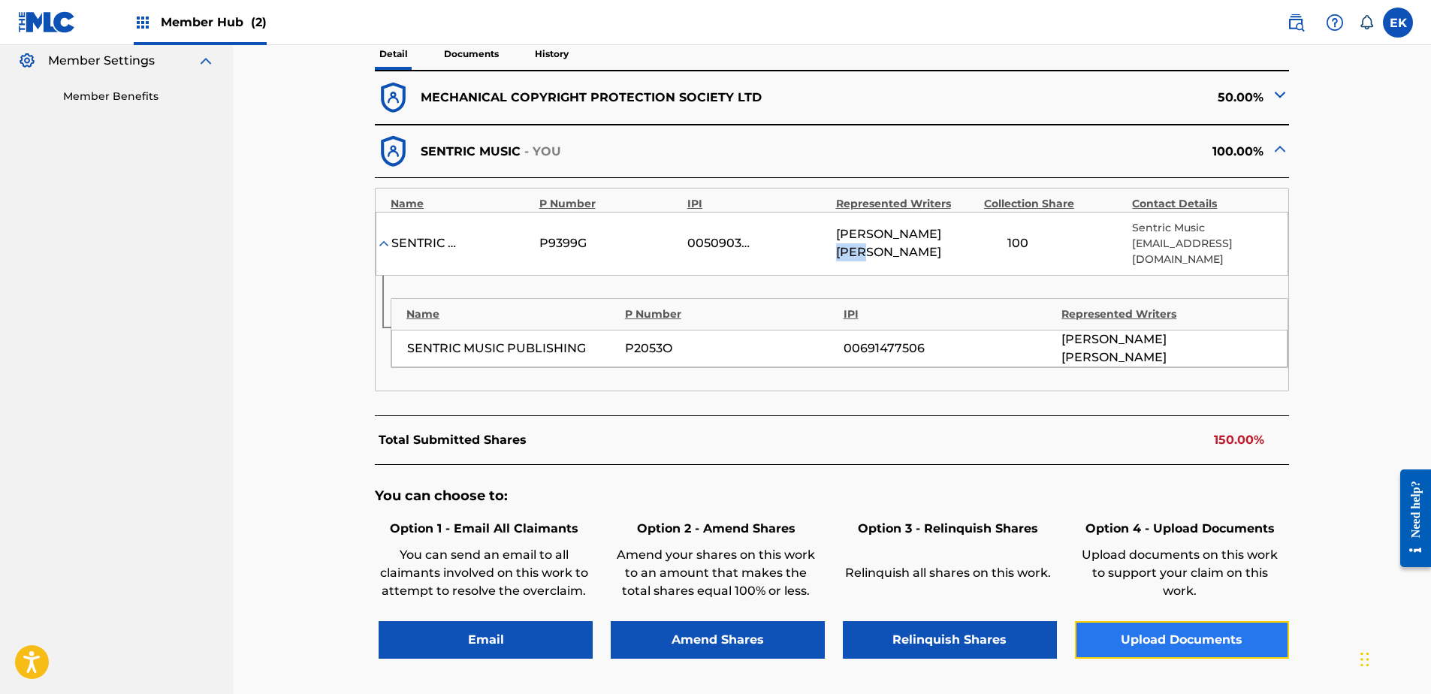
click at [1128, 624] on button "Upload Documents" at bounding box center [1182, 640] width 214 height 38
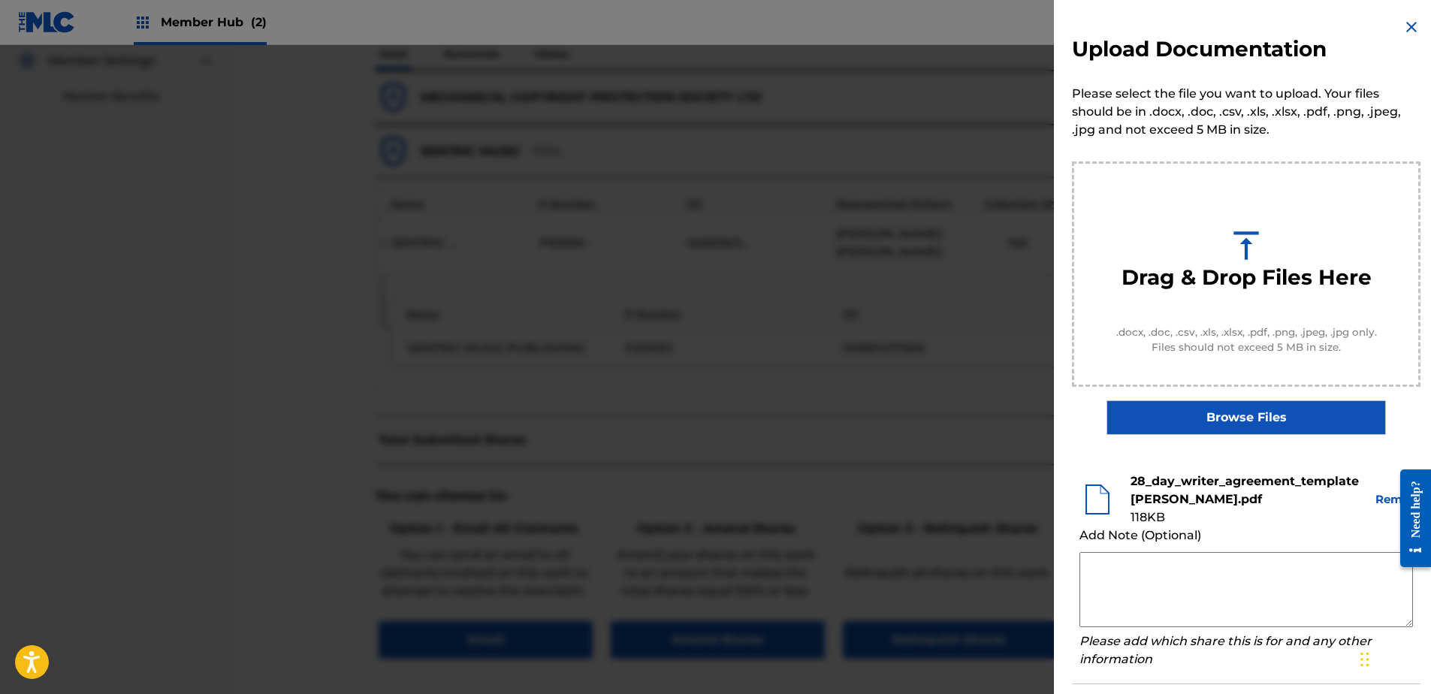
click at [1173, 574] on textarea at bounding box center [1247, 589] width 334 height 75
paste textarea "Our self service agreement is signed via digital signature and is active until …"
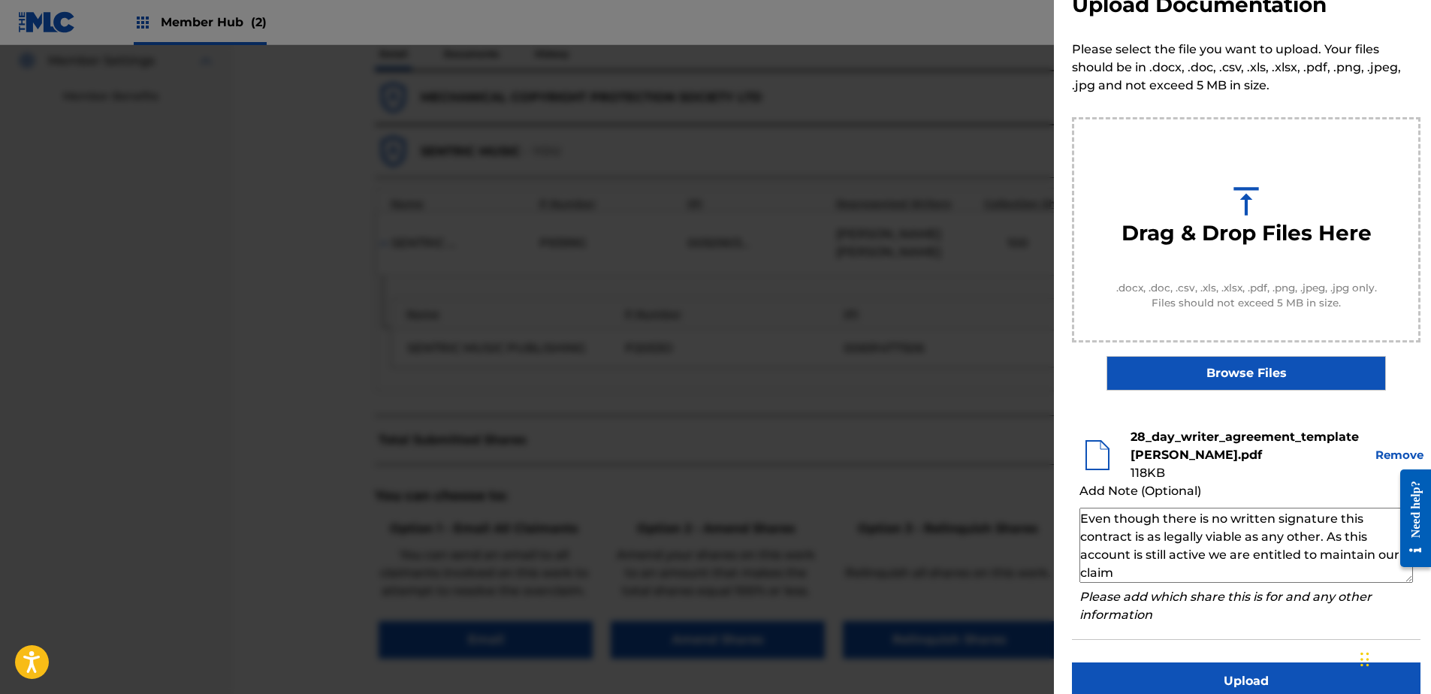
scroll to position [68, 0]
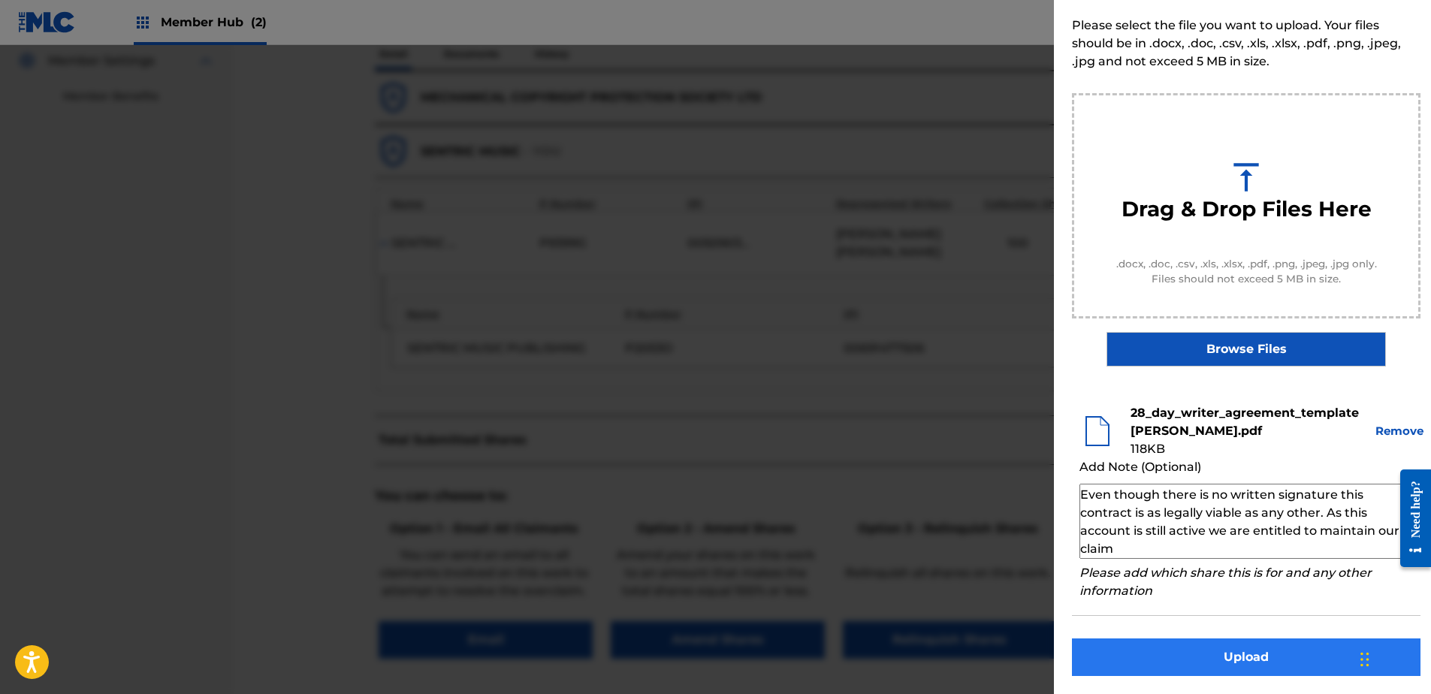
type textarea "Our self service agreement is signed via digital signature and is active until …"
click at [1269, 660] on button "Upload" at bounding box center [1246, 658] width 349 height 38
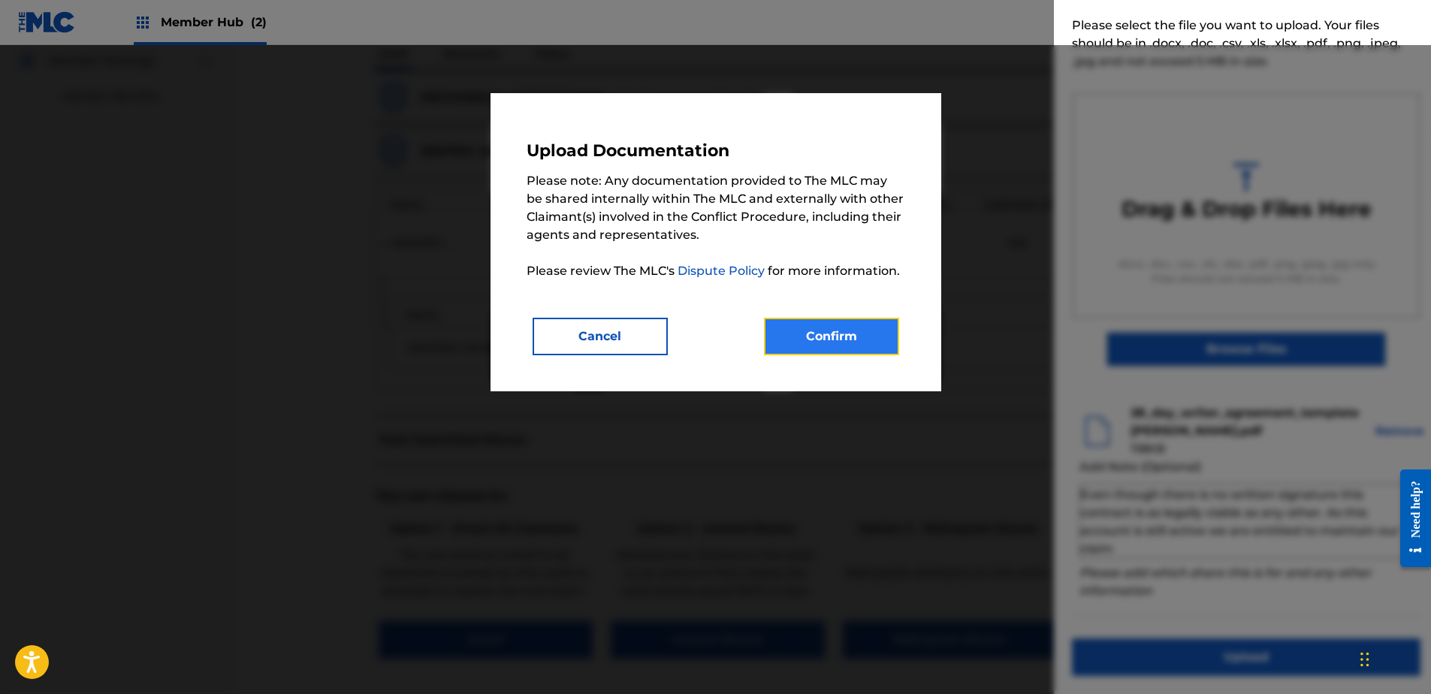
click at [871, 325] on button "Confirm" at bounding box center [831, 337] width 135 height 38
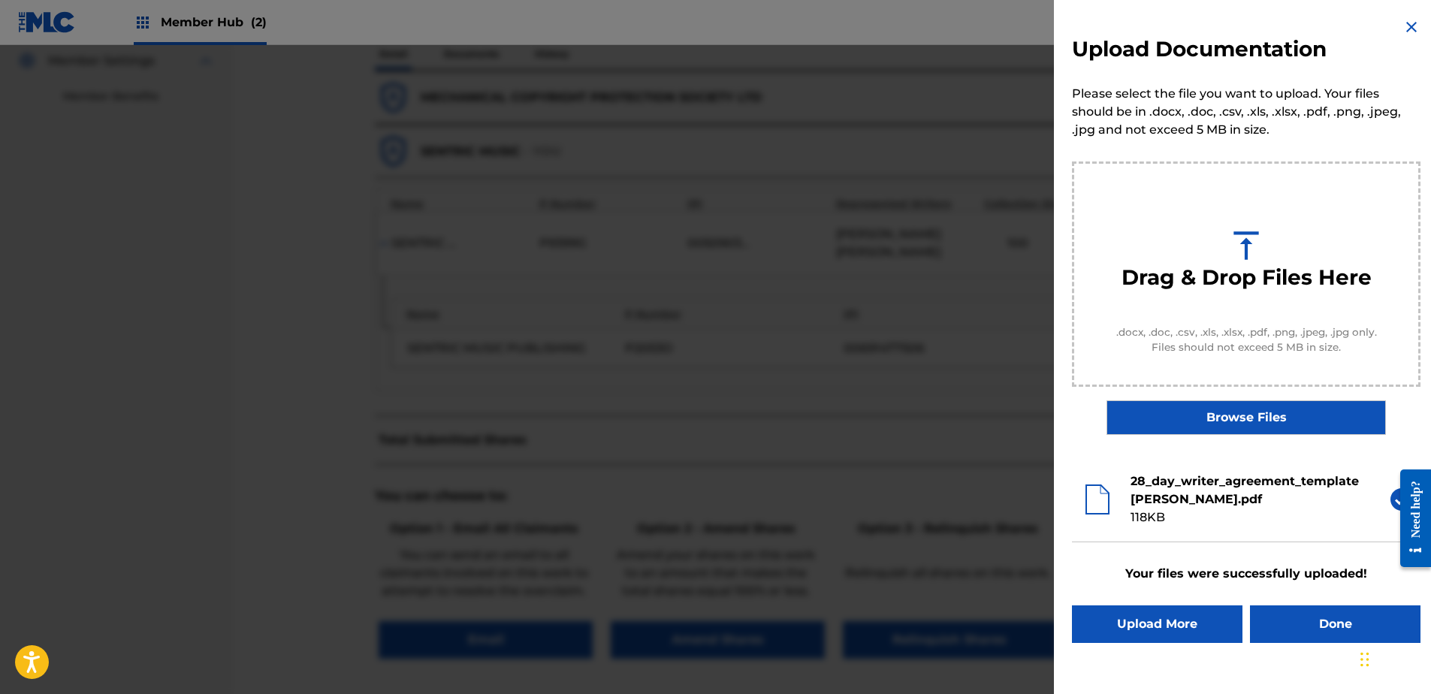
scroll to position [0, 0]
click at [1311, 633] on button "Done" at bounding box center [1335, 625] width 171 height 38
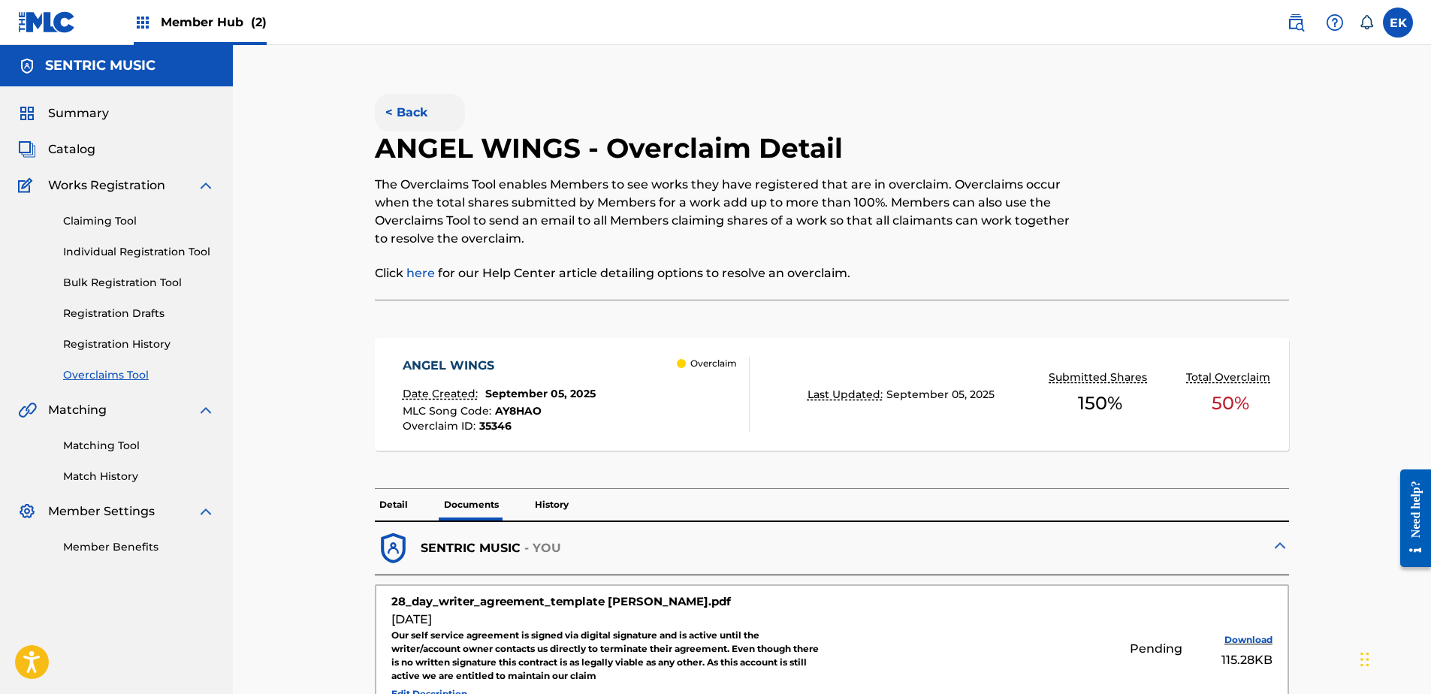
click at [398, 116] on button "< Back" at bounding box center [420, 113] width 90 height 38
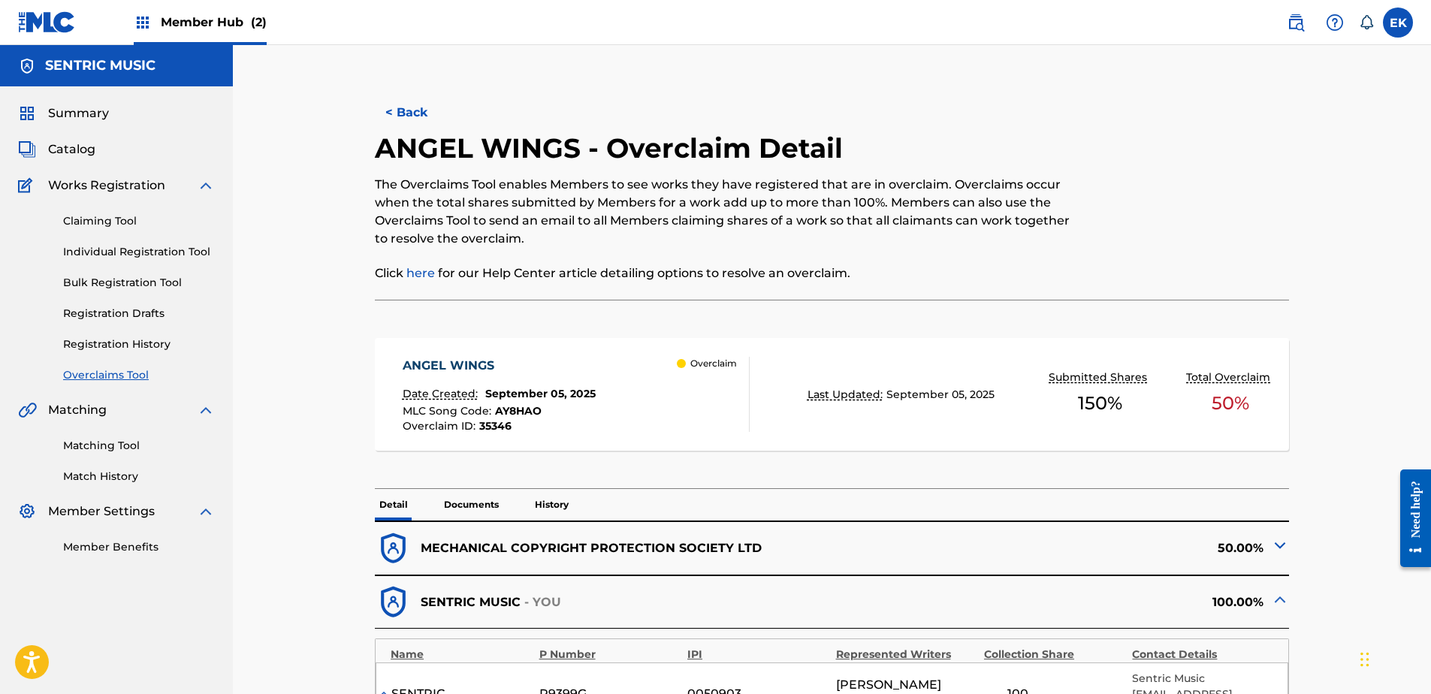
click at [415, 131] on h2 "ANGEL WINGS - Overclaim Detail" at bounding box center [613, 148] width 476 height 34
click at [411, 118] on button "< Back" at bounding box center [420, 113] width 90 height 38
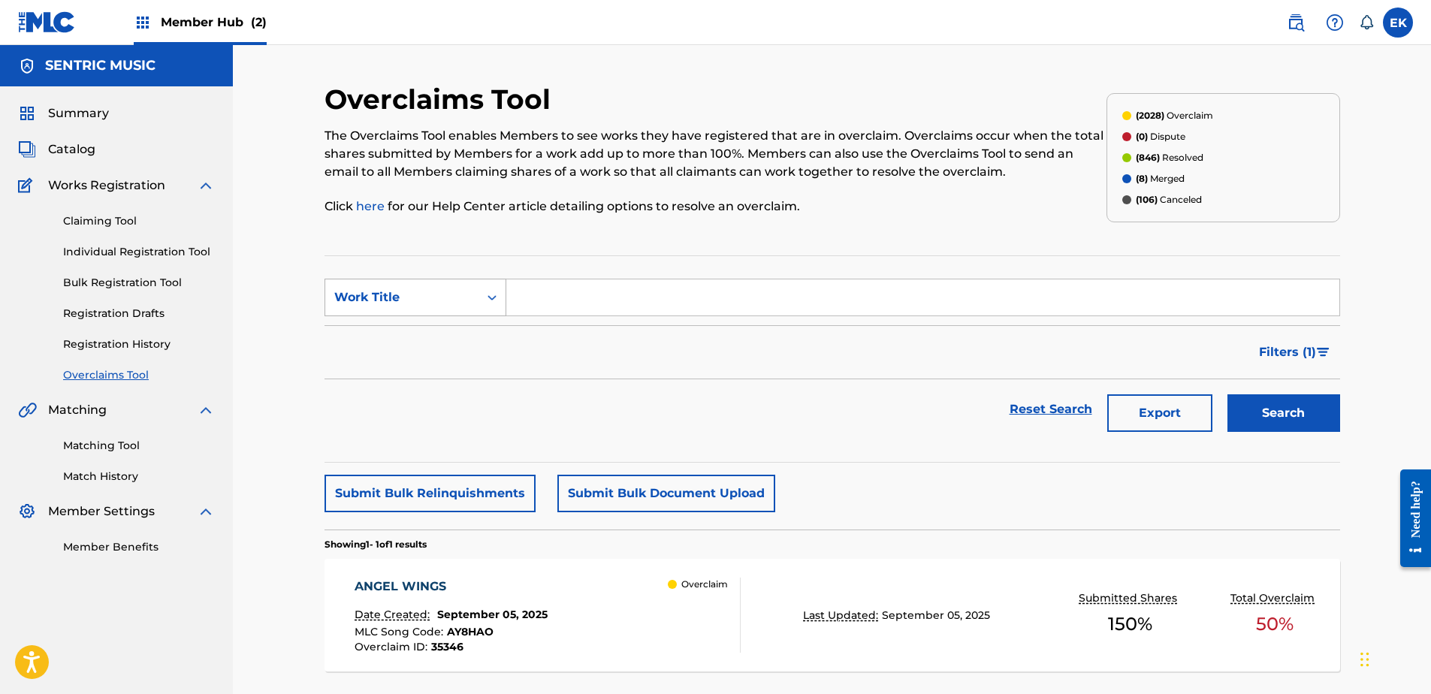
drag, startPoint x: 448, startPoint y: 304, endPoint x: 444, endPoint y: 292, distance: 11.9
click at [449, 294] on div "Work Title" at bounding box center [401, 297] width 135 height 18
click at [429, 339] on div "MLC Song Code" at bounding box center [415, 335] width 180 height 38
click at [554, 294] on input "Search Form" at bounding box center [922, 297] width 833 height 36
paste input "BE0EB0"
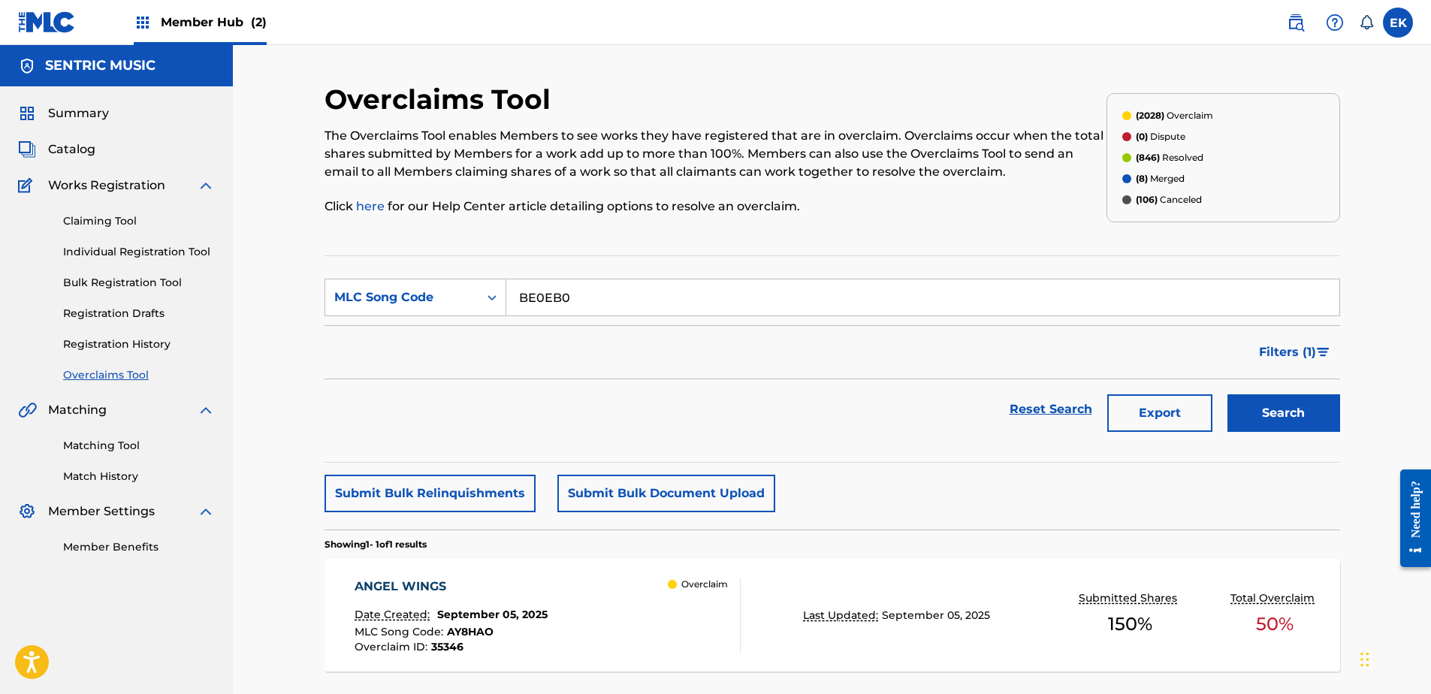
type input "BE0EB0"
click at [1294, 406] on button "Search" at bounding box center [1284, 413] width 113 height 38
click at [569, 600] on div "BETTER BE LIGHTNING Date Created: September 05, 2025 MLC Song Code : BE0EB0 Ove…" at bounding box center [548, 615] width 386 height 75
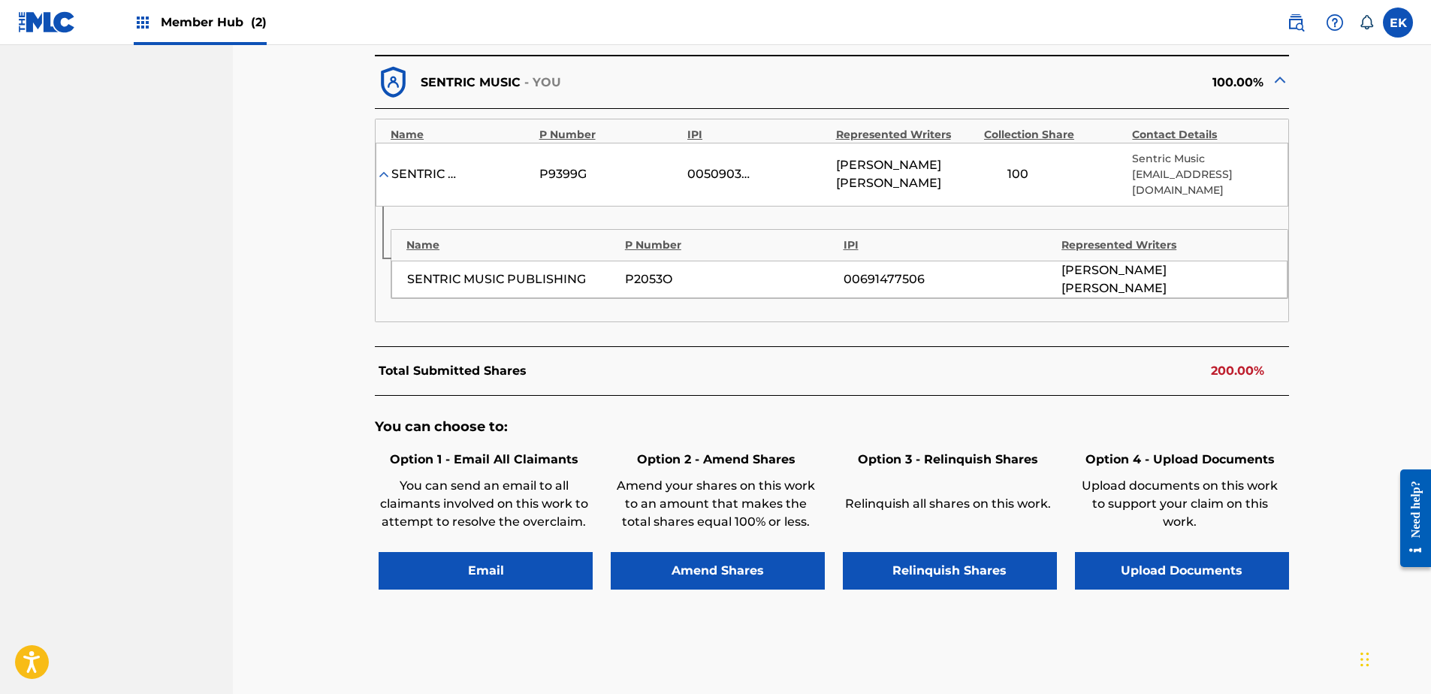
scroll to position [526, 0]
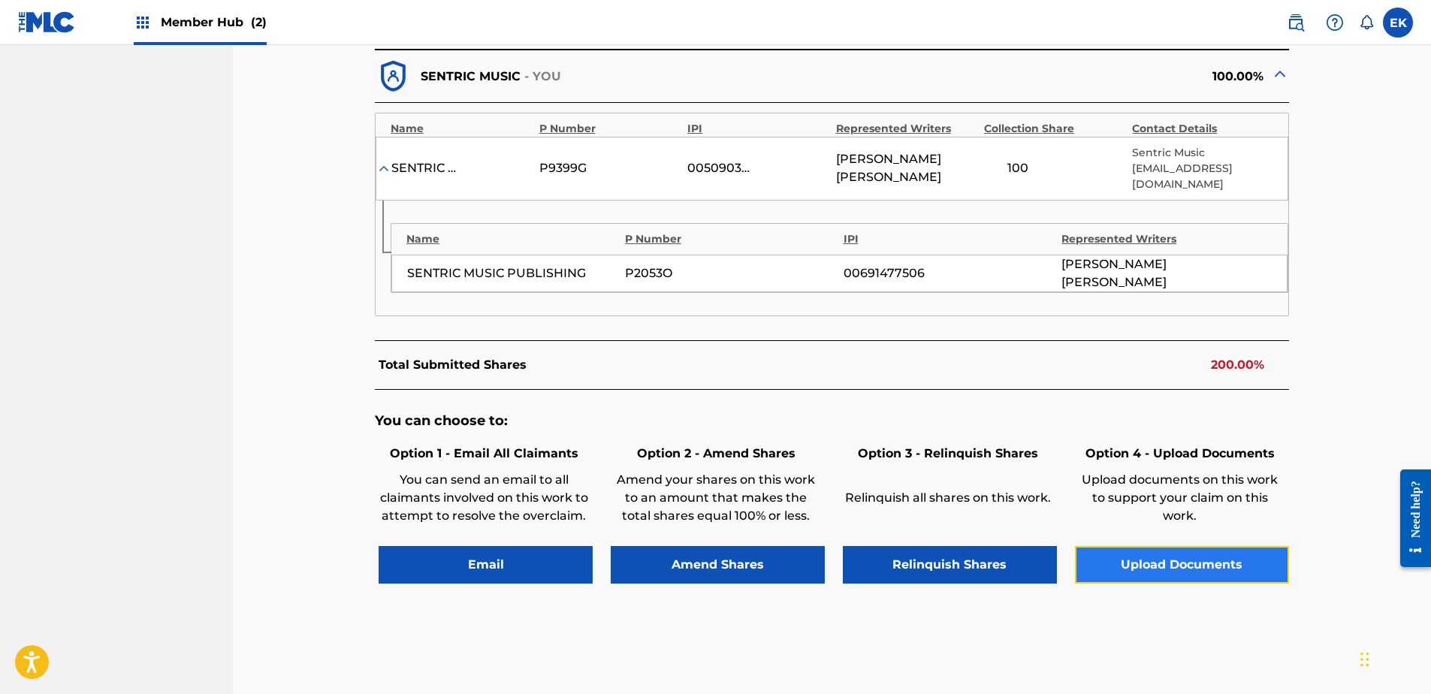
click at [1238, 557] on button "Upload Documents" at bounding box center [1182, 565] width 214 height 38
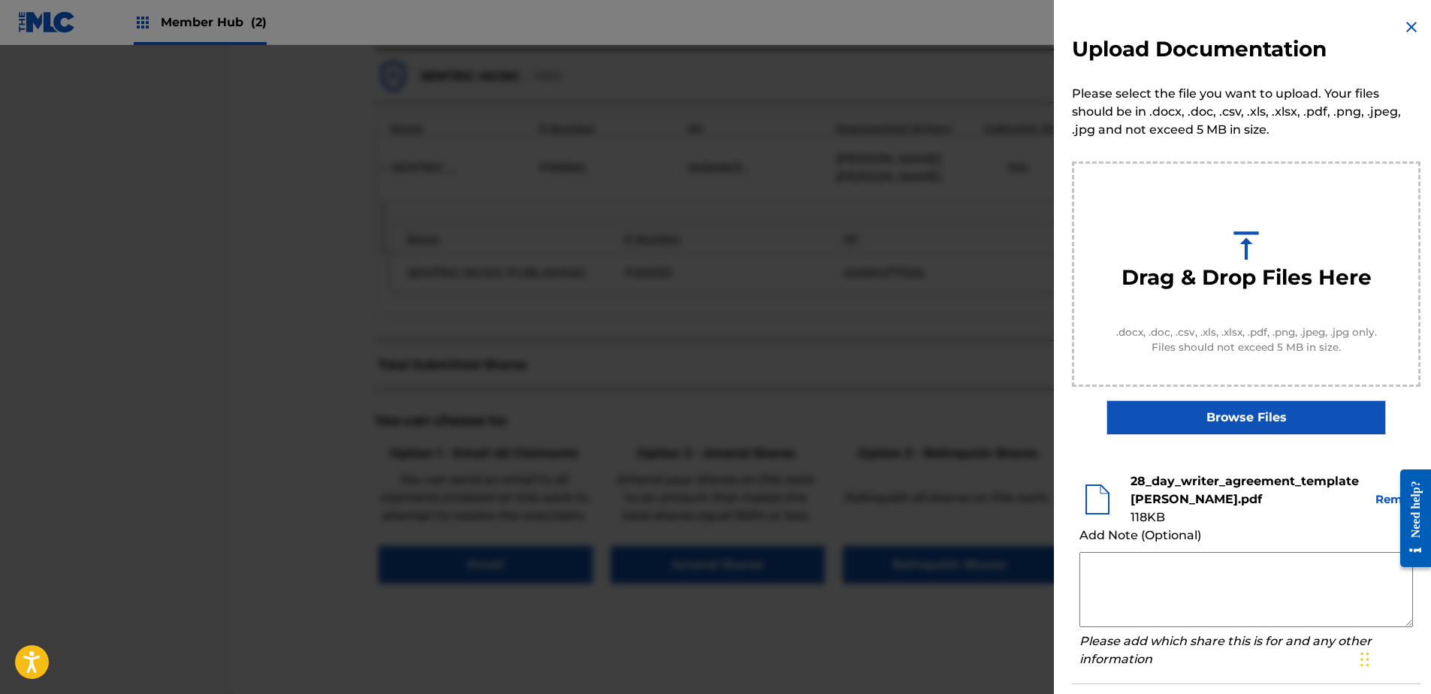
drag, startPoint x: 1182, startPoint y: 581, endPoint x: 1175, endPoint y: 581, distance: 7.6
click at [1182, 581] on textarea at bounding box center [1247, 589] width 334 height 75
click at [1112, 581] on textarea at bounding box center [1247, 589] width 334 height 75
paste textarea "Our self service agreement is signed via digital signature and is active until …"
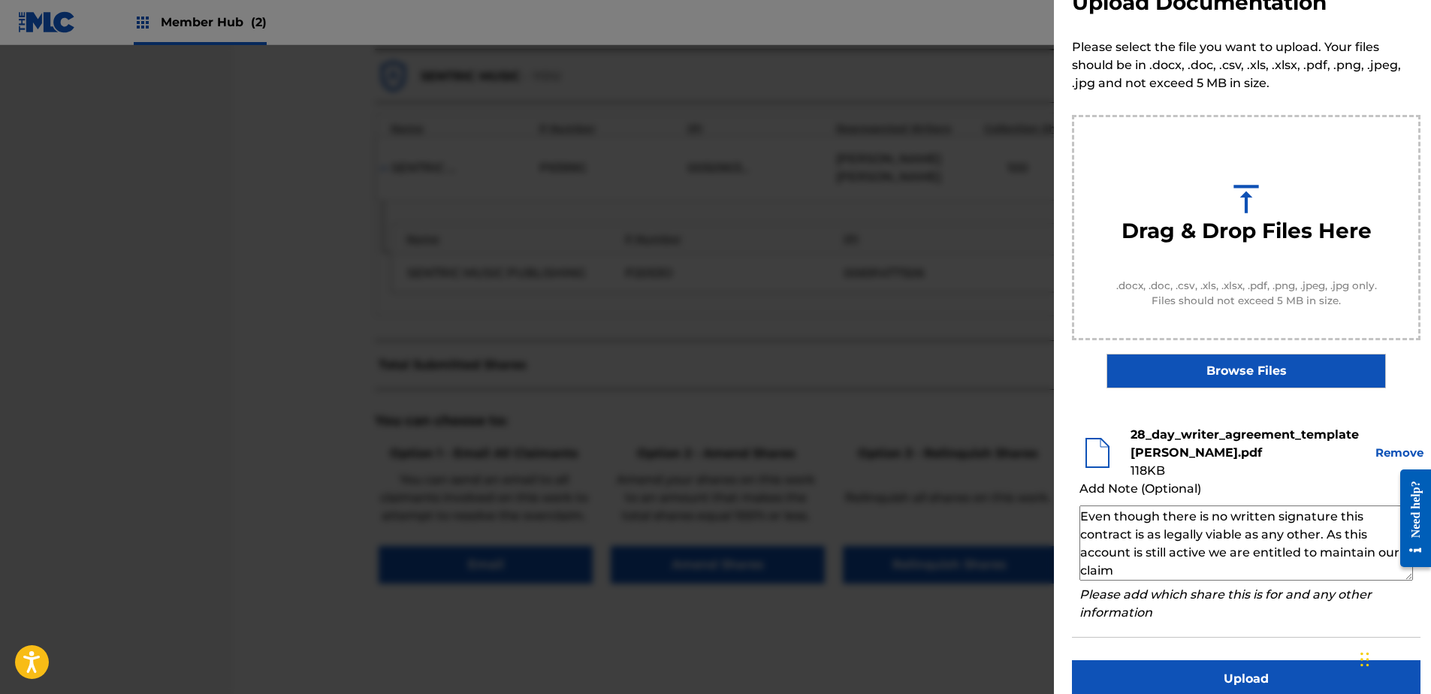
scroll to position [68, 0]
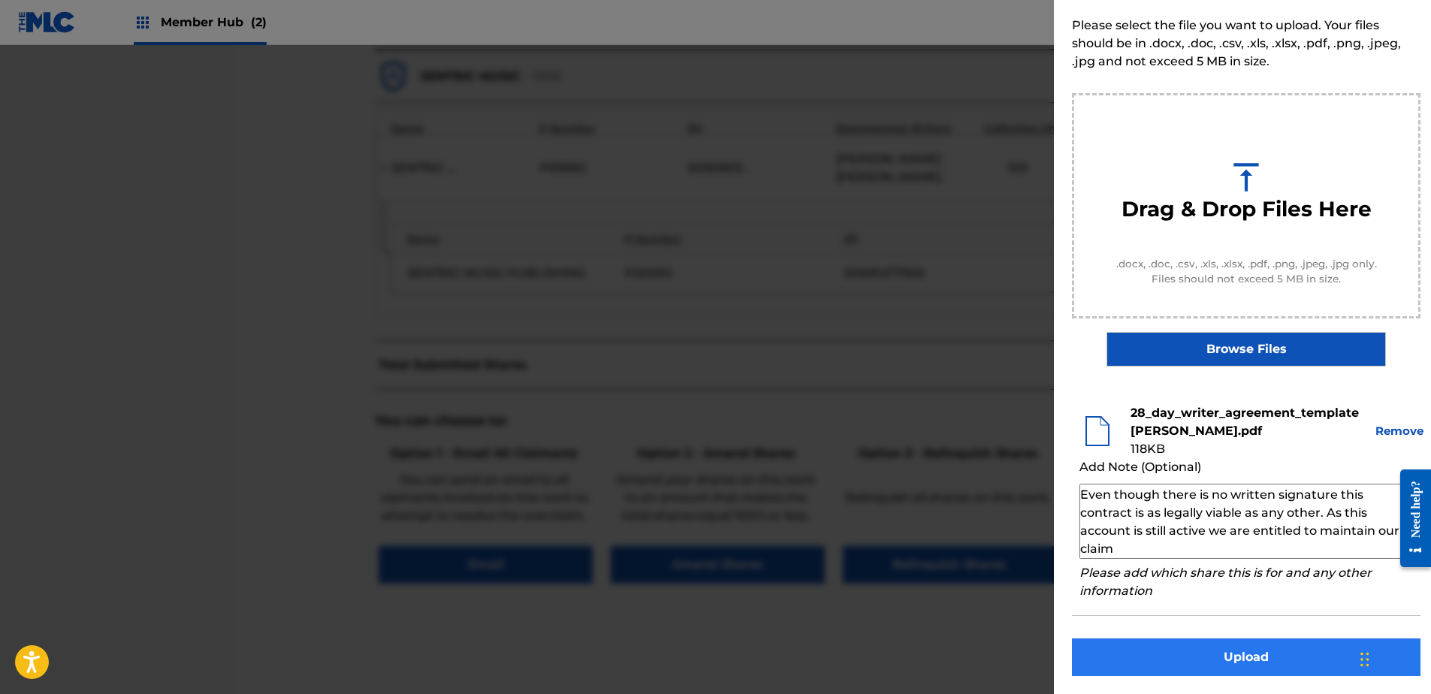
type textarea "Our self service agreement is signed via digital signature and is active until …"
click at [1204, 661] on button "Upload" at bounding box center [1246, 658] width 349 height 38
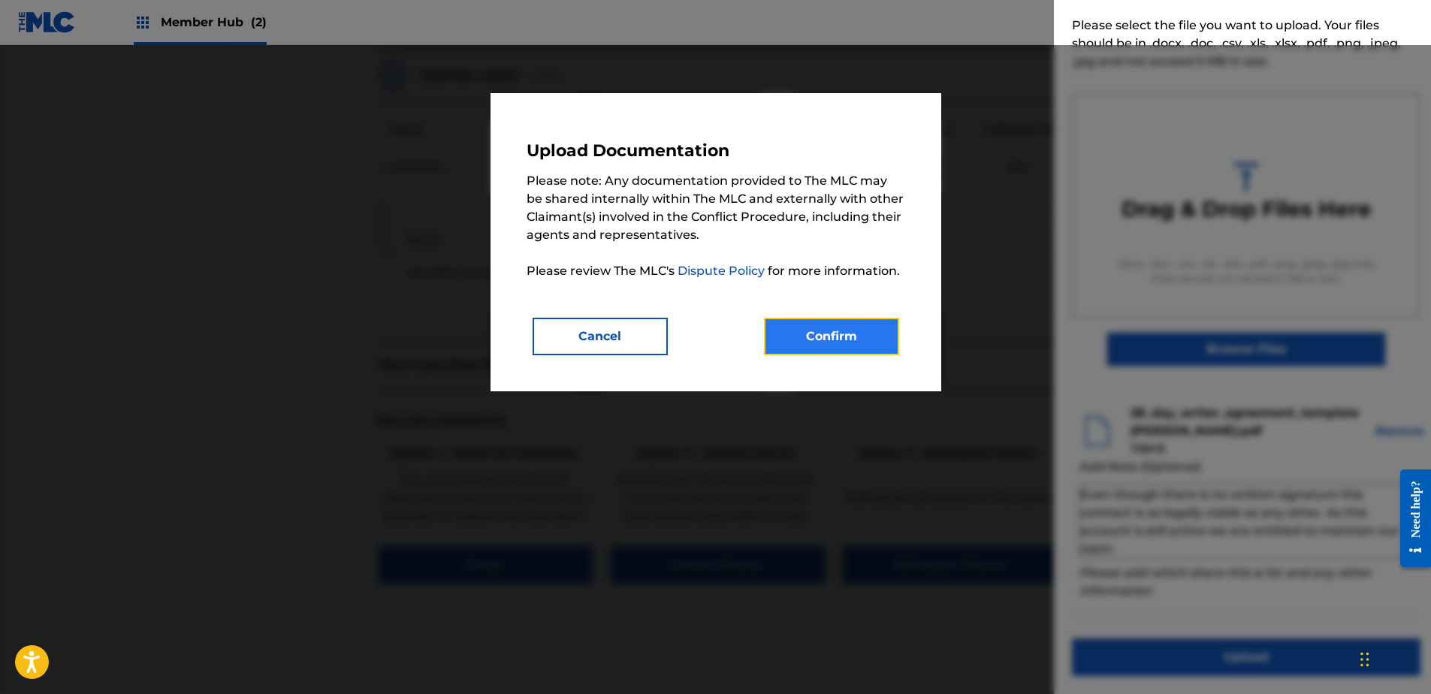
click at [841, 340] on button "Confirm" at bounding box center [831, 337] width 135 height 38
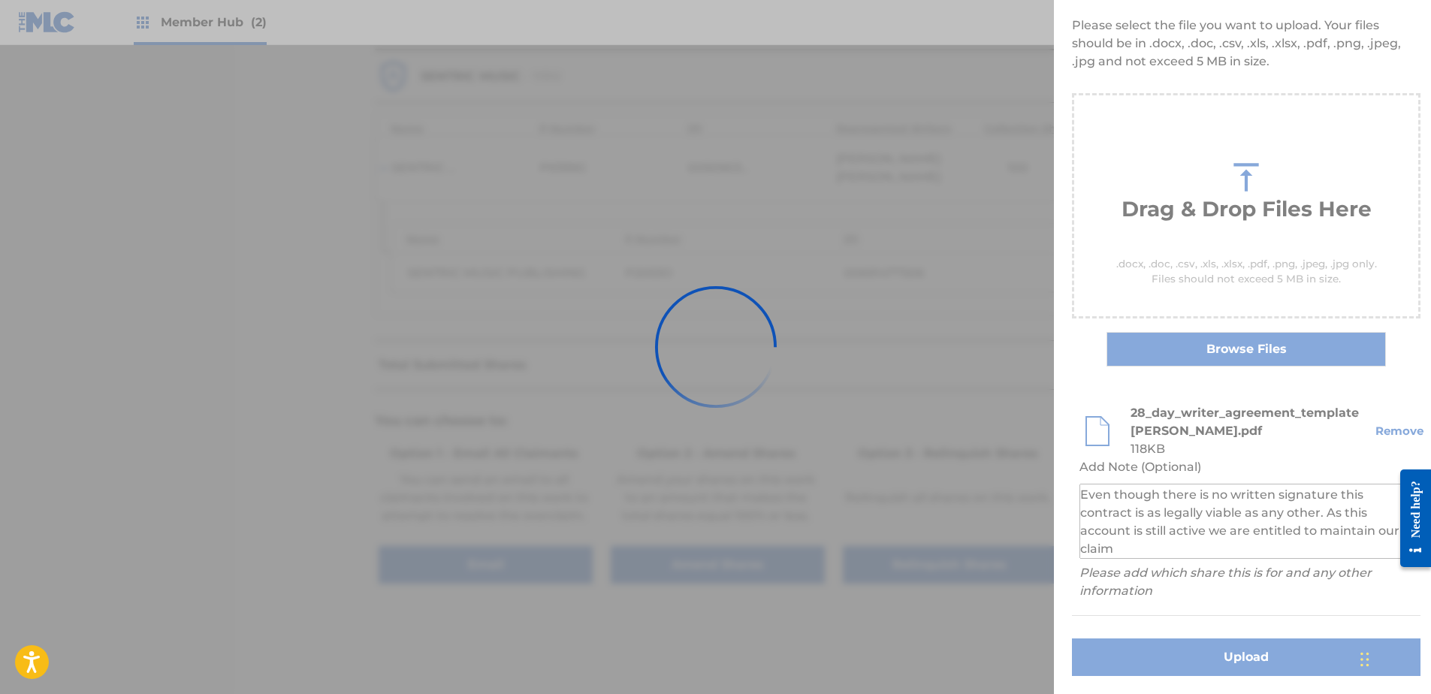
scroll to position [0, 0]
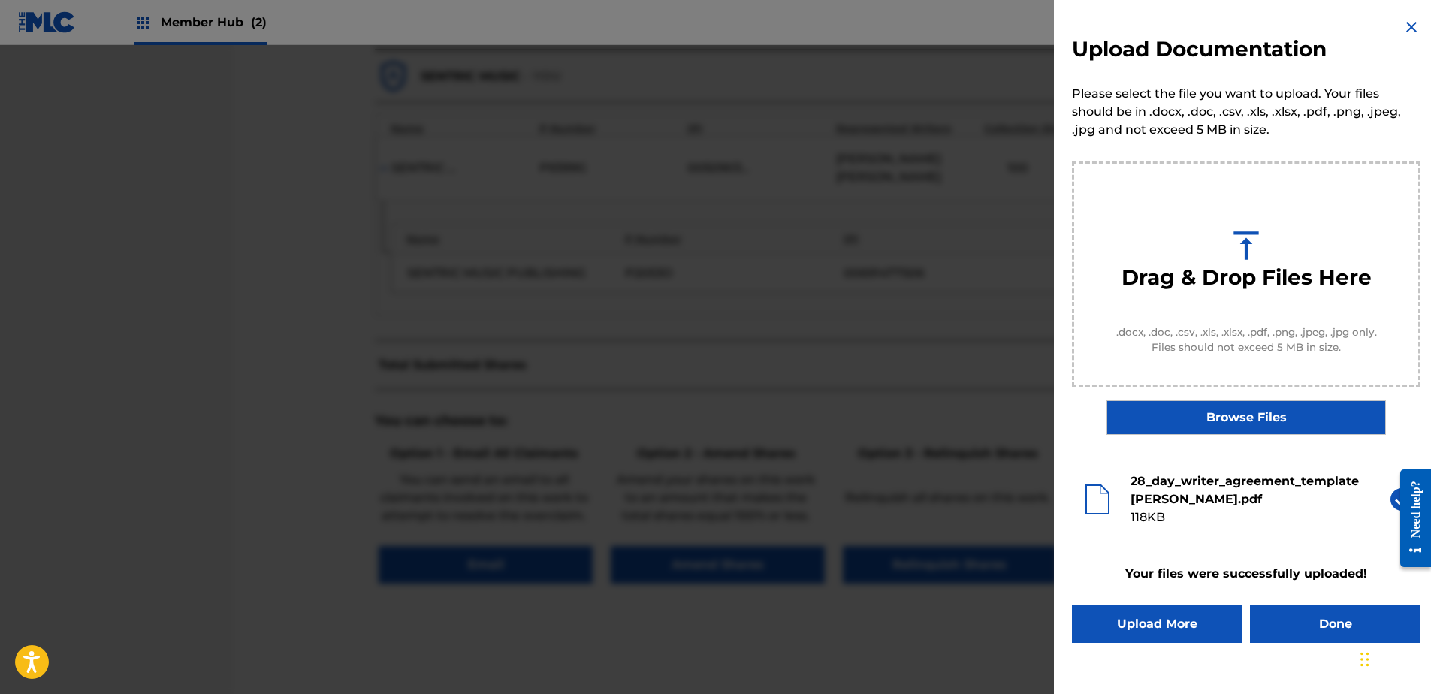
click at [1282, 604] on div "Upload Documentation Please select the file you want to upload. Your files shou…" at bounding box center [1246, 330] width 385 height 661
click at [1285, 613] on button "Done" at bounding box center [1335, 625] width 171 height 38
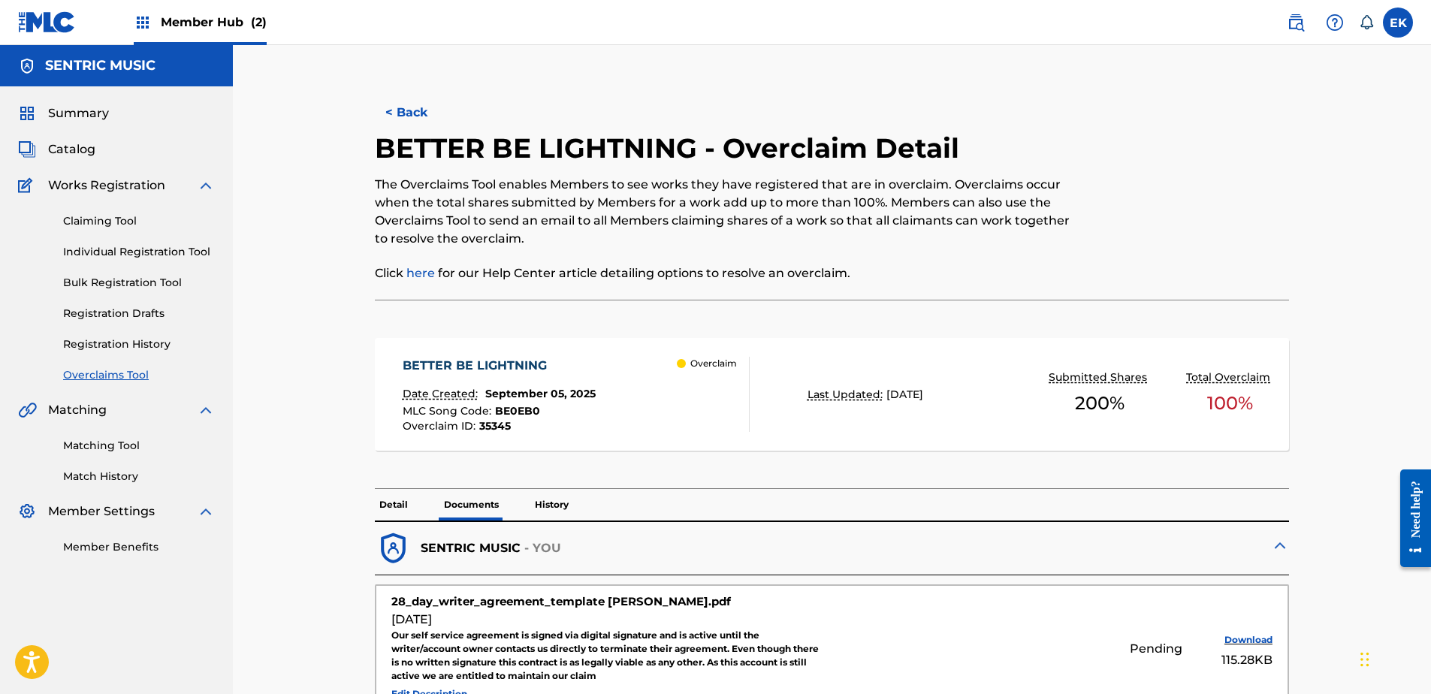
drag, startPoint x: 420, startPoint y: 102, endPoint x: 403, endPoint y: 103, distance: 17.3
click at [420, 102] on button "< Back" at bounding box center [420, 113] width 90 height 38
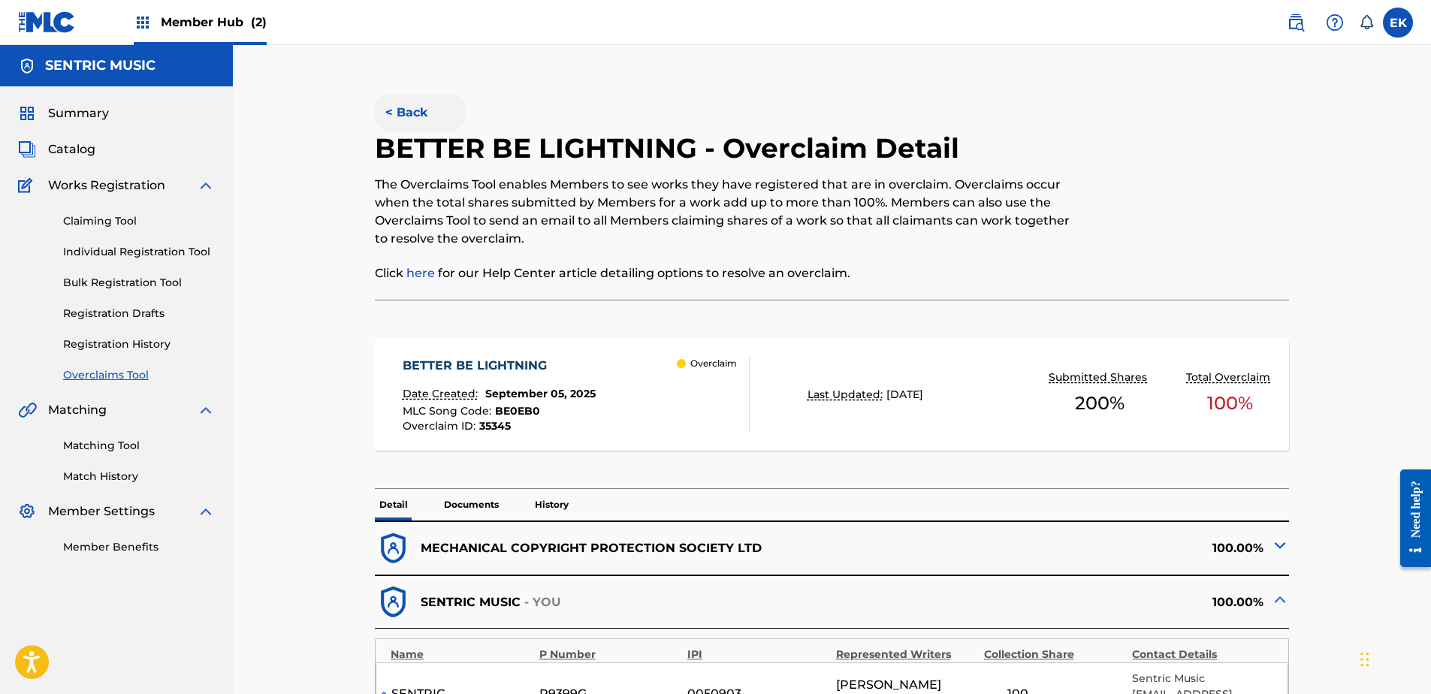
click at [397, 109] on button "< Back" at bounding box center [420, 113] width 90 height 38
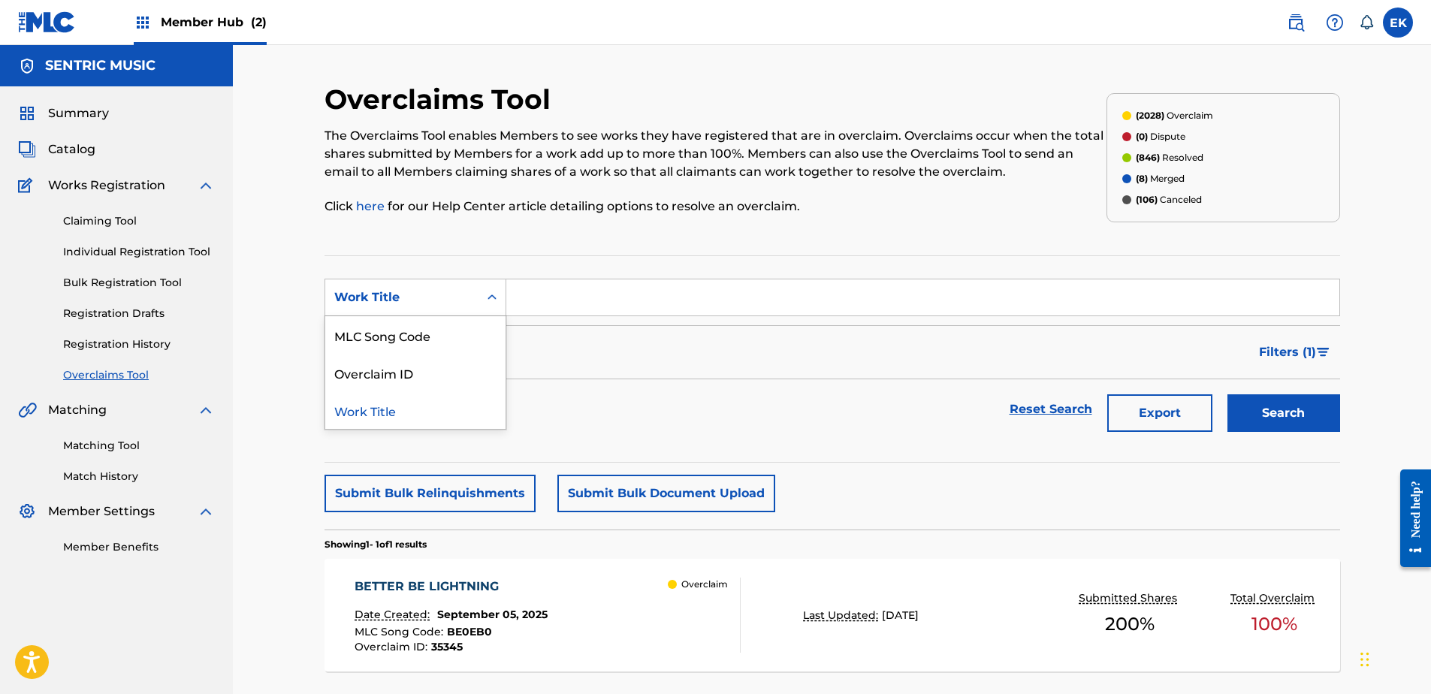
click at [429, 291] on div "Work Title" at bounding box center [401, 297] width 135 height 18
click at [430, 341] on div "MLC Song Code" at bounding box center [415, 335] width 180 height 38
click at [560, 294] on input "Search Form" at bounding box center [922, 297] width 833 height 36
paste input "N98BY2"
type input "N98BY2"
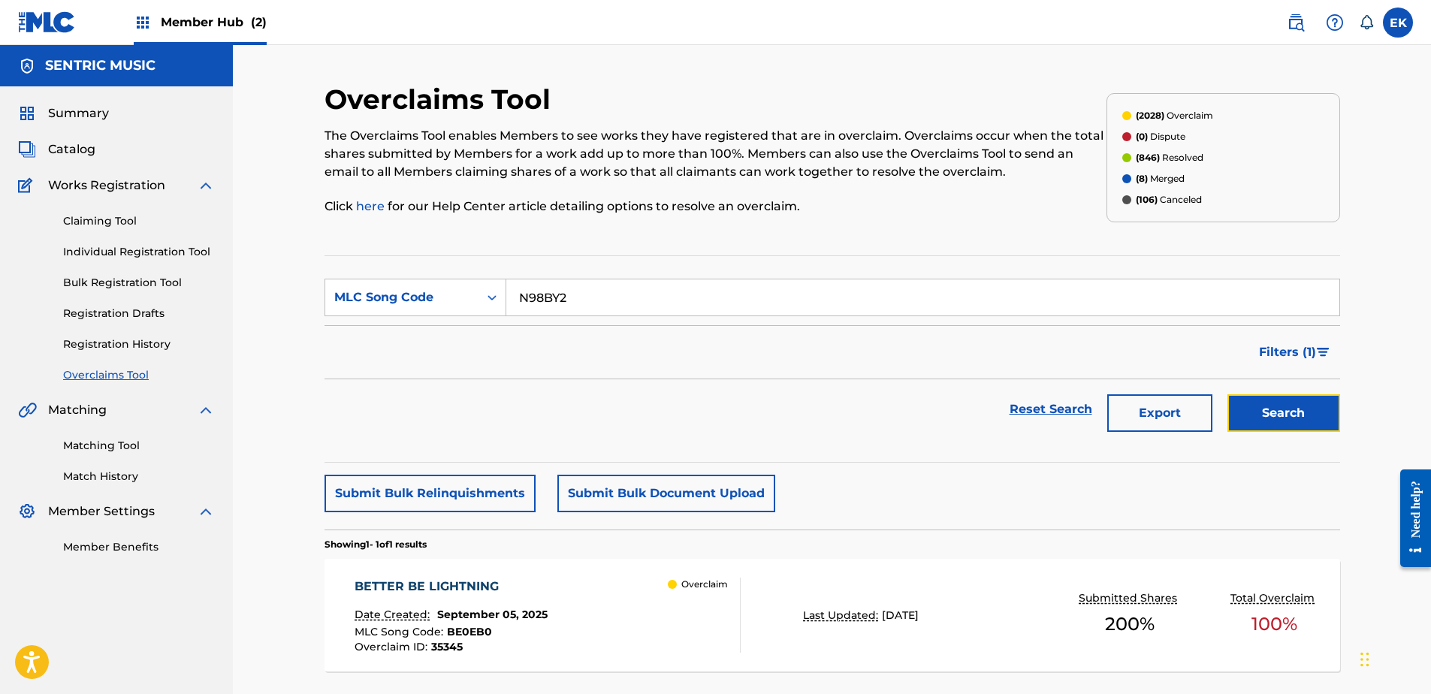
click at [1292, 409] on button "Search" at bounding box center [1284, 413] width 113 height 38
click at [681, 622] on div "Overclaim" at bounding box center [704, 615] width 72 height 75
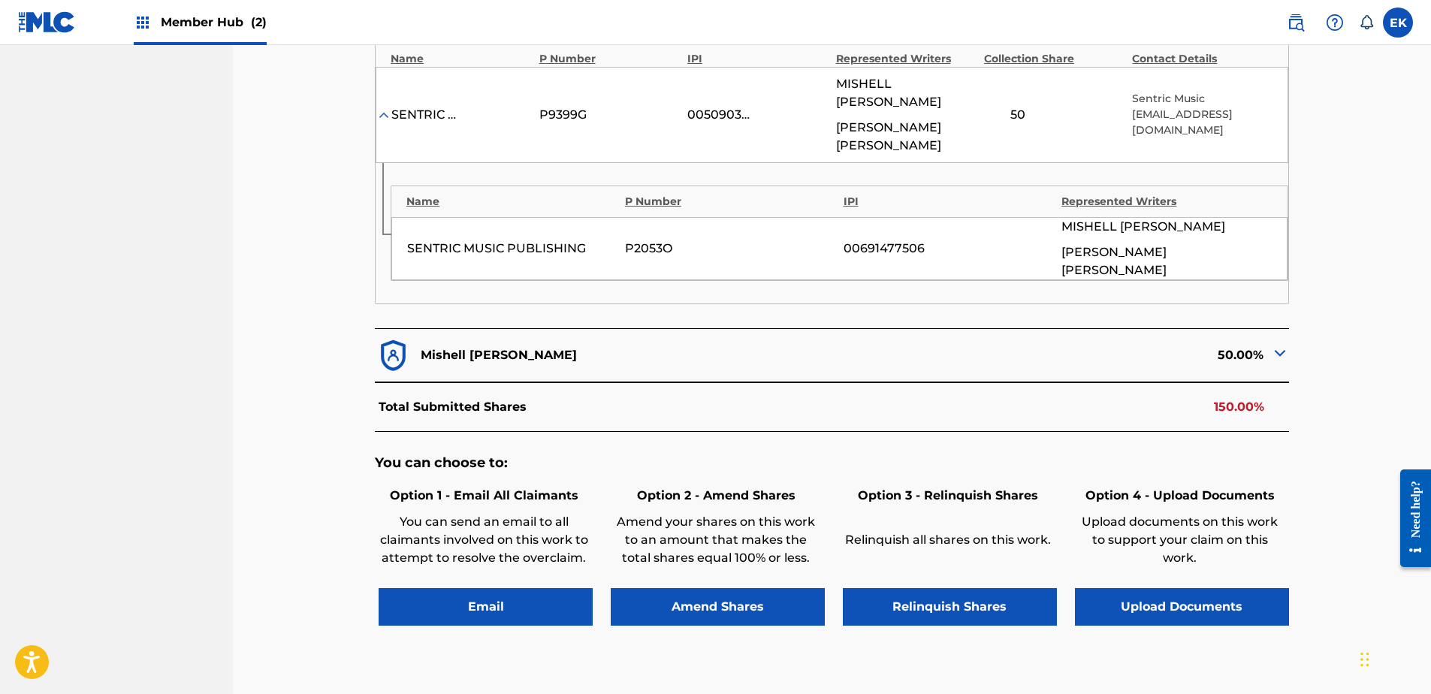
scroll to position [601, 0]
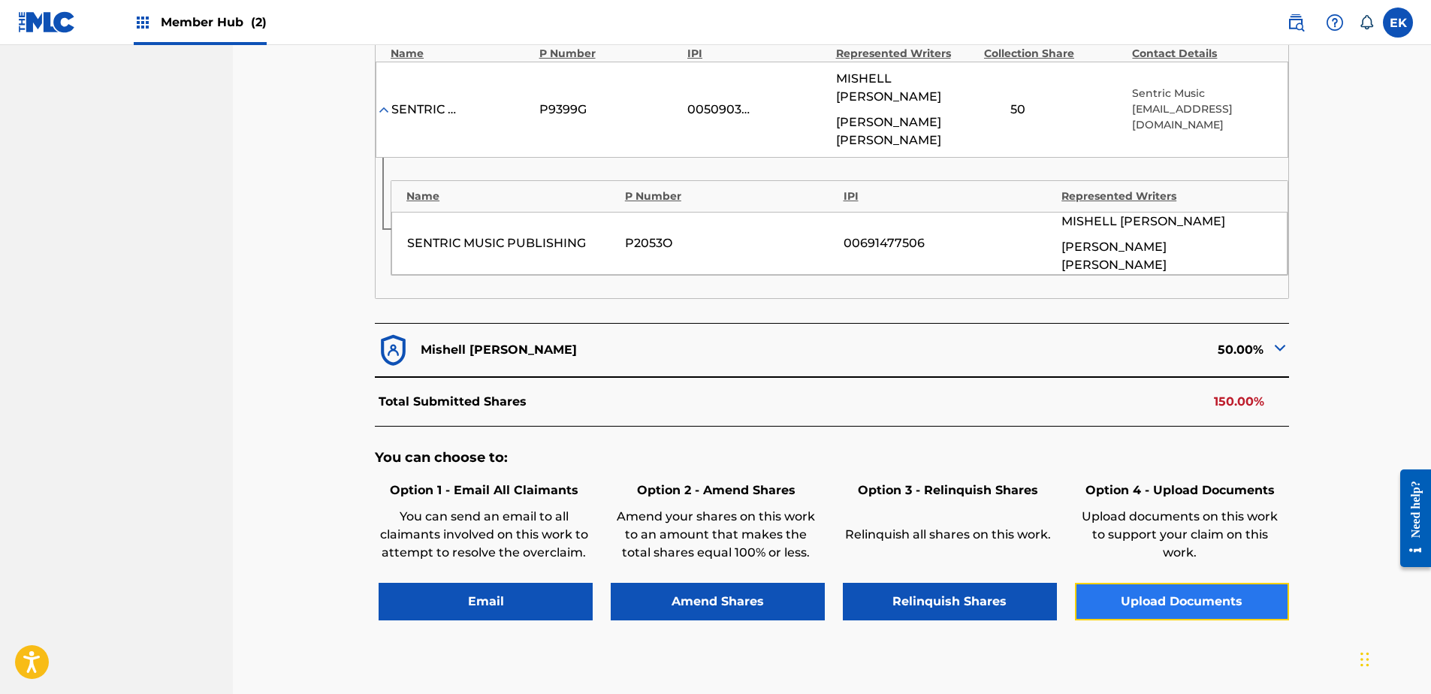
click at [1205, 583] on button "Upload Documents" at bounding box center [1182, 602] width 214 height 38
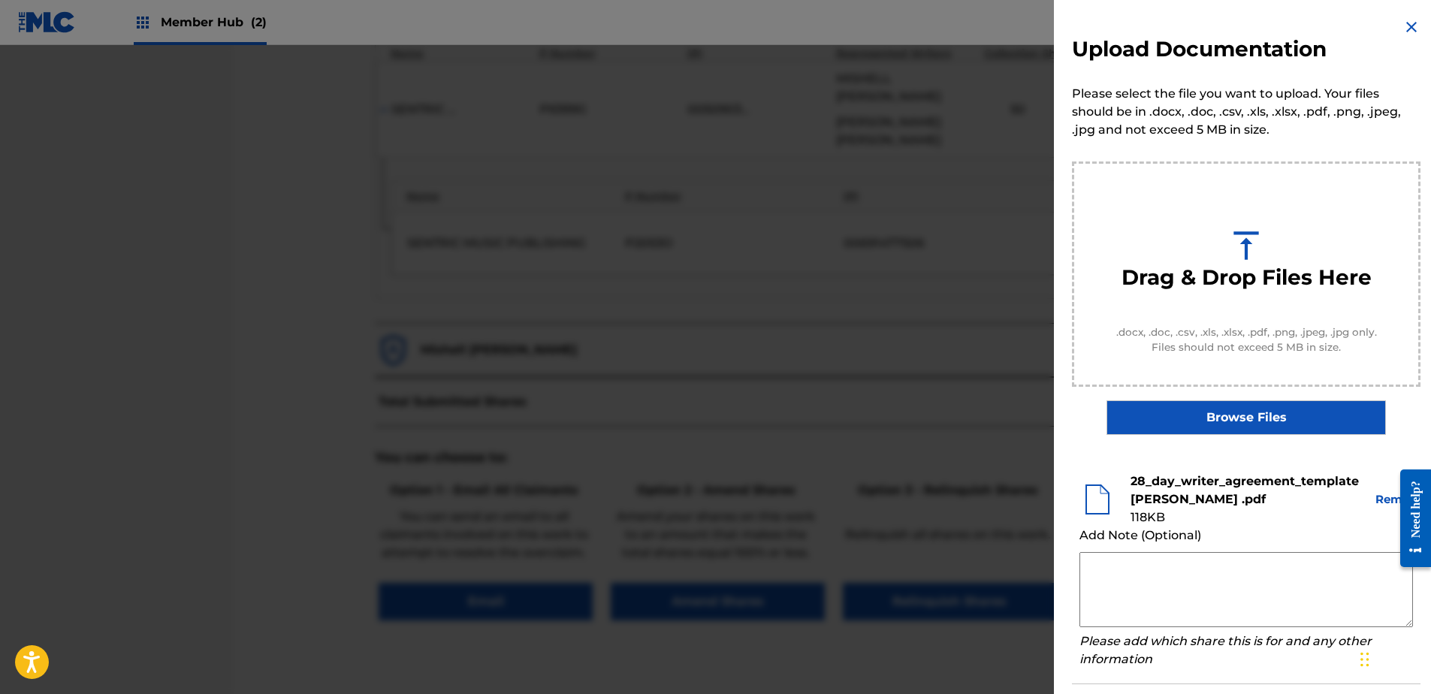
click at [1167, 577] on textarea at bounding box center [1247, 589] width 334 height 75
paste textarea "Our self service agreement is signed via digital signature and is active until …"
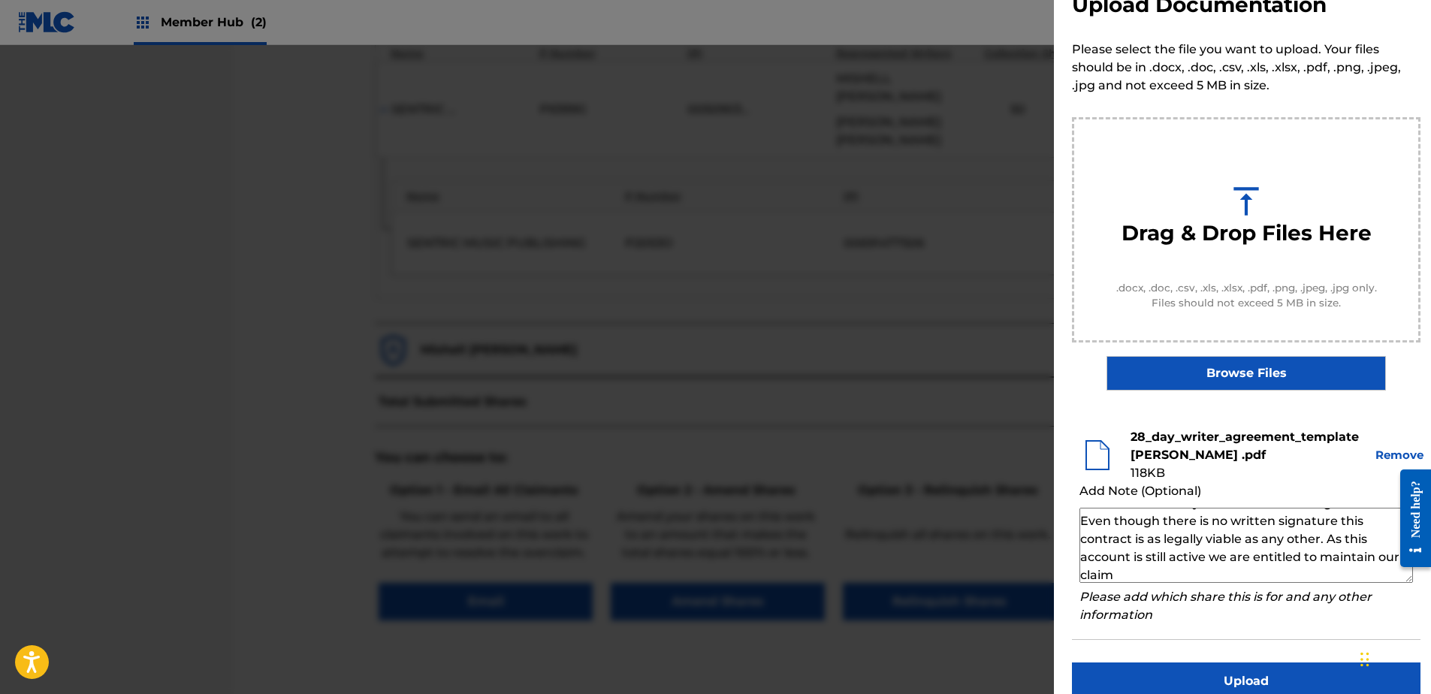
scroll to position [68, 0]
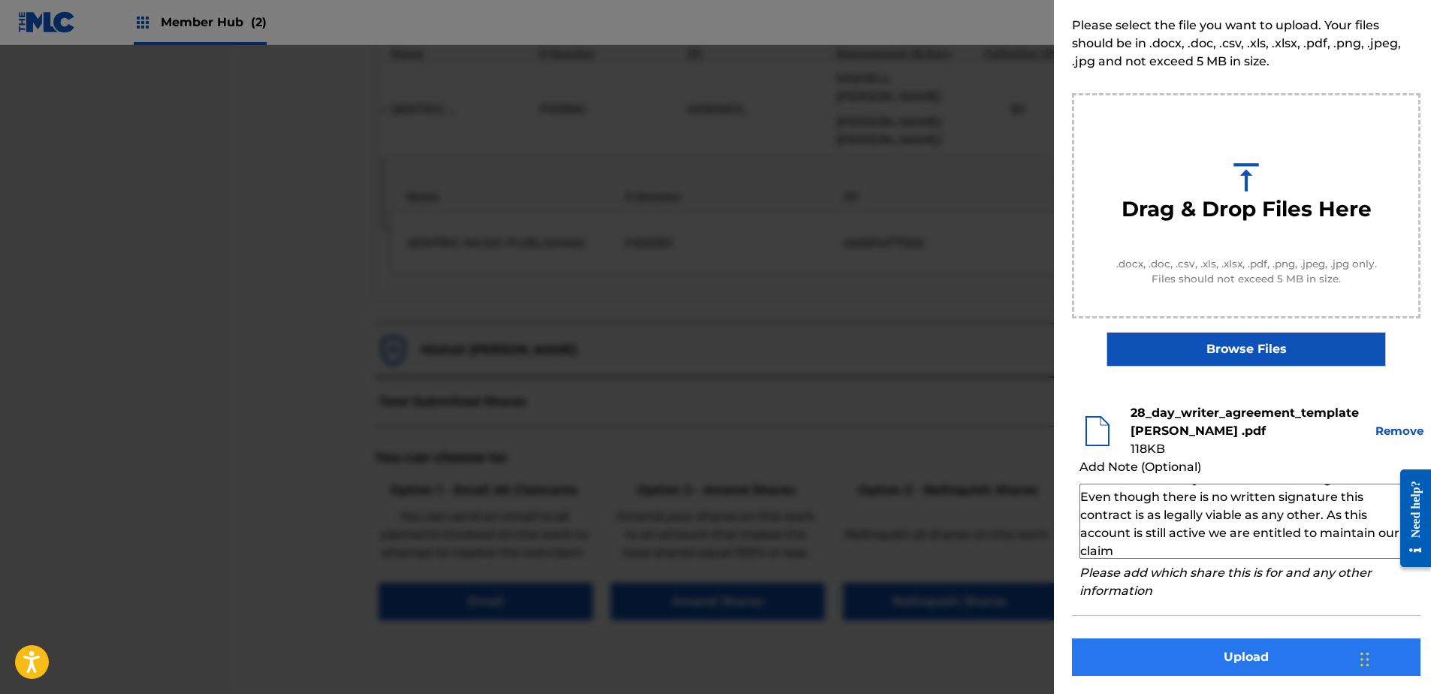
type textarea "Our self service agreement is signed via digital signature and is active until …"
click at [1163, 666] on button "Upload" at bounding box center [1246, 658] width 349 height 38
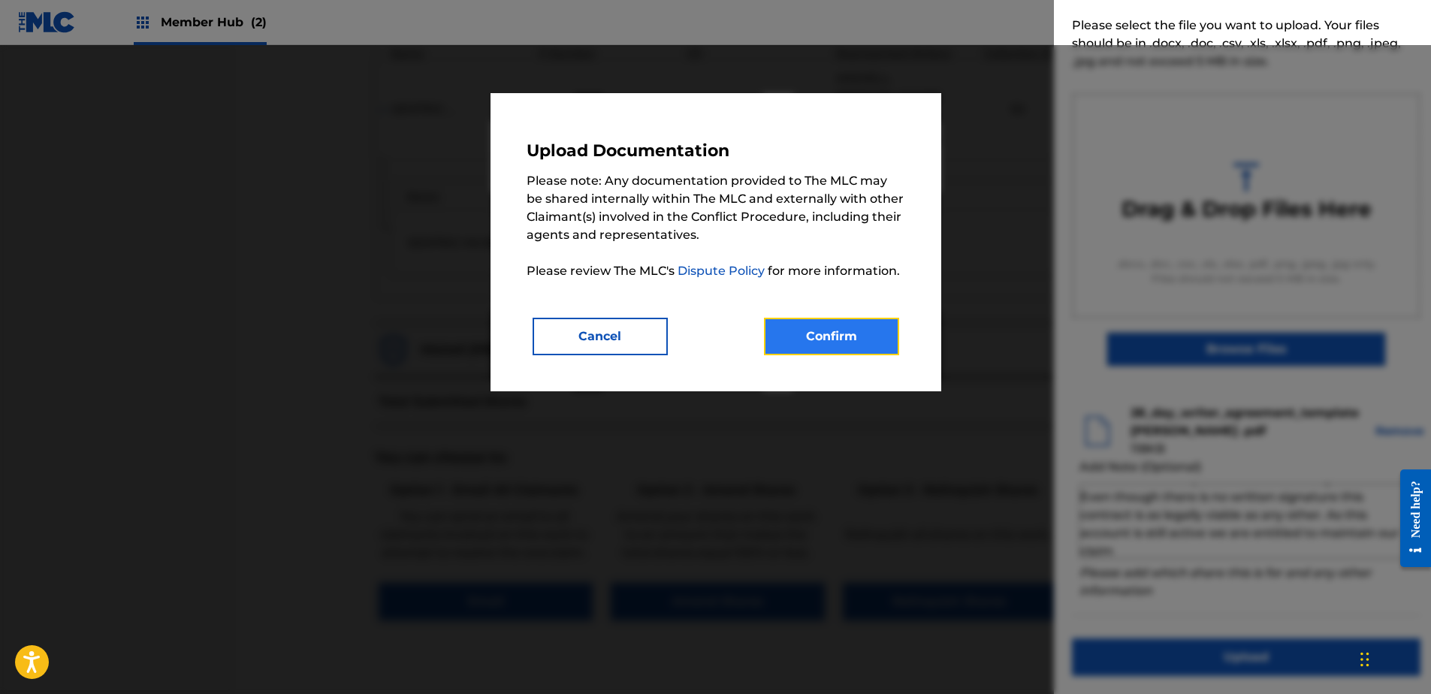
click at [853, 333] on button "Confirm" at bounding box center [831, 337] width 135 height 38
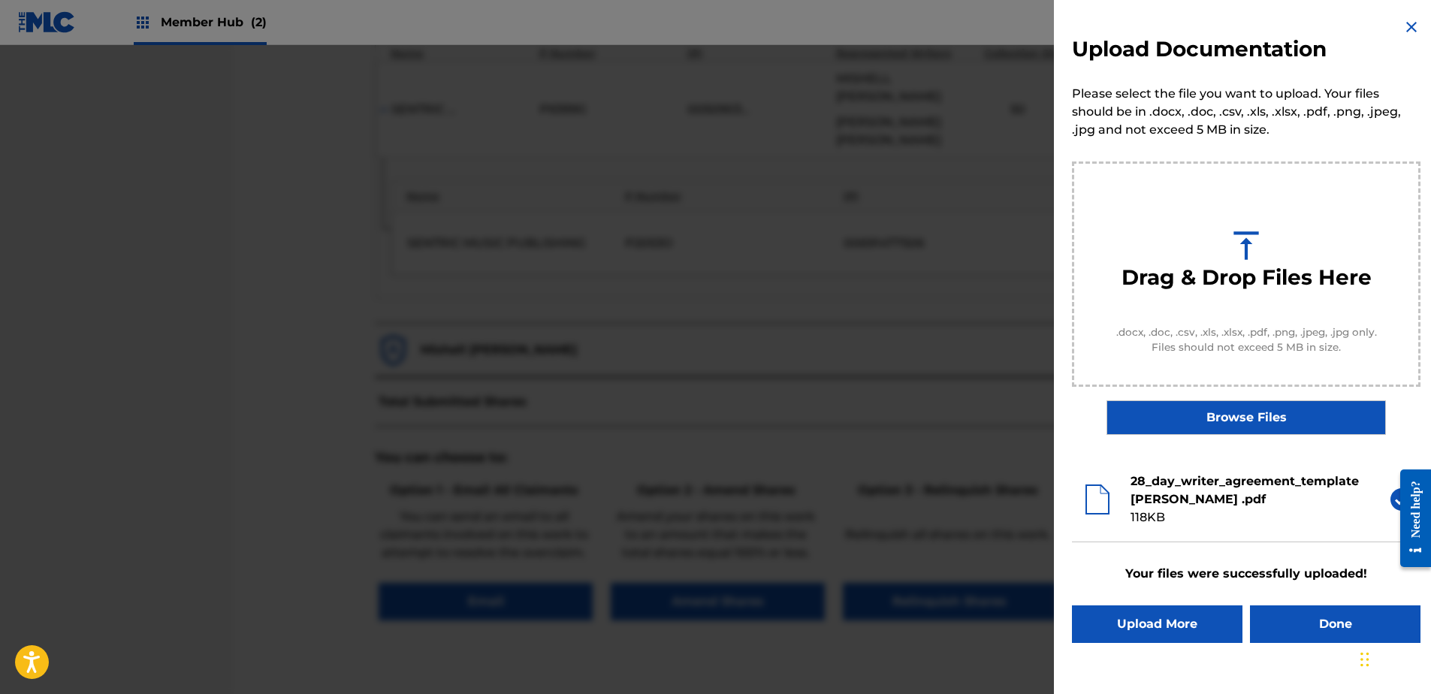
scroll to position [0, 0]
click at [1352, 627] on button "Done" at bounding box center [1335, 625] width 171 height 38
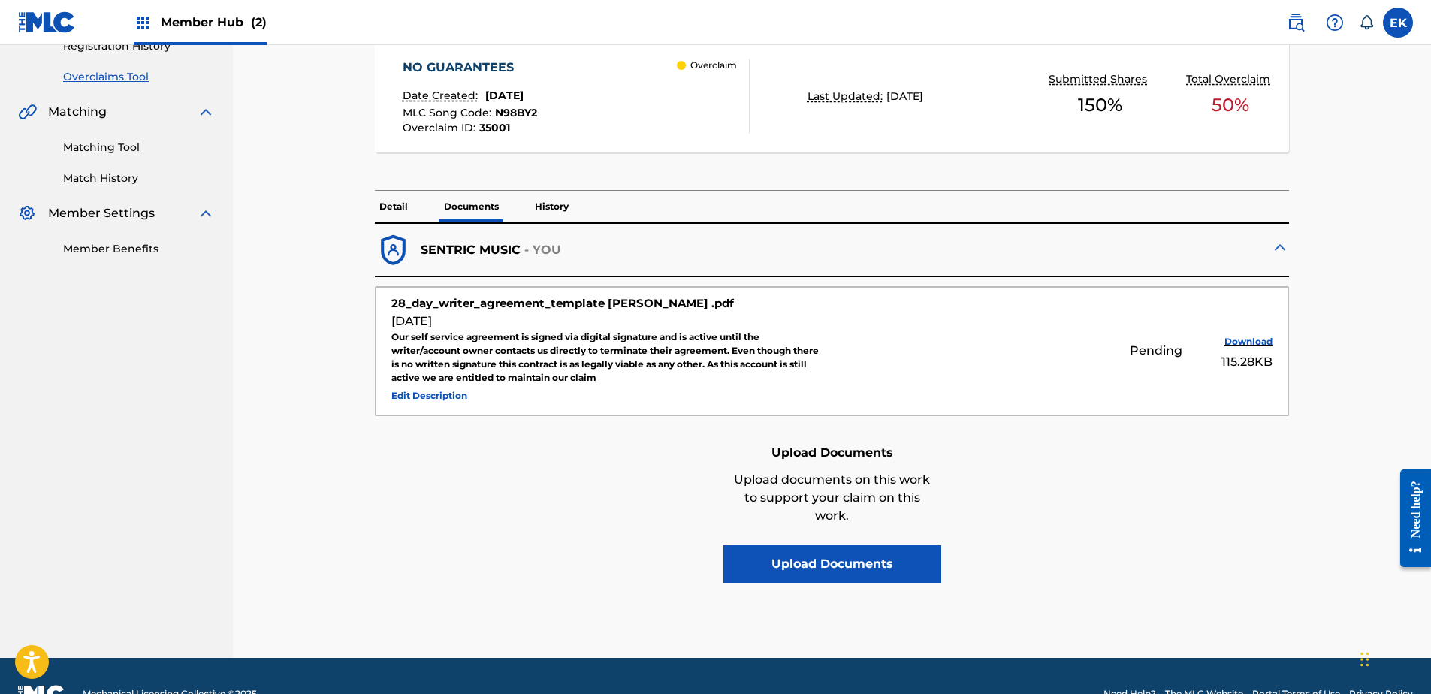
scroll to position [301, 0]
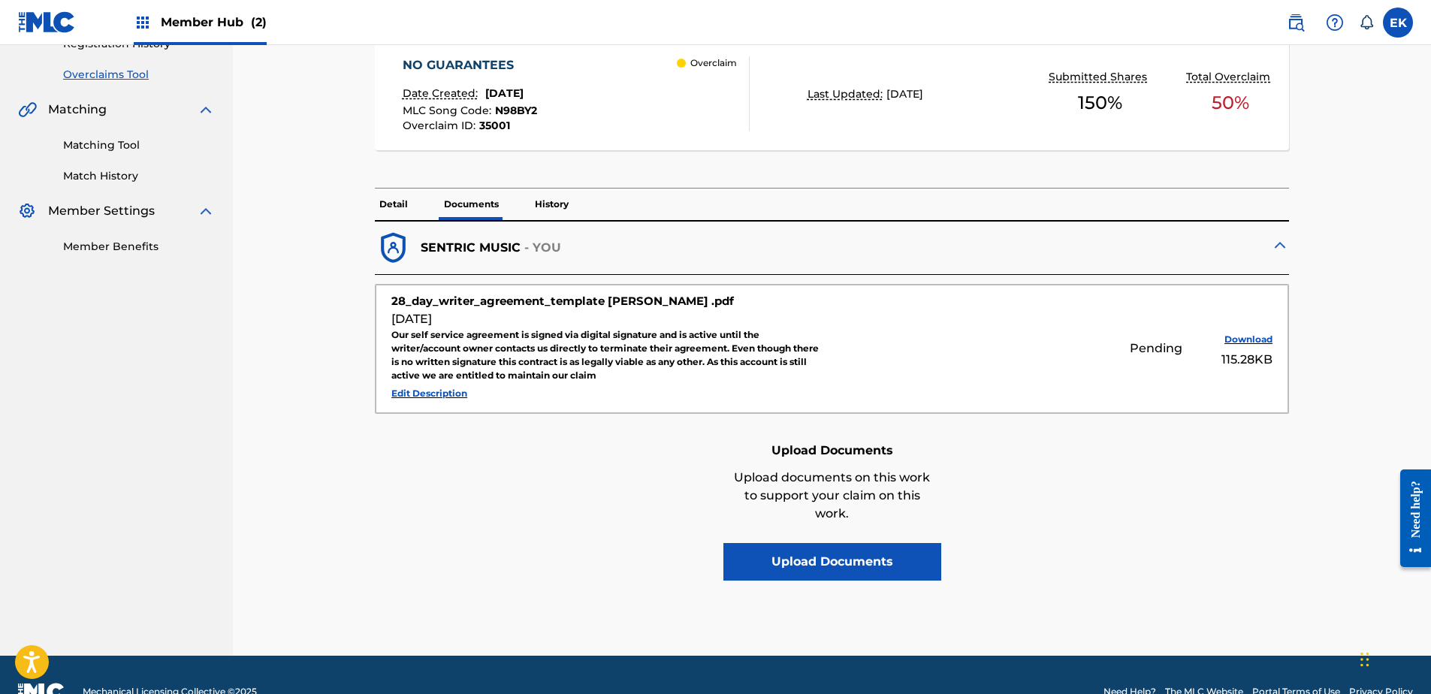
click at [399, 197] on p "Detail" at bounding box center [394, 205] width 38 height 32
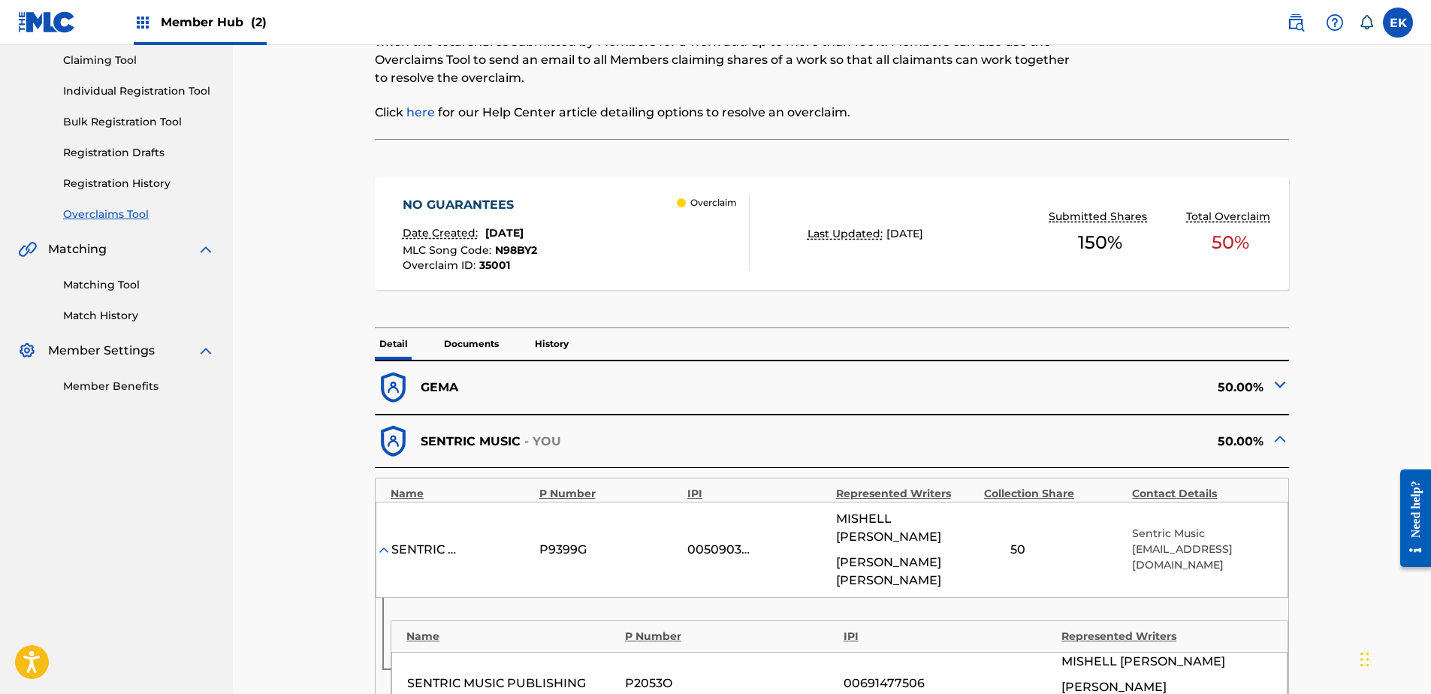
scroll to position [150, 0]
